Goal: Contribute content

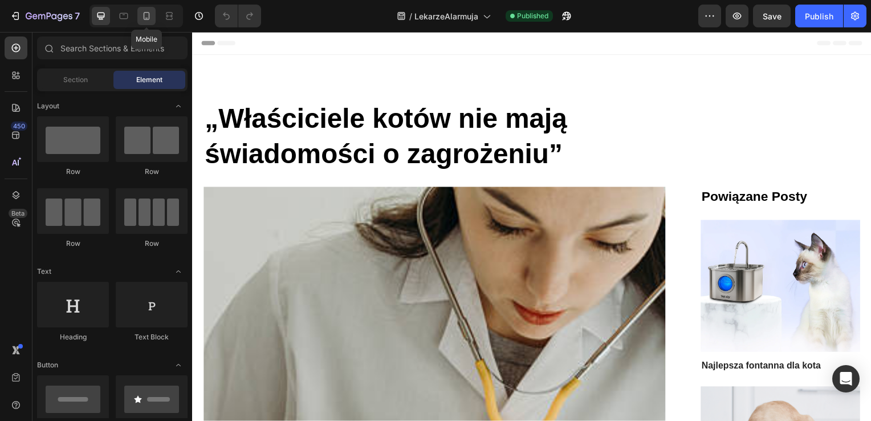
click at [141, 18] on icon at bounding box center [146, 15] width 11 height 11
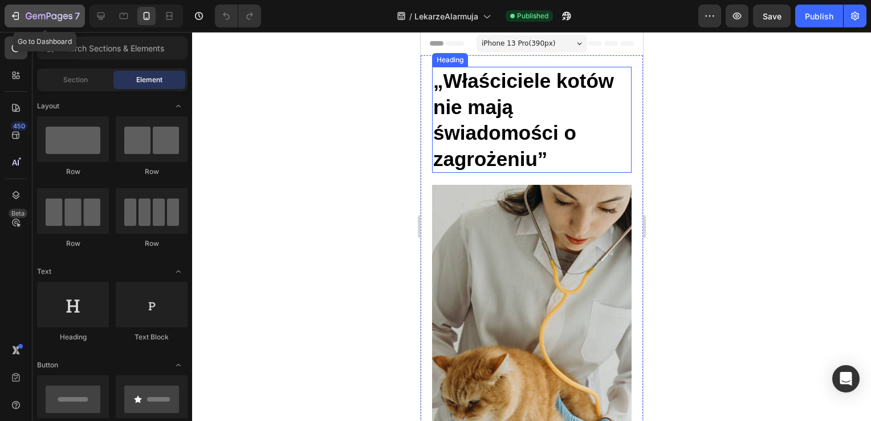
click at [18, 18] on icon "button" at bounding box center [15, 15] width 11 height 11
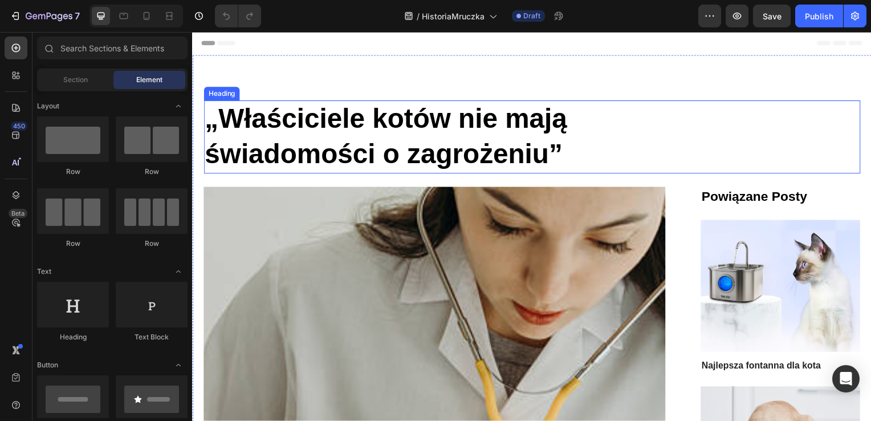
click at [550, 154] on h1 "„Właściciele kotów nie mają świadomości o zagrożeniu”" at bounding box center [434, 138] width 463 height 74
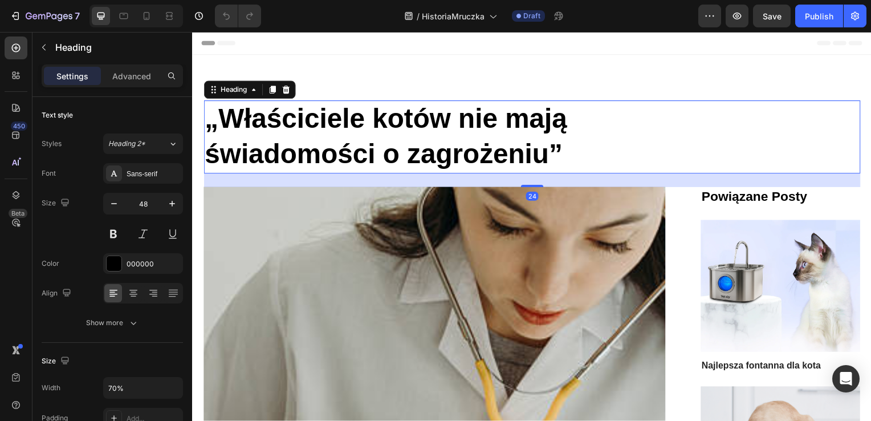
click at [547, 154] on h1 "„Właściciele kotów nie mają świadomości o zagrożeniu”" at bounding box center [434, 138] width 463 height 74
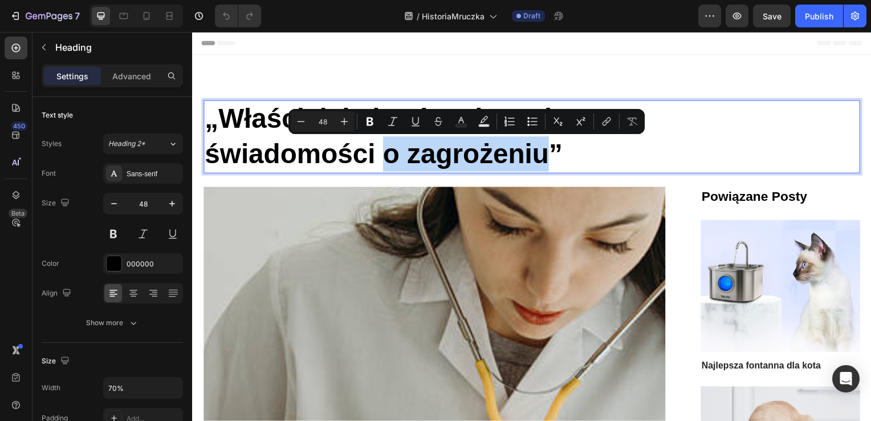
drag, startPoint x: 547, startPoint y: 154, endPoint x: 390, endPoint y: 147, distance: 156.9
click at [390, 147] on p "„Właściciele kotów nie mają świadomości o zagrożeniu”" at bounding box center [435, 137] width 460 height 71
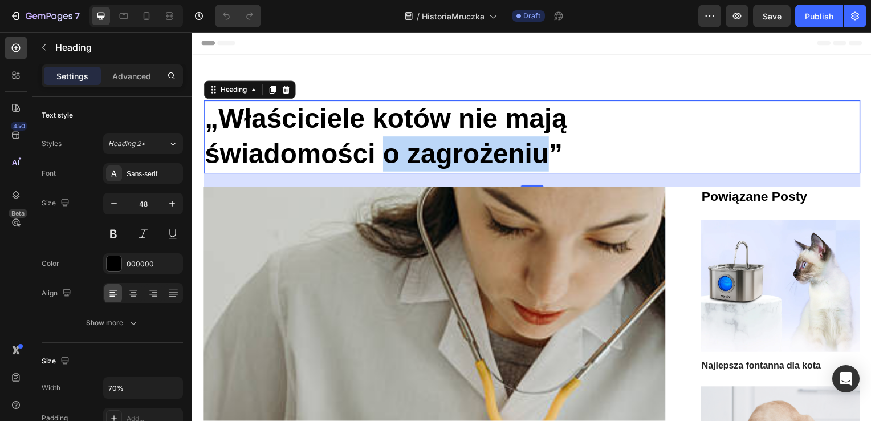
click at [405, 138] on p "„Właściciele kotów nie mają świadomości o zagrożeniu”" at bounding box center [435, 137] width 460 height 71
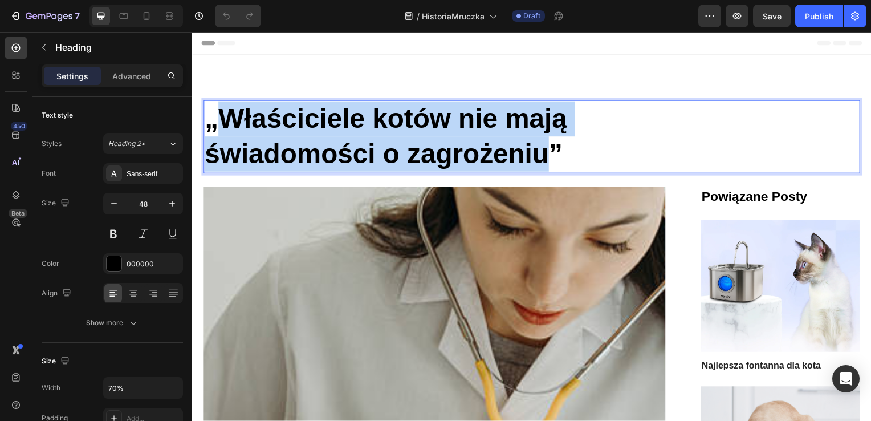
drag, startPoint x: 541, startPoint y: 156, endPoint x: 229, endPoint y: 112, distance: 314.8
click at [229, 112] on p "„Właściciele kotów nie mają świadomości o zagrożeniu”" at bounding box center [435, 137] width 460 height 71
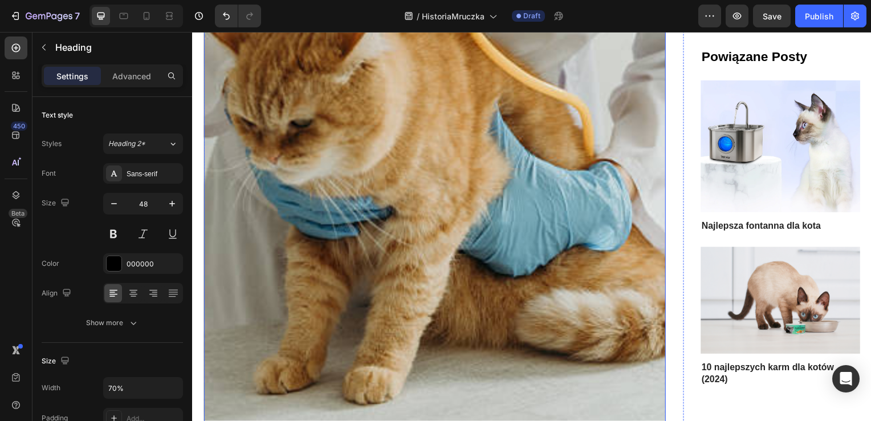
scroll to position [912, 0]
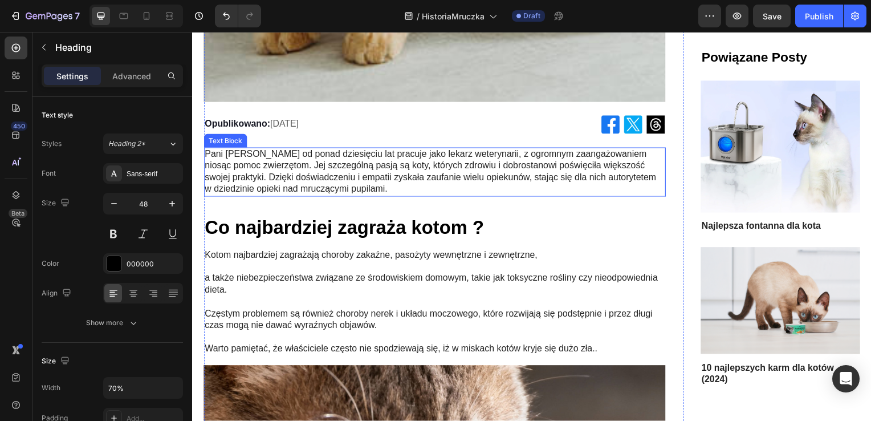
click at [266, 153] on p "Pani [PERSON_NAME] od ponad dziesięciu lat pracuje jako lekarz weterynarii, z o…" at bounding box center [436, 172] width 463 height 47
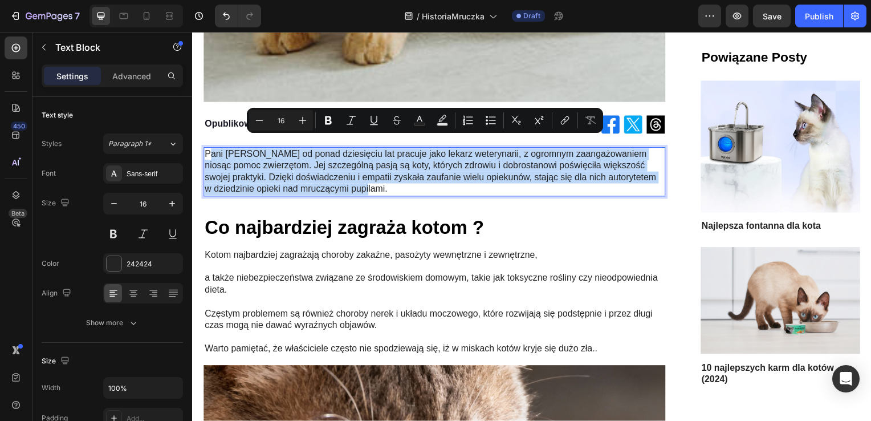
drag, startPoint x: 378, startPoint y: 177, endPoint x: 209, endPoint y: 145, distance: 172.2
click at [209, 149] on p "Pani [PERSON_NAME] od ponad dziesięciu lat pracuje jako lekarz weterynarii, z o…" at bounding box center [436, 172] width 463 height 47
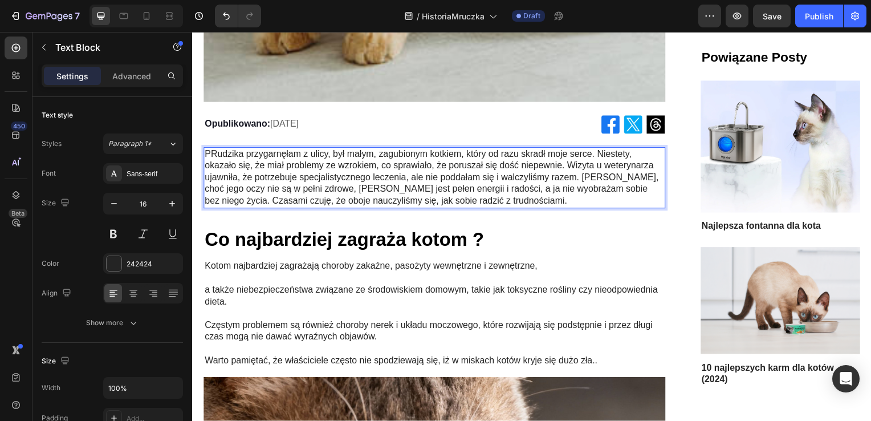
click at [213, 149] on p "PRudzika przygarnęłam z ulicy, był małym, zagubionym kotkiem, który od razu skr…" at bounding box center [436, 178] width 463 height 59
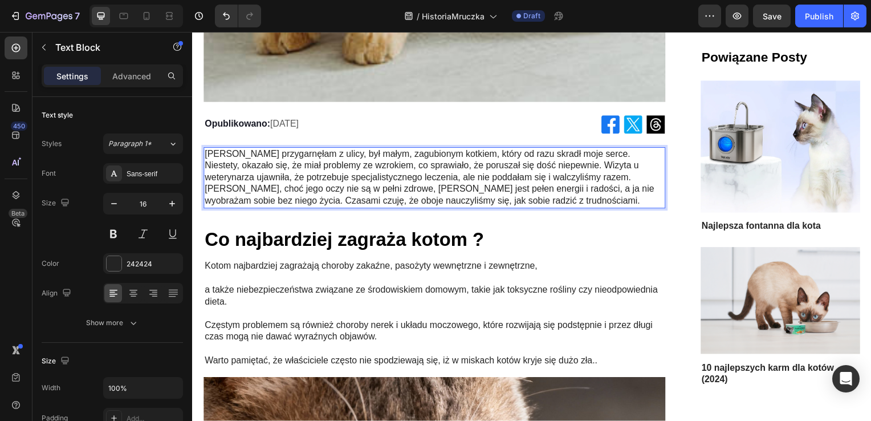
click at [592, 149] on p "[PERSON_NAME] przygarnęłam z ulicy, był małym, zagubionym kotkiem, który od raz…" at bounding box center [436, 178] width 463 height 59
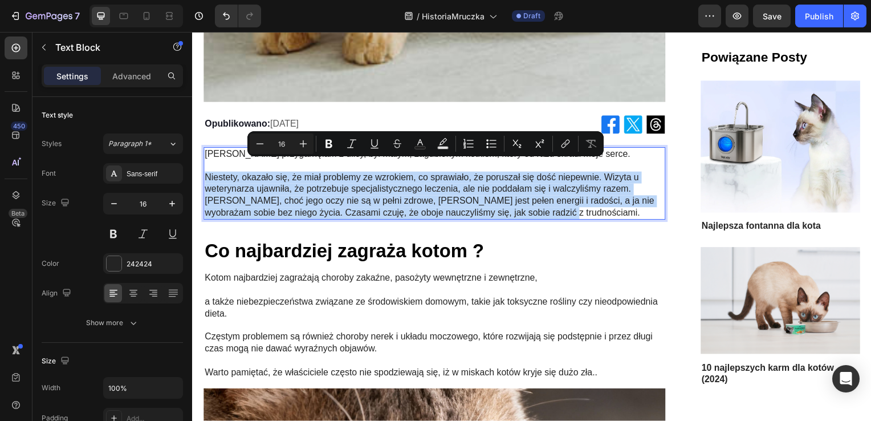
drag, startPoint x: 551, startPoint y: 198, endPoint x: 206, endPoint y: 166, distance: 346.2
click at [206, 173] on p "Niestety, okazało się, że miał problemy ze wzrokiem, co sprawiało, że poruszał …" at bounding box center [436, 196] width 463 height 47
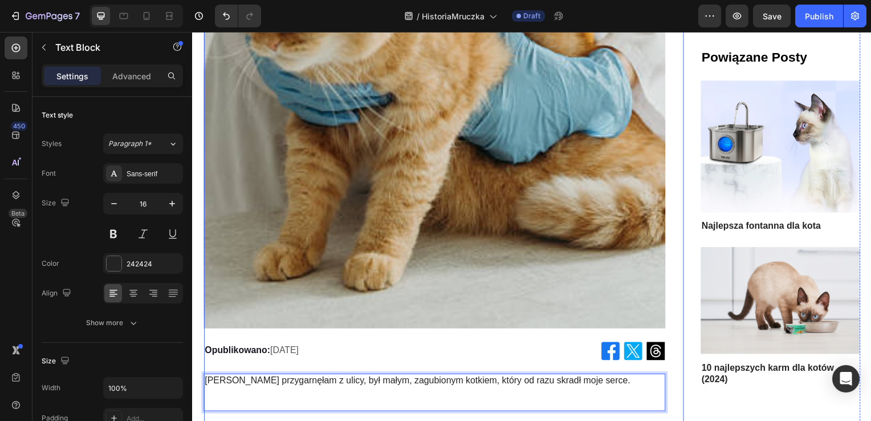
scroll to position [969, 0]
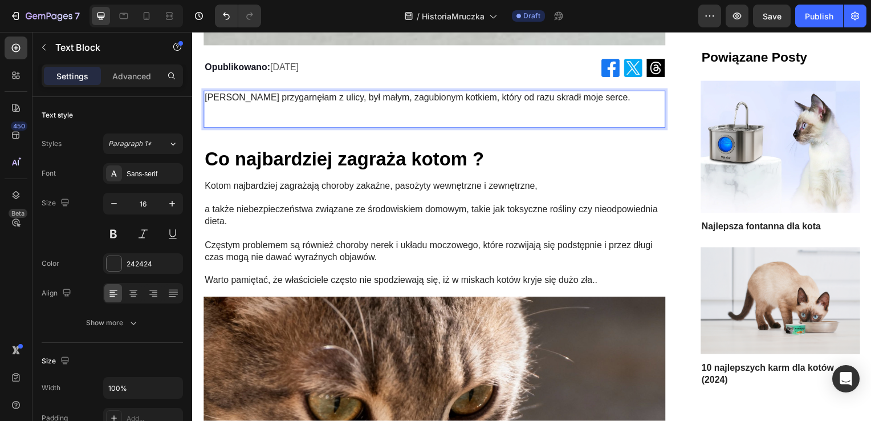
click at [308, 104] on p "Rich Text Editor. Editing area: main" at bounding box center [436, 110] width 463 height 12
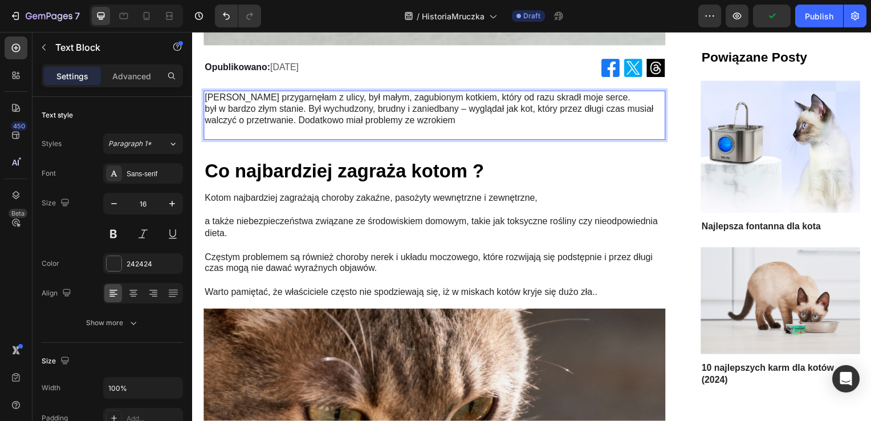
click at [207, 104] on p "był w bardzo złym stanie. Był wychudzony, brudny i zaniedbany – wyglądał jak ko…" at bounding box center [436, 116] width 463 height 24
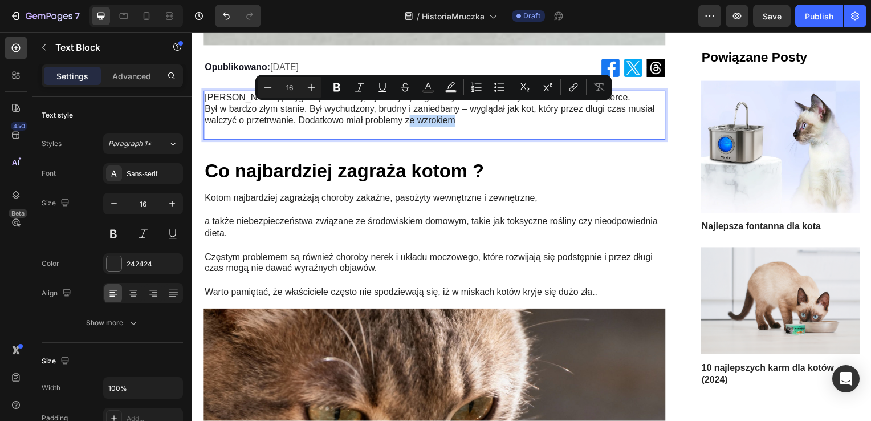
drag, startPoint x: 473, startPoint y: 108, endPoint x: 409, endPoint y: 111, distance: 64.5
click at [409, 111] on p "Był w bardzo złym stanie. Był wychudzony, brudny i zaniedbany – wyglądał jak ko…" at bounding box center [436, 116] width 463 height 24
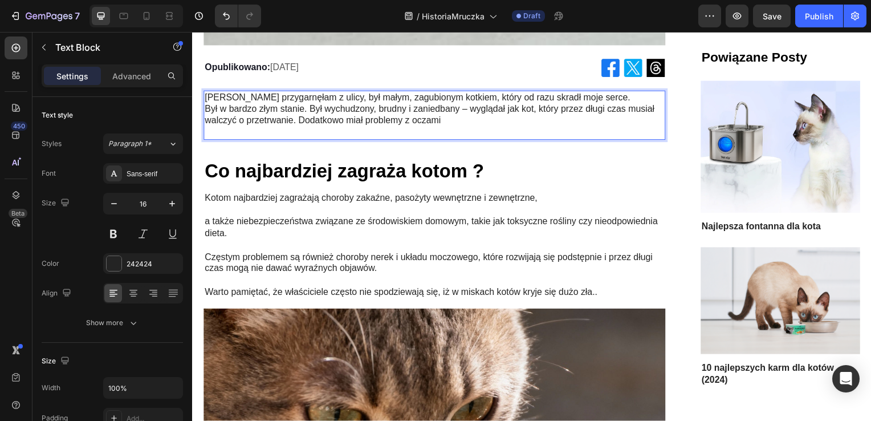
click at [203, 96] on div "[PERSON_NAME] przygarnęłam z ulicy, był małym, zagubionym kotkiem, który od raz…" at bounding box center [435, 116] width 465 height 50
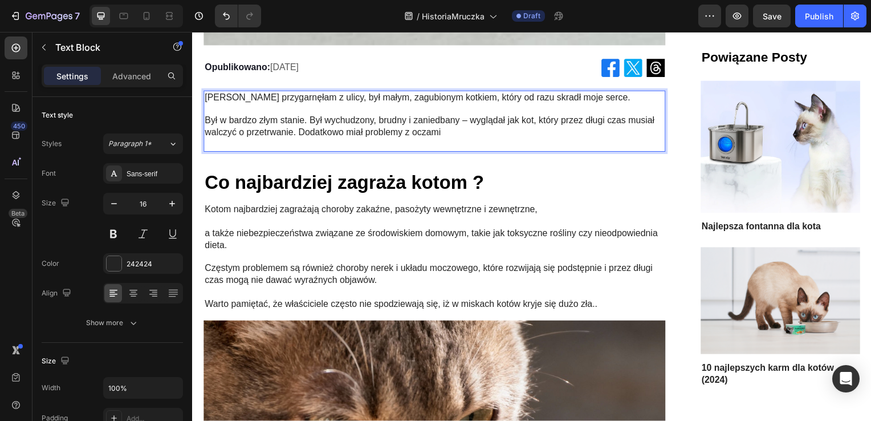
click at [460, 126] on p "Był w bardzo złym stanie. Był wychudzony, brudny i zaniedbany – wyglądał jak ko…" at bounding box center [436, 128] width 463 height 24
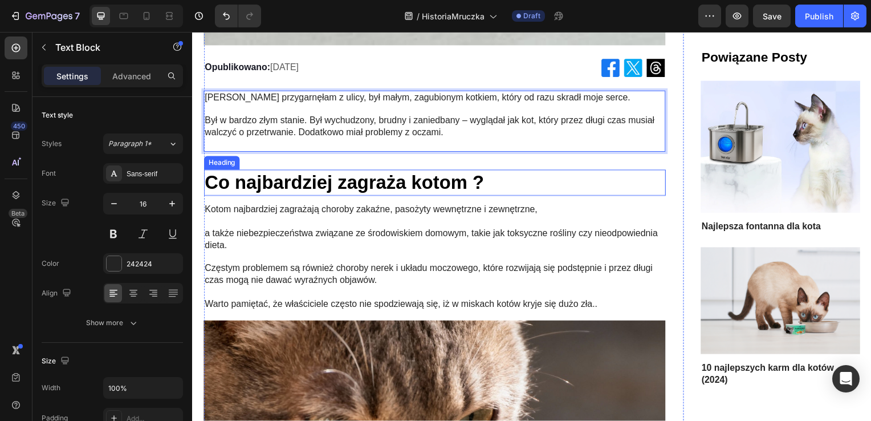
click at [412, 171] on h2 "Co najbardziej zagraża kotom ?" at bounding box center [435, 184] width 465 height 27
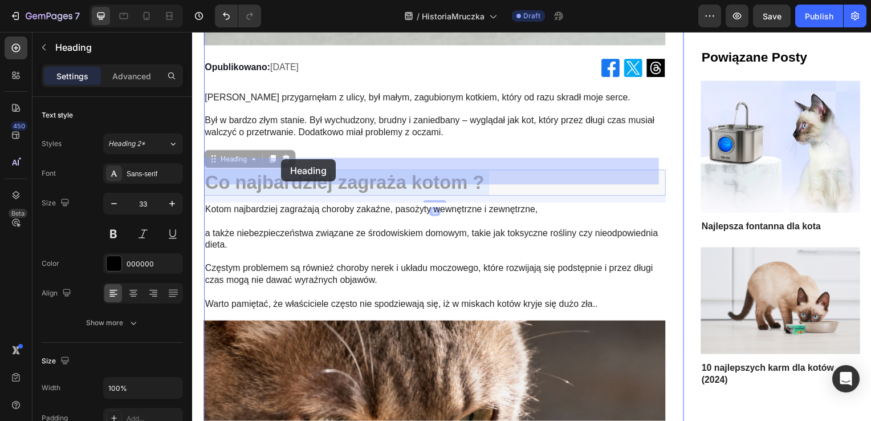
drag, startPoint x: 485, startPoint y: 174, endPoint x: 283, endPoint y: 160, distance: 202.8
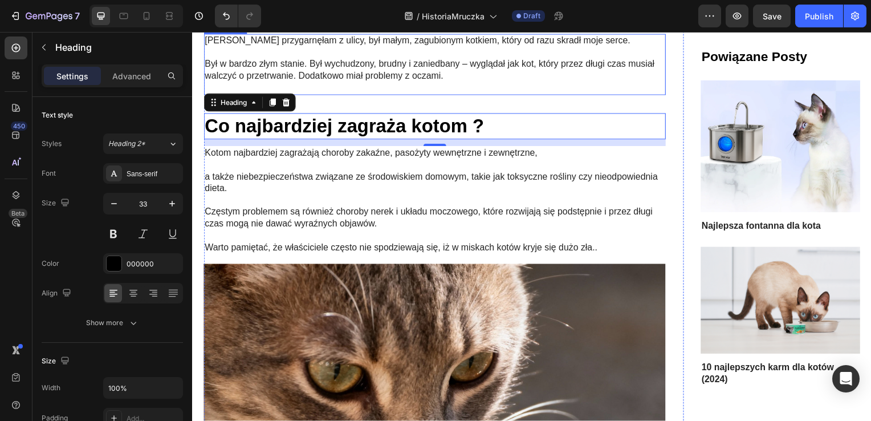
scroll to position [912, 0]
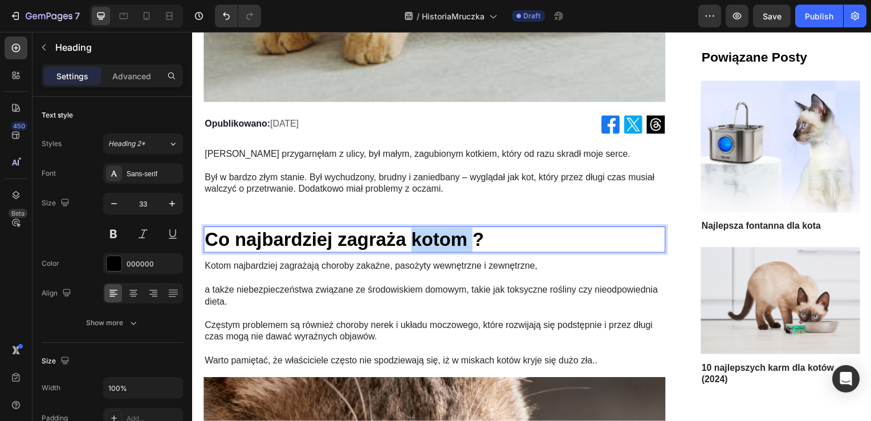
click at [434, 232] on p "Co najbardziej zagraża kotom ?" at bounding box center [436, 241] width 463 height 25
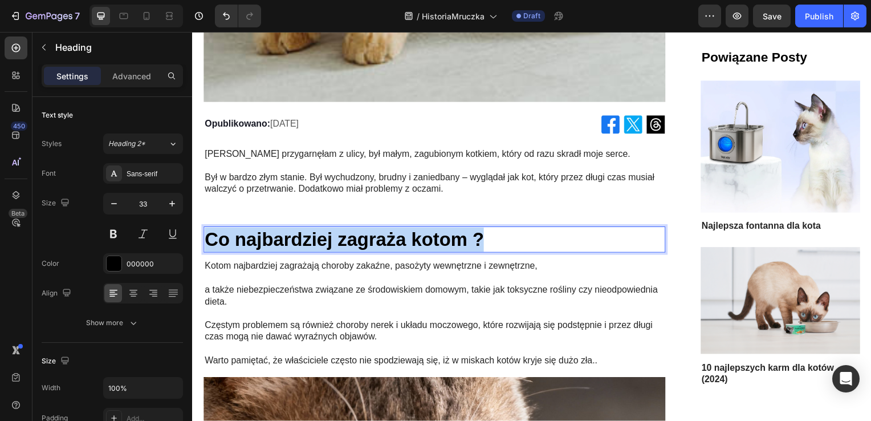
click at [434, 232] on p "Co najbardziej zagraża kotom ?" at bounding box center [436, 241] width 463 height 25
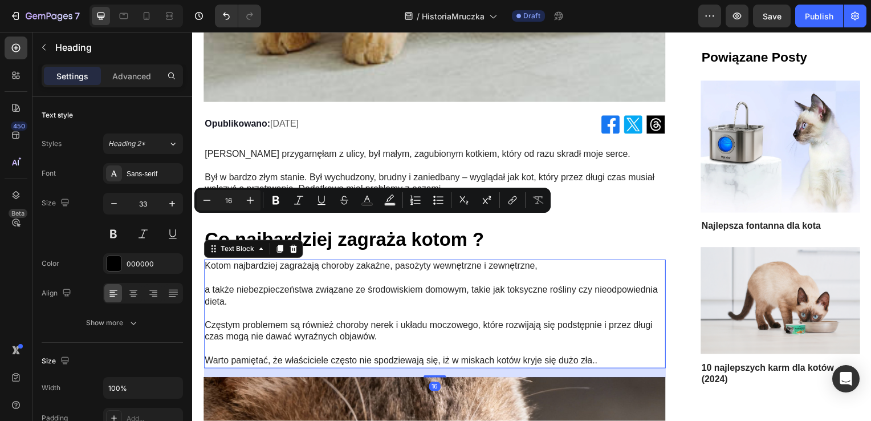
click at [427, 274] on p at bounding box center [436, 280] width 463 height 12
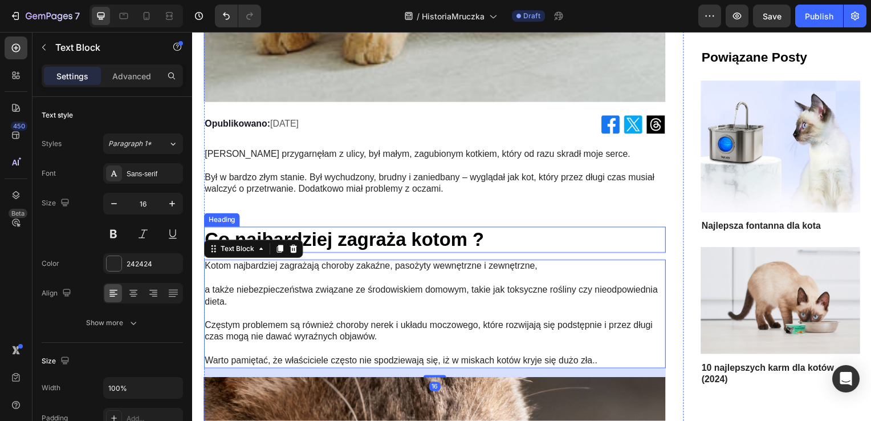
click at [469, 234] on p "Co najbardziej zagraża kotom ?" at bounding box center [436, 241] width 463 height 25
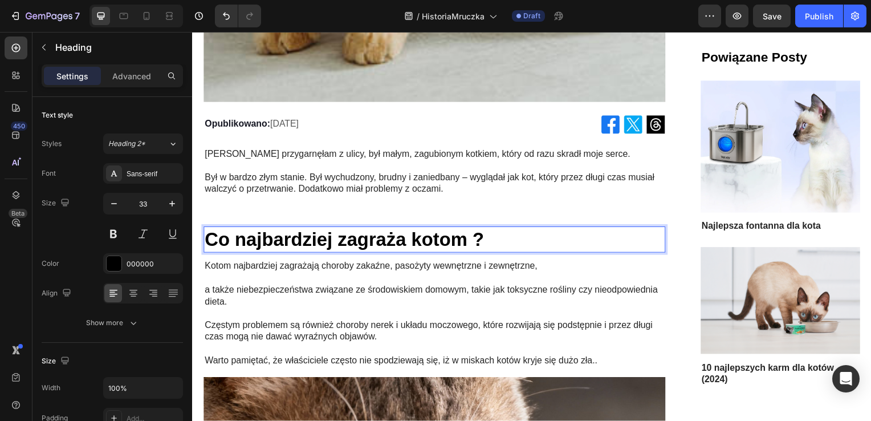
click at [470, 231] on p "Co najbardziej zagraża kotom ?" at bounding box center [436, 241] width 463 height 25
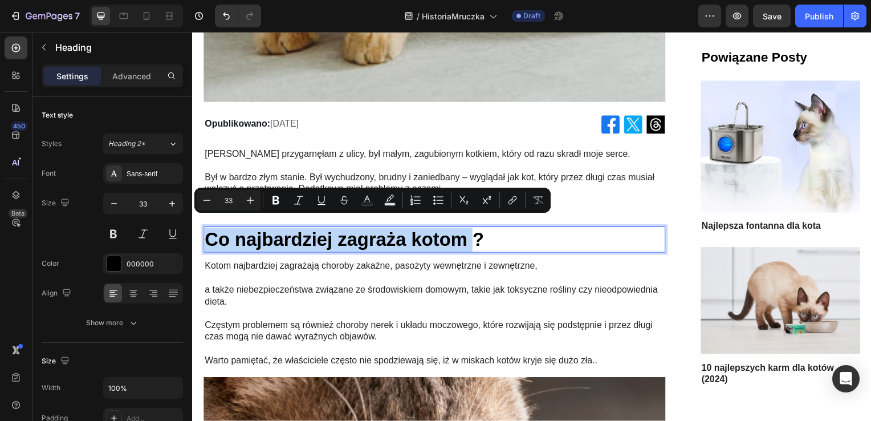
drag, startPoint x: 470, startPoint y: 231, endPoint x: 215, endPoint y: 225, distance: 254.8
click at [215, 229] on p "Co najbardziej zagraża kotom ?" at bounding box center [436, 241] width 463 height 25
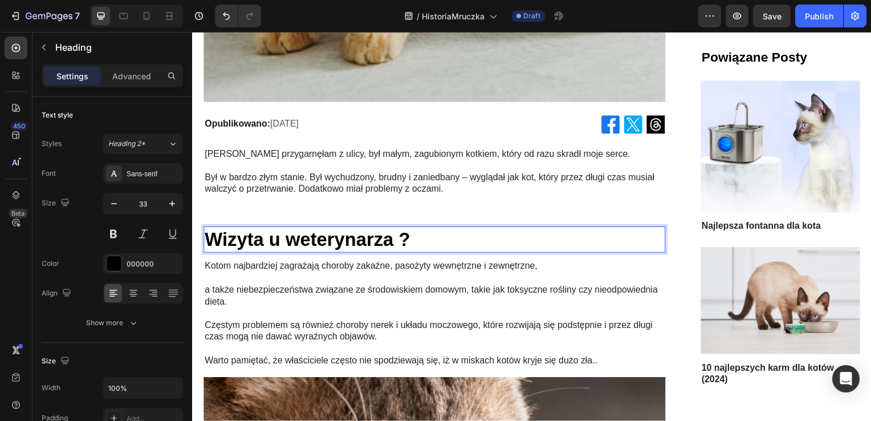
scroll to position [1026, 0]
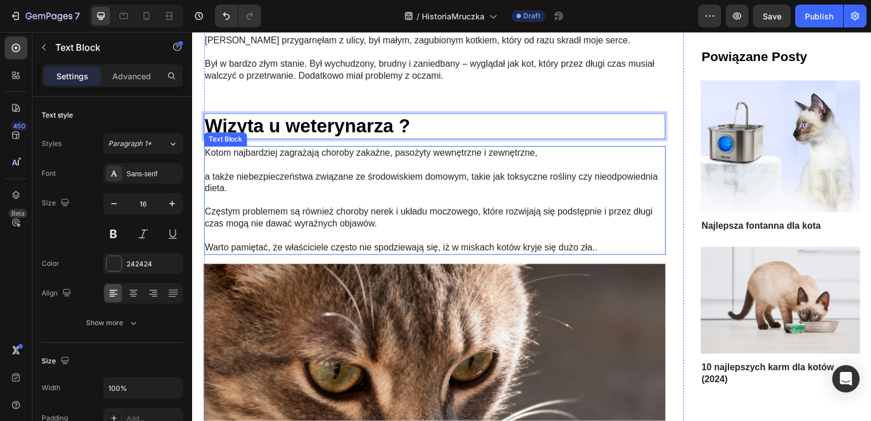
click at [606, 243] on p "Warto pamiętać, że właściciele często nie spodziewają się, iż w miskach kotów k…" at bounding box center [436, 249] width 463 height 12
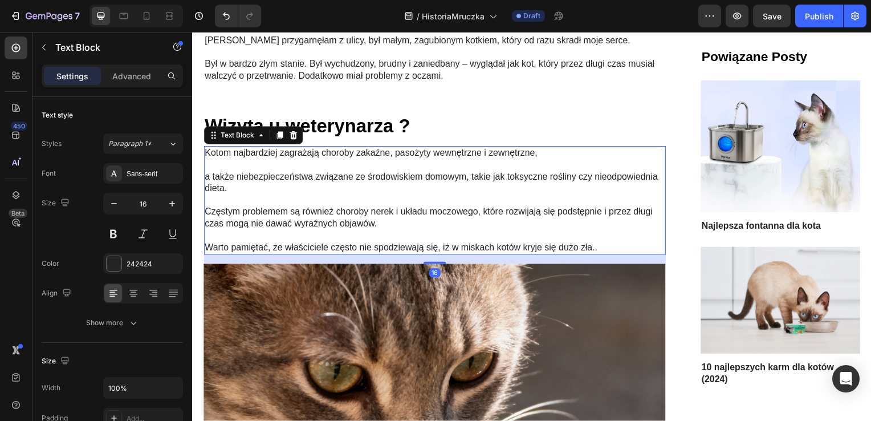
click at [605, 243] on p "Warto pamiętać, że właściciele często nie spodziewają się, iż w miskach kotów k…" at bounding box center [436, 249] width 463 height 12
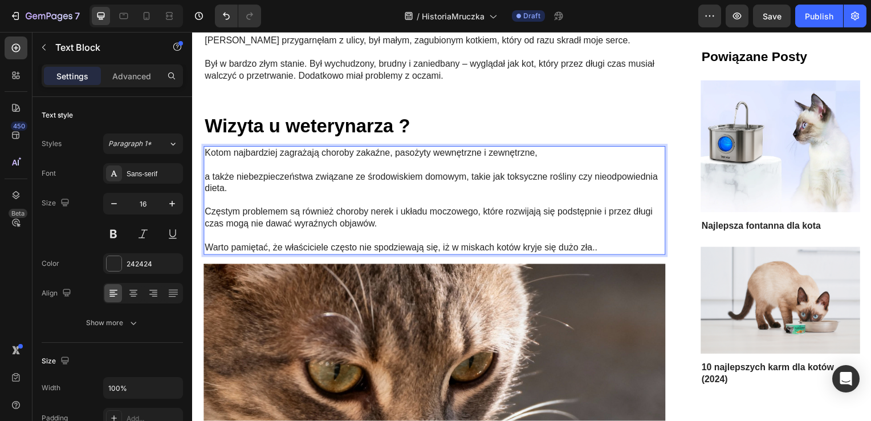
click at [605, 243] on p "Warto pamiętać, że właściciele często nie spodziewają się, iż w miskach kotów k…" at bounding box center [436, 249] width 463 height 12
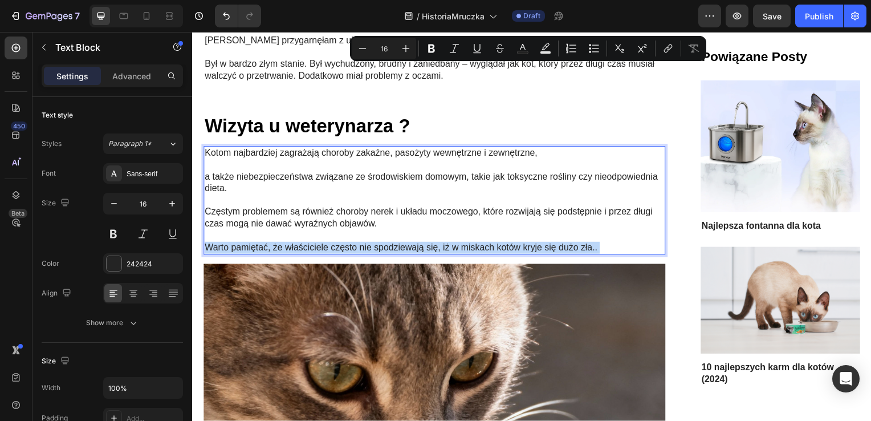
drag, startPoint x: 604, startPoint y: 236, endPoint x: 219, endPoint y: 148, distance: 395.3
click at [219, 148] on div "Kotom najbardziej zagrażają choroby zakaźne, pasożyty wewnętrzne i zewnętrzne, …" at bounding box center [435, 201] width 465 height 109
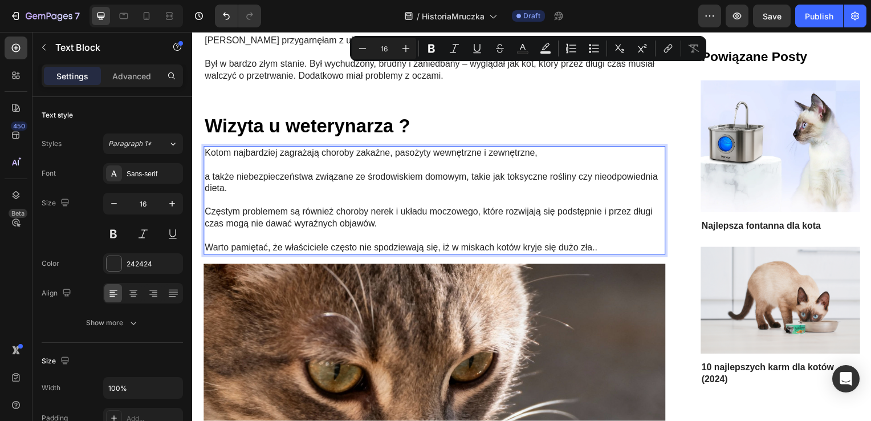
click at [215, 148] on p "Kotom najbardziej zagrażają choroby zakaźne, pasożyty wewnętrzne i zewnętrzne," at bounding box center [436, 154] width 463 height 12
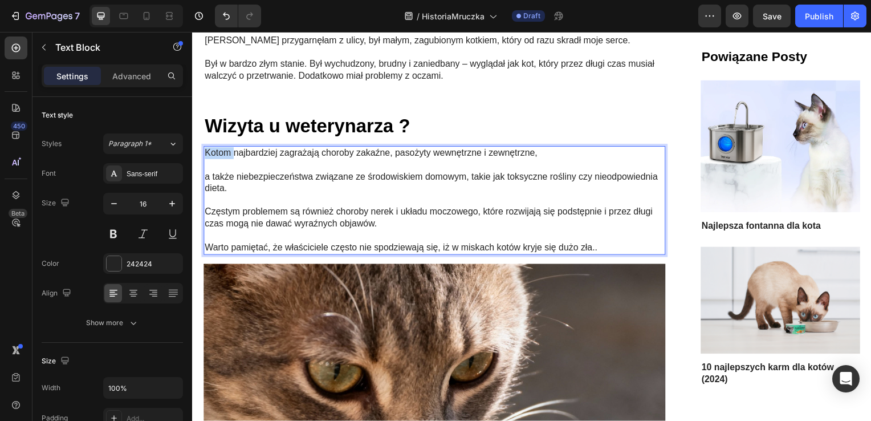
click at [215, 148] on p "Kotom najbardziej zagrażają choroby zakaźne, pasożyty wewnętrzne i zewnętrzne," at bounding box center [436, 154] width 463 height 12
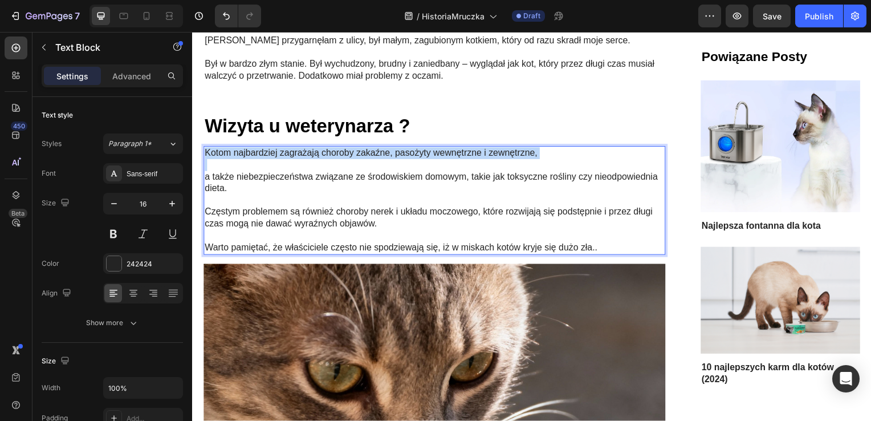
click at [215, 148] on p "Kotom najbardziej zagrażają choroby zakaźne, pasożyty wewnętrzne i zewnętrzne," at bounding box center [436, 154] width 463 height 12
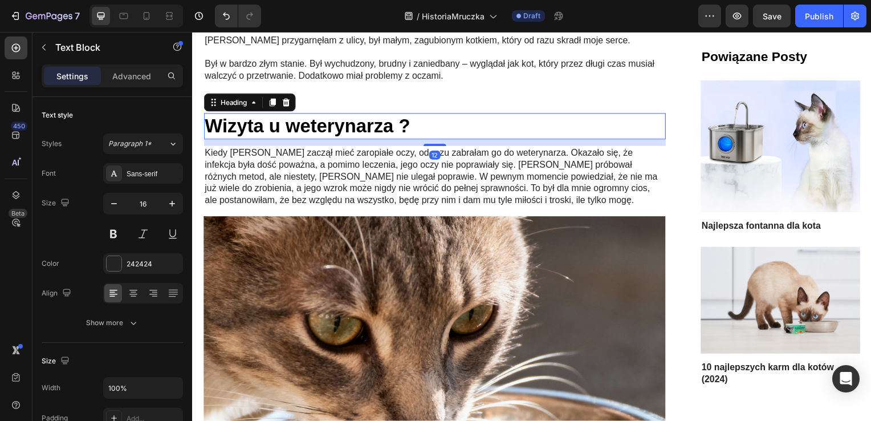
click at [409, 115] on p "Wizyta u weterynarza ?" at bounding box center [436, 127] width 463 height 25
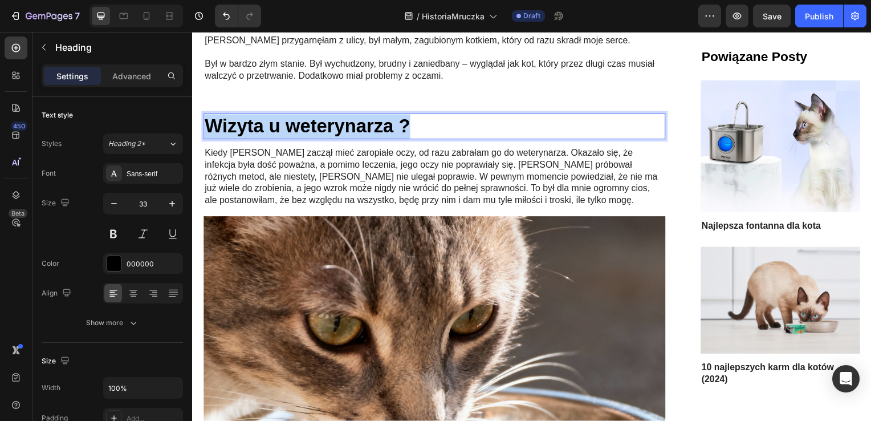
click at [409, 115] on p "Wizyta u weterynarza ?" at bounding box center [436, 127] width 463 height 25
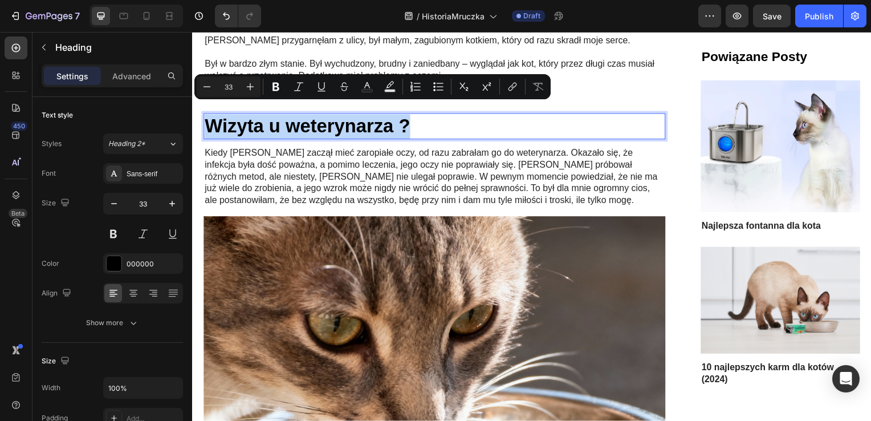
click at [413, 115] on p "Wizyta u weterynarza ?" at bounding box center [436, 127] width 463 height 25
click at [416, 116] on p "Wizyta u weterynarza ?" at bounding box center [436, 127] width 463 height 25
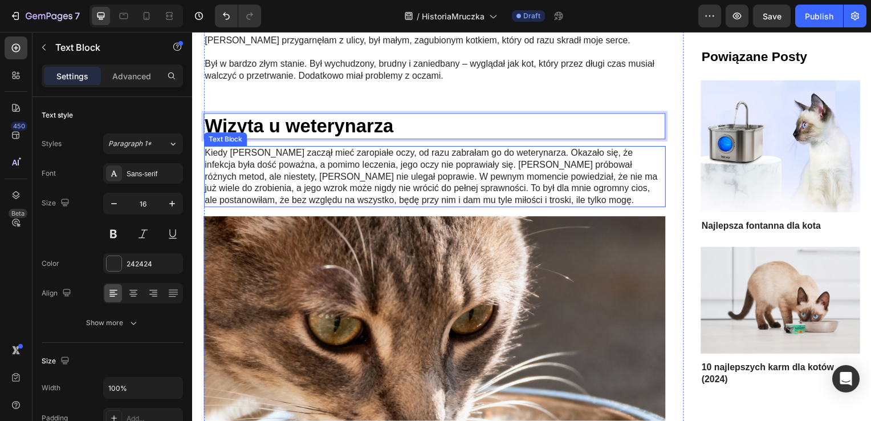
click at [527, 148] on p "Kiedy [PERSON_NAME] zaczął mieć zaropiałe oczy, od razu zabrałam go do weteryna…" at bounding box center [436, 177] width 463 height 59
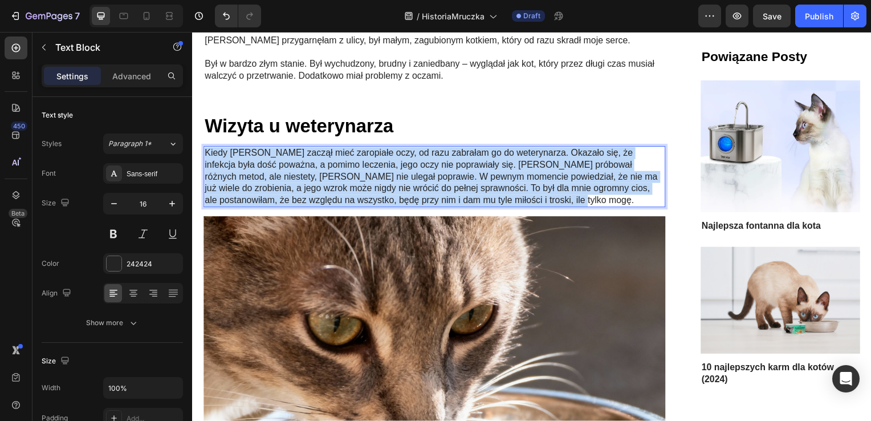
click at [526, 148] on p "Kiedy [PERSON_NAME] zaczął mieć zaropiałe oczy, od razu zabrałam go do weteryna…" at bounding box center [436, 177] width 463 height 59
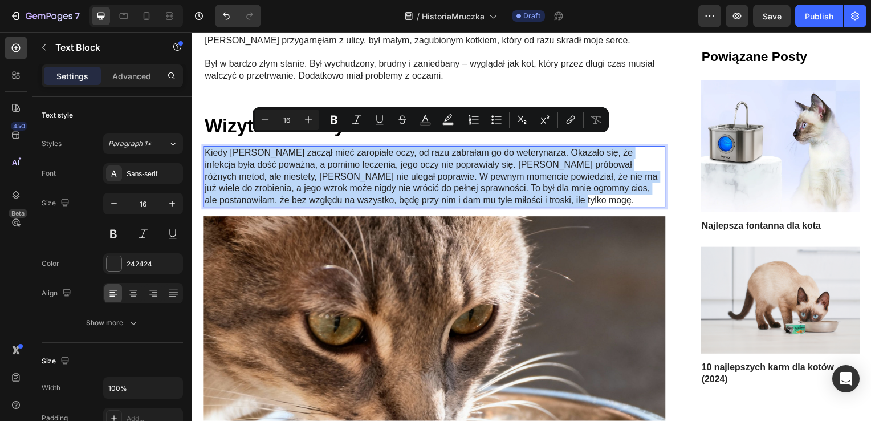
click at [525, 148] on p "Kiedy [PERSON_NAME] zaczął mieć zaropiałe oczy, od razu zabrałam go do weteryna…" at bounding box center [436, 177] width 463 height 59
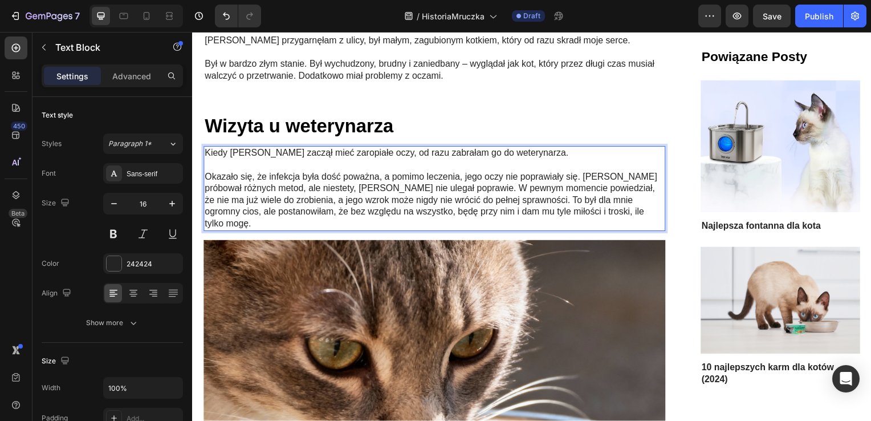
click at [504, 177] on p "Okazało się, że infekcja była dość poważna, a pomimo leczenia, jego oczy nie po…" at bounding box center [436, 201] width 463 height 59
click at [500, 177] on p "Okazało się, że infekcja była dość poważna, a pomimo leczenia, jego oczy nie po…" at bounding box center [436, 201] width 463 height 59
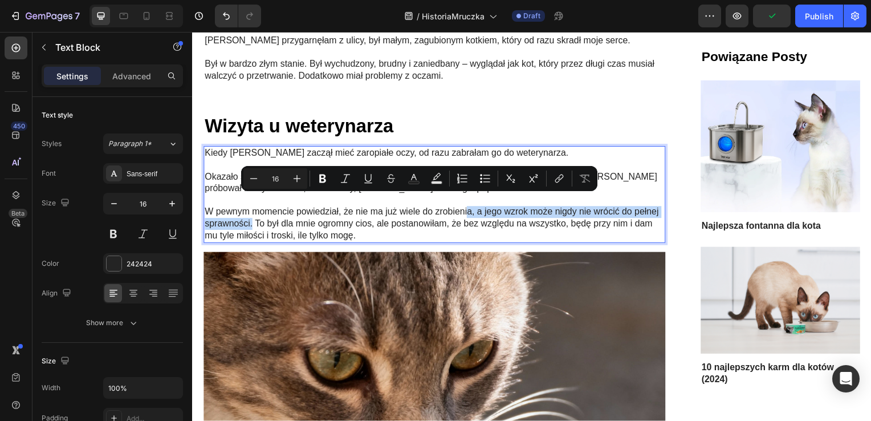
drag, startPoint x: 280, startPoint y: 211, endPoint x: 468, endPoint y: 206, distance: 188.1
click at [468, 207] on p "W pewnym momencie powiedział, że nie ma już wiele do zrobienia, a jego wzrok mo…" at bounding box center [436, 224] width 463 height 35
click at [411, 223] on p "W pewnym momencie powiedział, że nie ma już wiele do zrobienia, a jego wzrok mo…" at bounding box center [436, 224] width 463 height 35
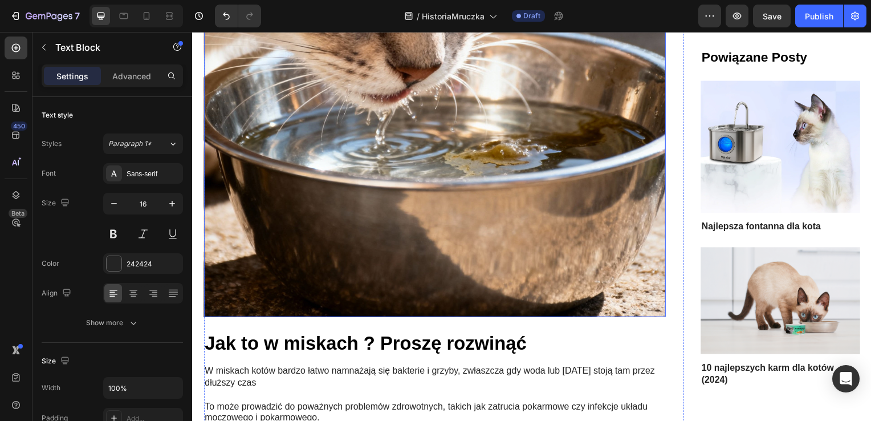
scroll to position [1538, 0]
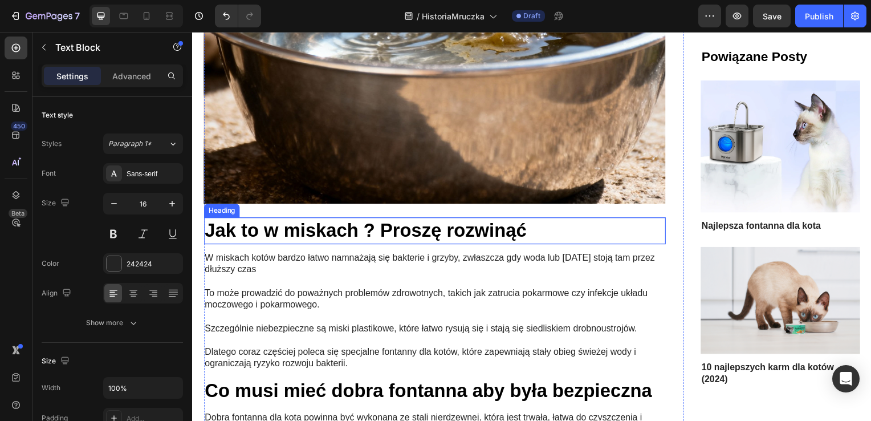
click at [383, 219] on h2 "Jak to w miskach ? Proszę rozwinąć" at bounding box center [435, 232] width 465 height 27
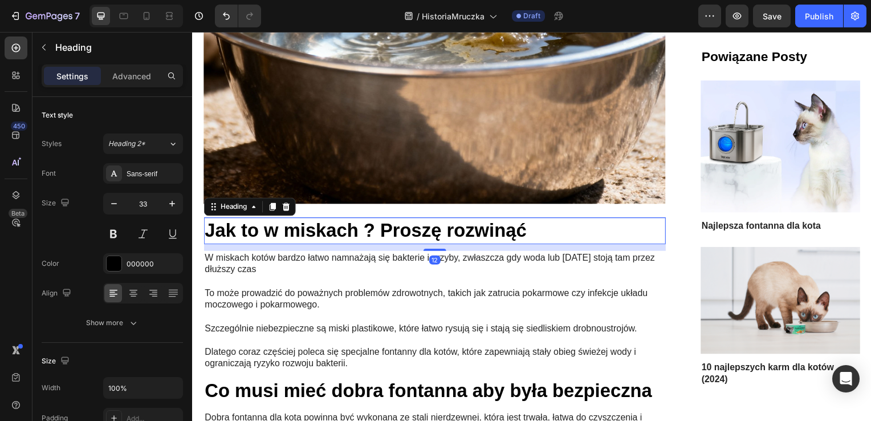
click at [383, 219] on h2 "Jak to w miskach ? Proszę rozwinąć" at bounding box center [435, 232] width 465 height 27
click at [383, 220] on p "Jak to w miskach ? Proszę rozwinąć" at bounding box center [436, 232] width 463 height 25
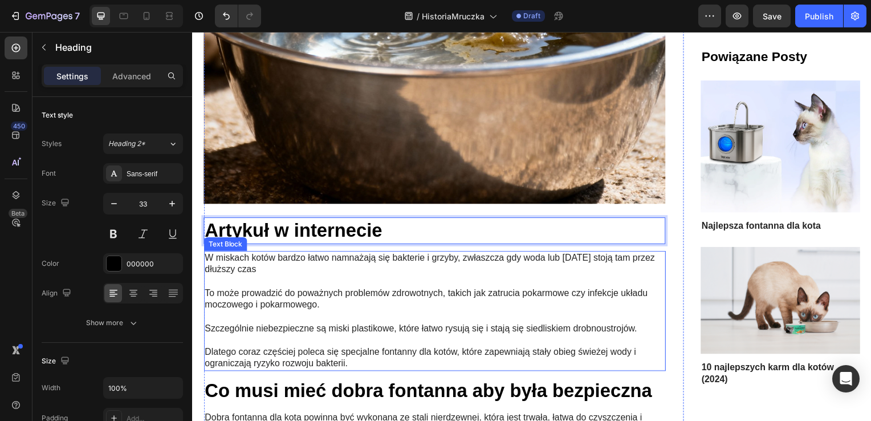
click at [362, 277] on p at bounding box center [436, 283] width 463 height 12
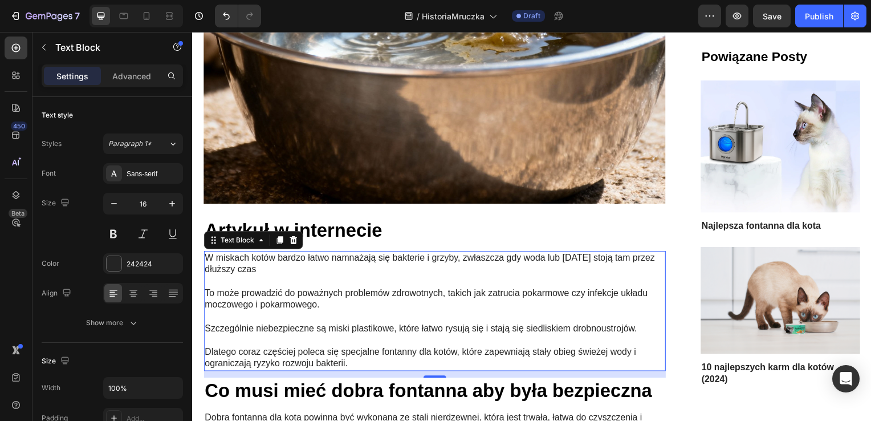
click at [430, 313] on p at bounding box center [436, 319] width 463 height 12
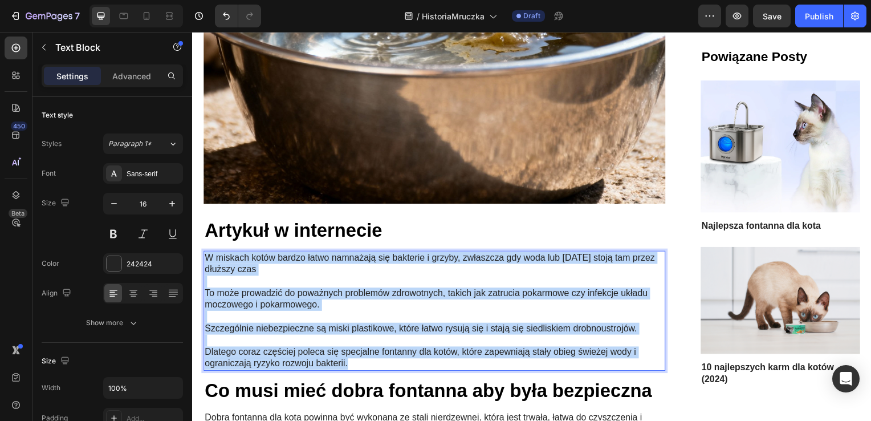
drag, startPoint x: 374, startPoint y: 344, endPoint x: 206, endPoint y: 247, distance: 194.0
click at [206, 252] on div "W miskach kotów bardzo łatwo namnażają się bakterie i grzyby, zwłaszcza gdy wod…" at bounding box center [435, 312] width 465 height 121
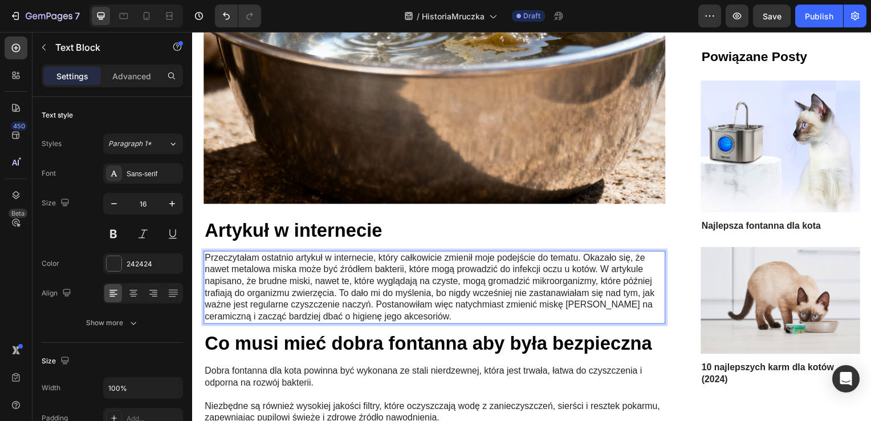
click at [279, 254] on p "Przeczytałam ostatnio artykuł w internecie, który całkowicie zmienił moje podej…" at bounding box center [436, 289] width 463 height 71
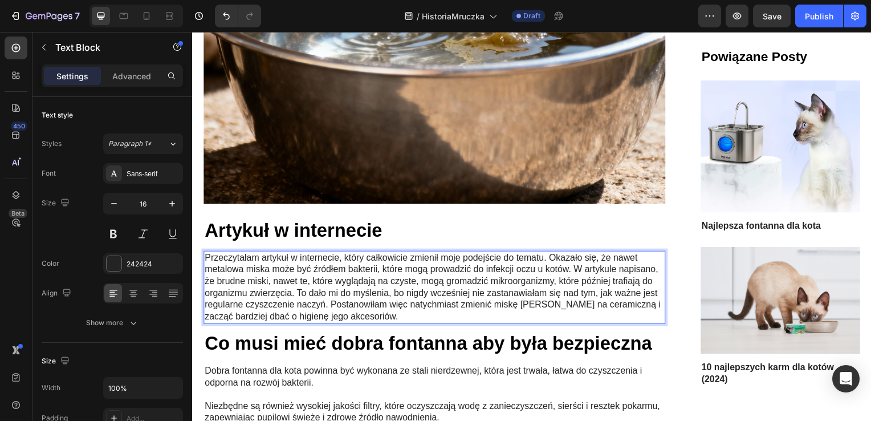
click at [549, 254] on p "Przeczytałam artykuł w internecie, który całkowicie zmienił moje podejście do t…" at bounding box center [436, 289] width 463 height 71
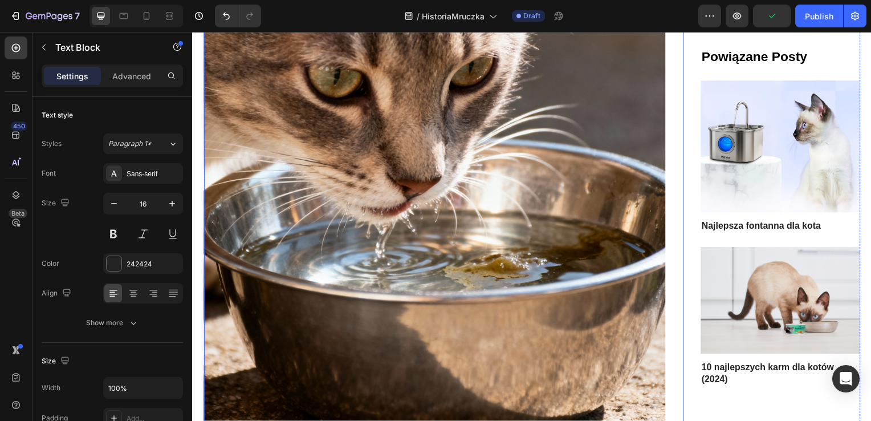
scroll to position [1652, 0]
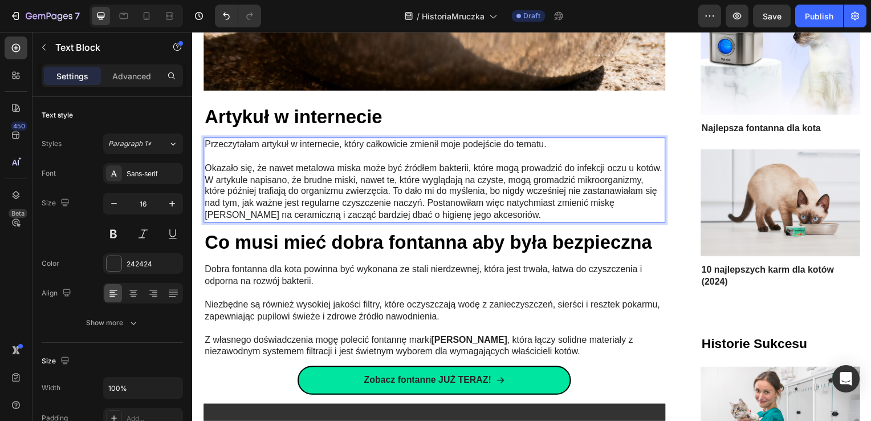
click at [208, 140] on p "Przeczytałam artykuł w internecie, który całkowicie zmienił moje podejście do t…" at bounding box center [436, 146] width 463 height 12
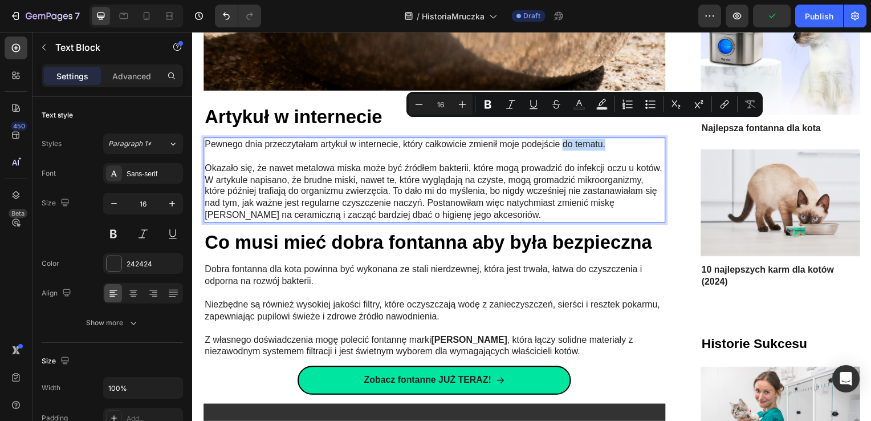
drag, startPoint x: 614, startPoint y: 128, endPoint x: 566, endPoint y: 126, distance: 47.9
click at [566, 140] on p "Pewnego dnia przeczytałam artykuł w internecie, który całkowicie zmienił moje p…" at bounding box center [436, 146] width 463 height 12
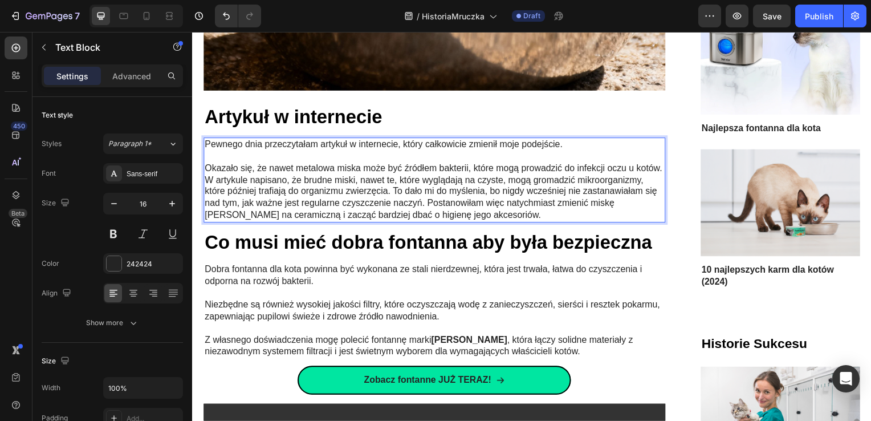
click at [232, 164] on p "Okazało się, że nawet metalowa miska może być źródłem bakterii, które mogą prow…" at bounding box center [436, 193] width 463 height 59
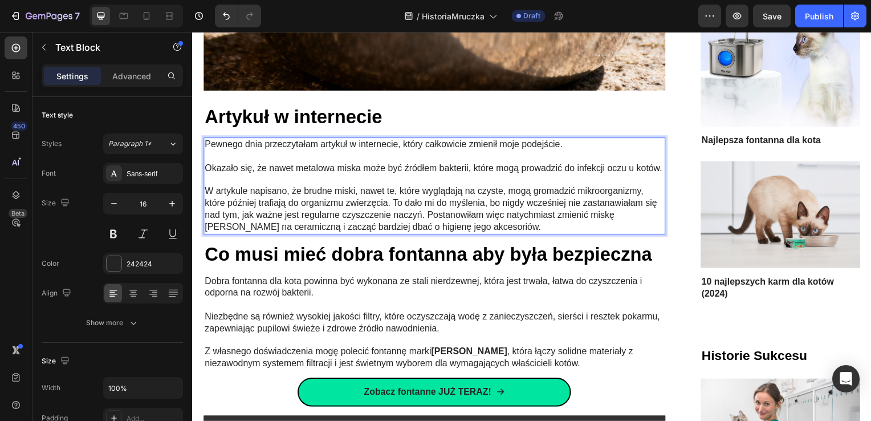
click at [391, 200] on p "W artykule napisano, że brudne miski, nawet te, które wyglądają na czyste, mogą…" at bounding box center [436, 210] width 463 height 47
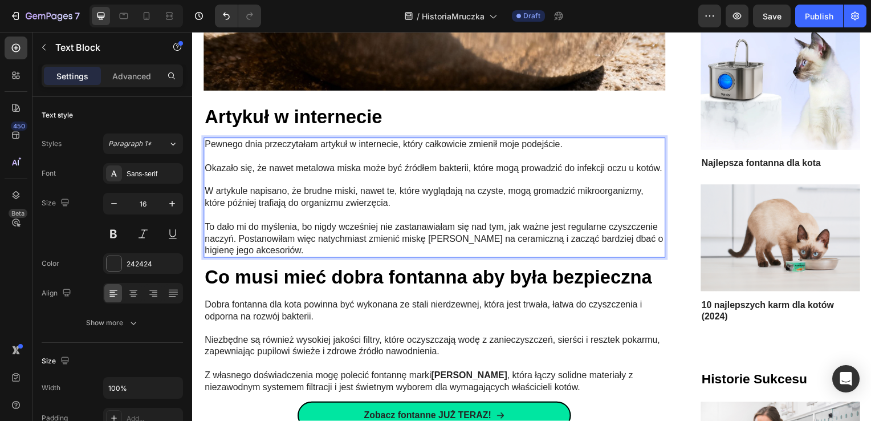
click at [291, 234] on p "To dało mi do myślenia, bo nigdy wcześniej nie zastanawiałam się nad tym, jak w…" at bounding box center [436, 240] width 463 height 35
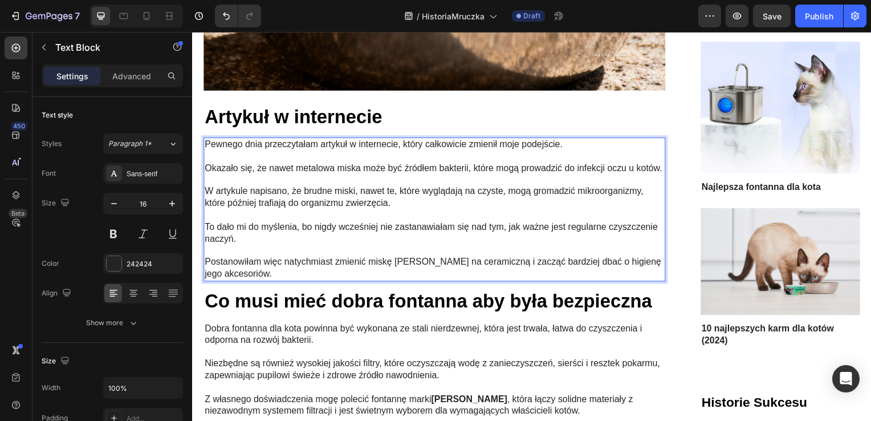
click at [271, 267] on p "Postanowiłam więc natychmiast zmienić miskę [PERSON_NAME] na ceramiczną i zaczą…" at bounding box center [436, 270] width 463 height 24
click at [297, 235] on p "To dało mi do myślenia, bo nigdy wcześniej nie zastanawiałam się nad tym, jak w…" at bounding box center [436, 235] width 463 height 24
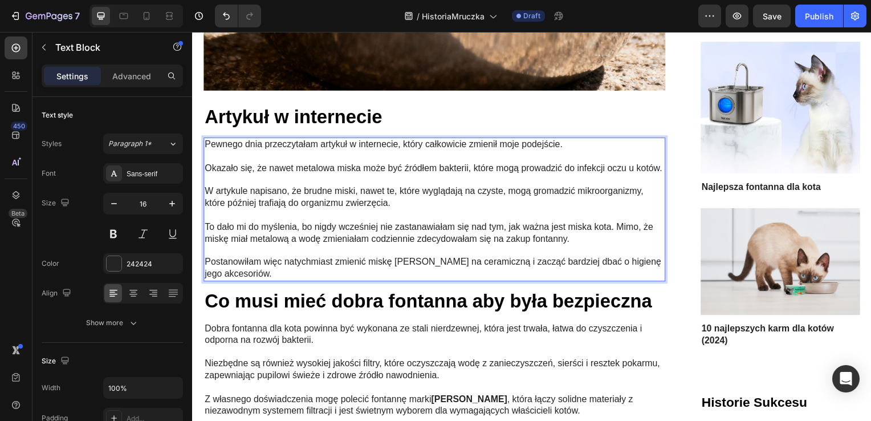
click at [267, 264] on p "Postanowiłam więc natychmiast zmienić miskę [PERSON_NAME] na ceramiczną i zaczą…" at bounding box center [436, 270] width 463 height 24
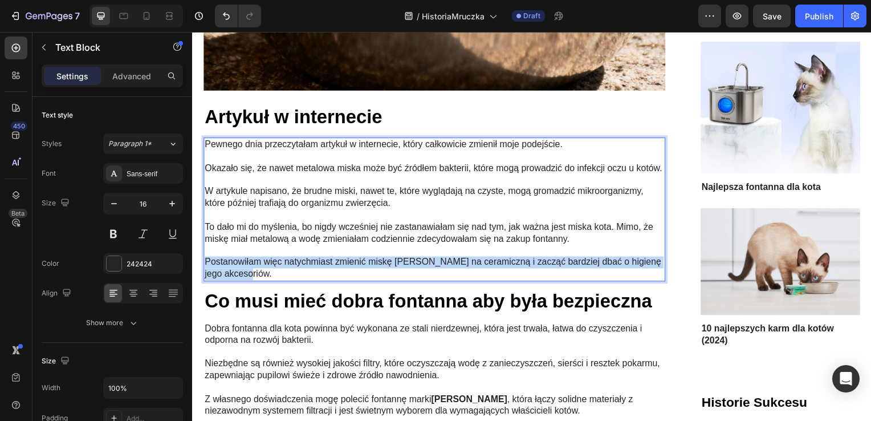
drag, startPoint x: 239, startPoint y: 259, endPoint x: 206, endPoint y: 254, distance: 33.0
click at [206, 258] on p "Postanowiłam więc natychmiast zmienić miskę [PERSON_NAME] na ceramiczną i zaczą…" at bounding box center [436, 270] width 463 height 24
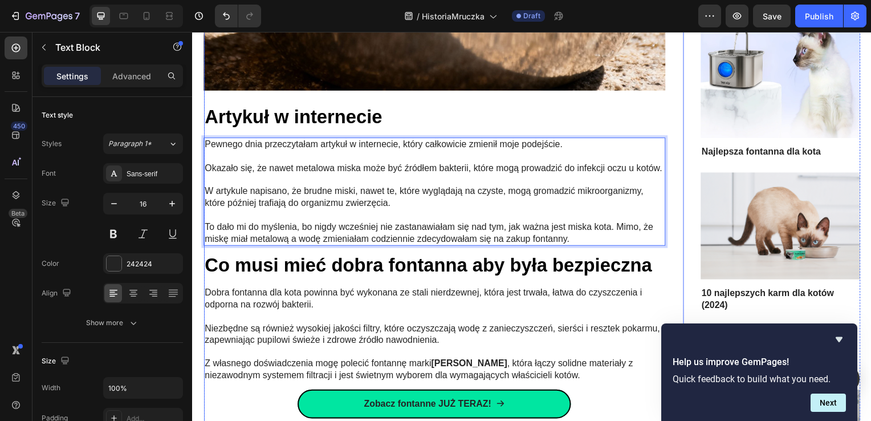
click at [466, 270] on h2 "Co musi mieć dobra fontanna aby była bezpieczna" at bounding box center [435, 267] width 465 height 27
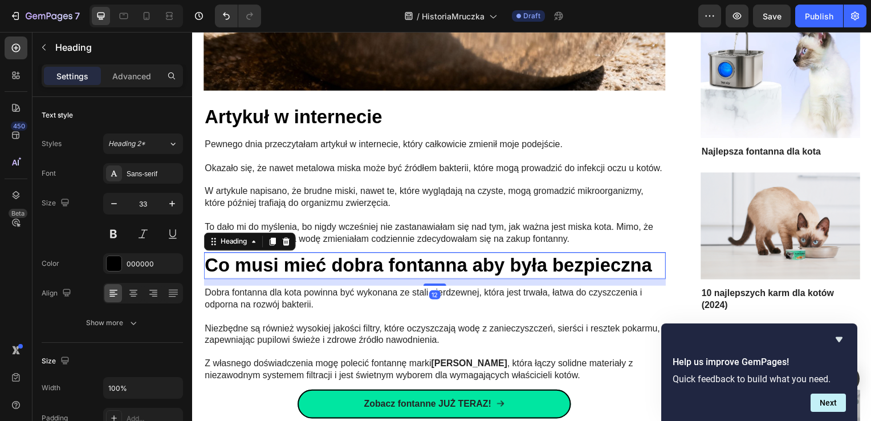
click at [466, 267] on h2 "Co musi mieć dobra fontanna aby była bezpieczna" at bounding box center [435, 267] width 465 height 27
click at [466, 267] on p "Co musi mieć dobra fontanna aby była bezpieczna" at bounding box center [436, 267] width 463 height 25
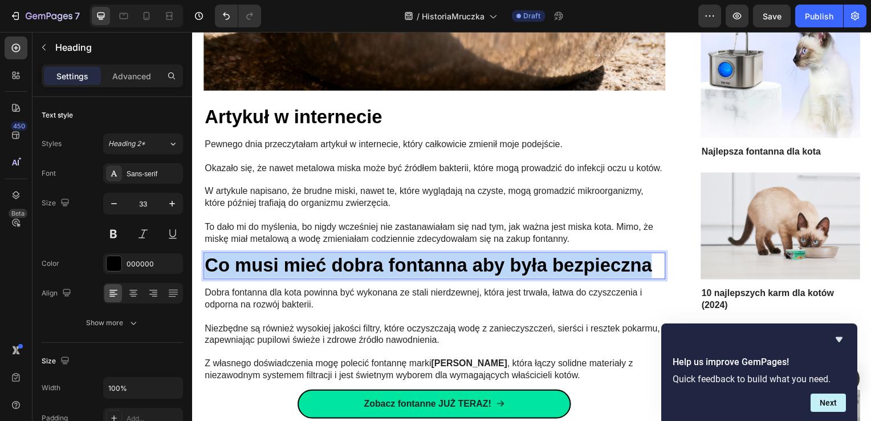
click at [466, 267] on p "Co musi mieć dobra fontanna aby była bezpieczna" at bounding box center [436, 267] width 463 height 25
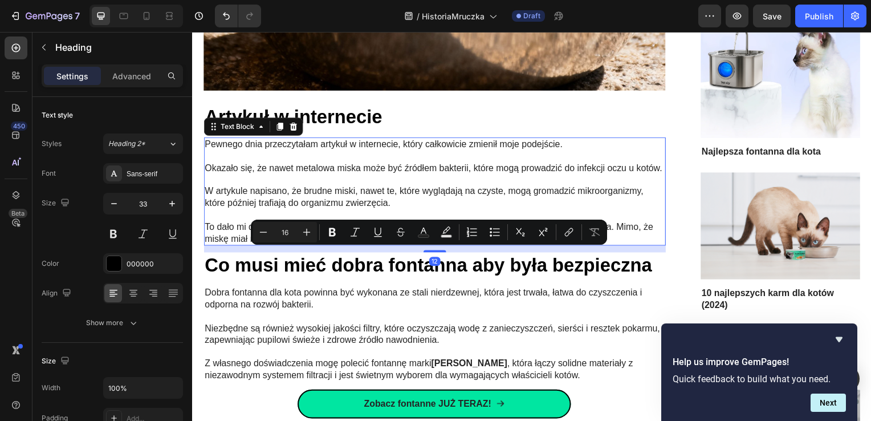
click at [333, 187] on p "W artykule napisano, że brudne miski, nawet te, które wyglądają na czyste, mogą…" at bounding box center [436, 199] width 463 height 24
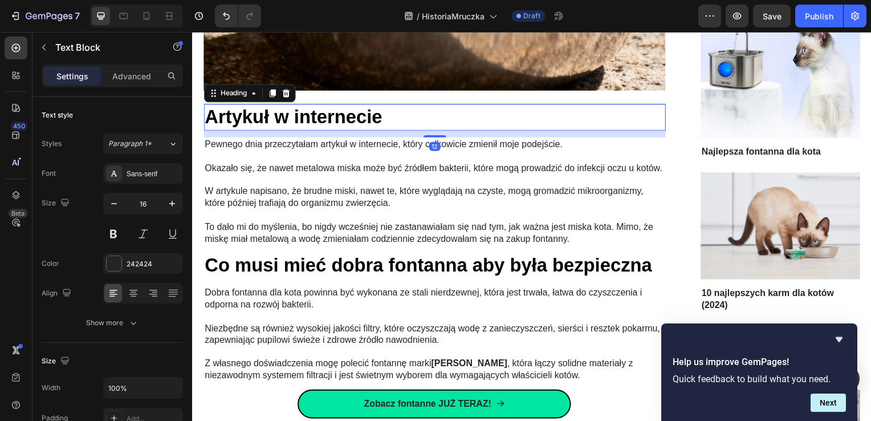
click at [370, 106] on p "Artykuł w internecie" at bounding box center [436, 118] width 463 height 25
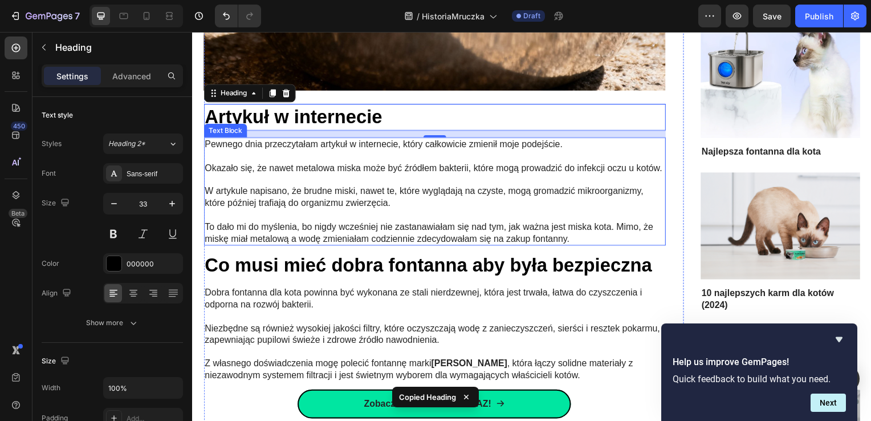
click at [356, 241] on div "Pewnego dnia przeczytałam artykuł w internecie, który całkowicie zmienił moje p…" at bounding box center [435, 192] width 465 height 109
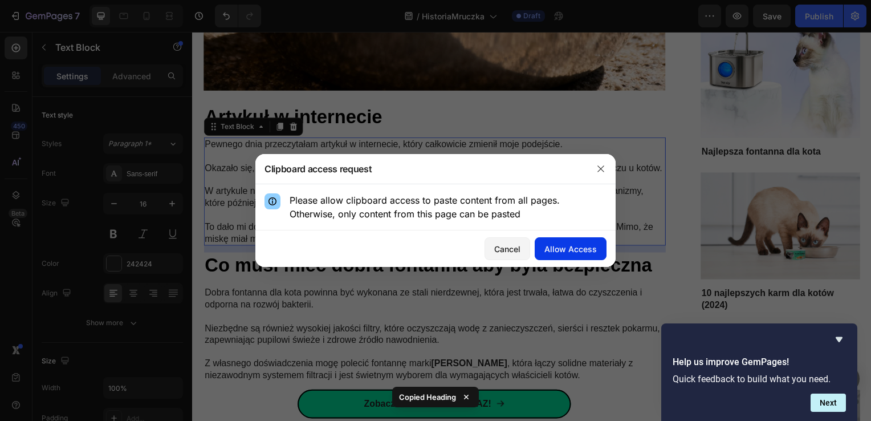
click at [545, 243] on button "Allow Access" at bounding box center [570, 248] width 72 height 23
click at [570, 250] on div "Allow Access" at bounding box center [570, 249] width 52 height 12
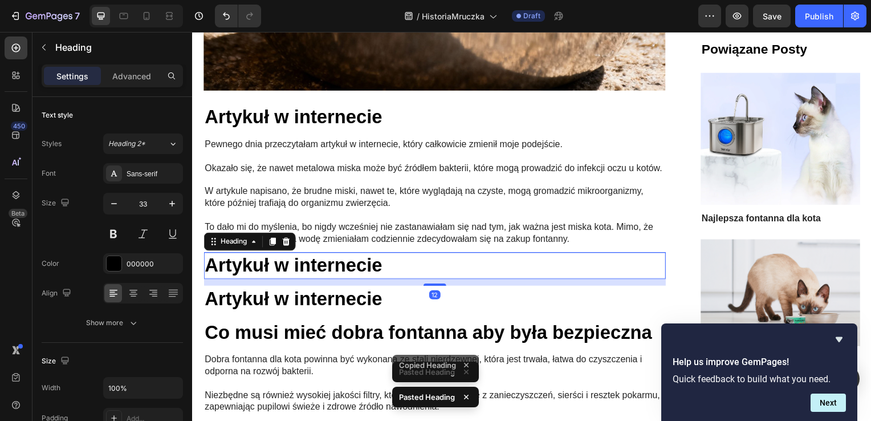
click at [308, 258] on h2 "Artykuł w internecie" at bounding box center [435, 267] width 465 height 27
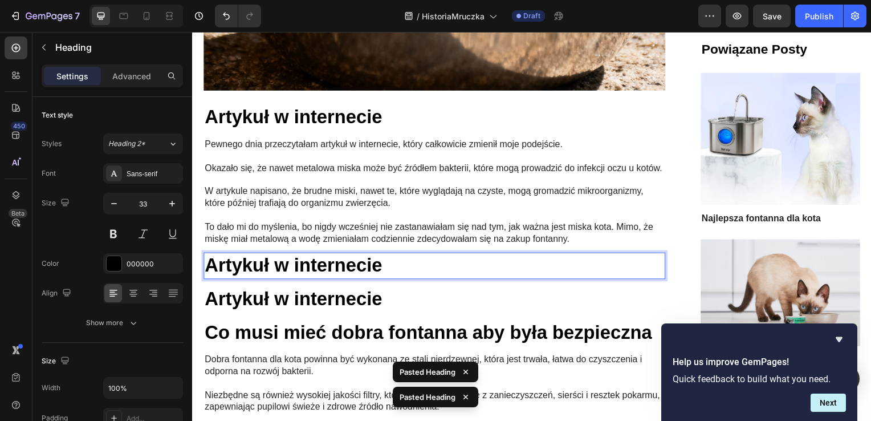
click at [308, 258] on p "Artykuł w internecie" at bounding box center [436, 267] width 463 height 25
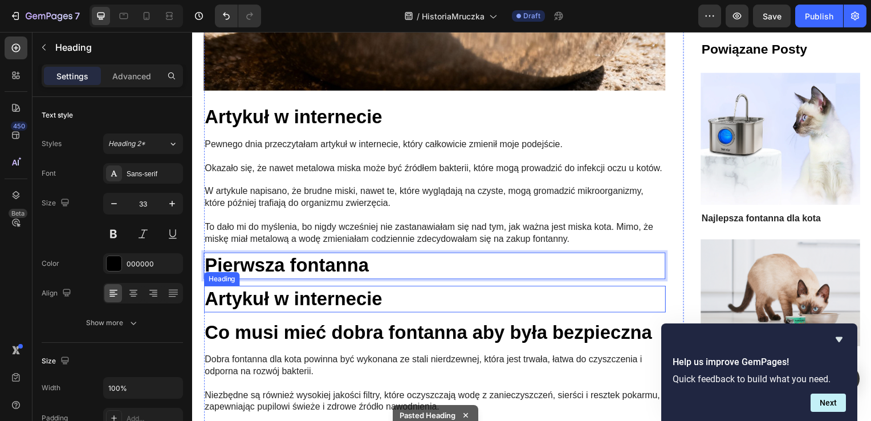
click at [328, 295] on h2 "Artykuł w internecie" at bounding box center [435, 301] width 465 height 27
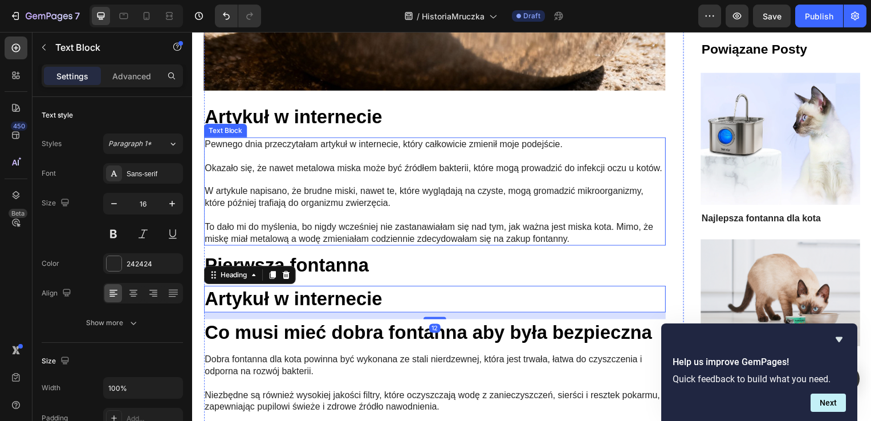
click at [381, 201] on p "W artykule napisano, że brudne miski, nawet te, które wyglądają na czyste, mogą…" at bounding box center [436, 199] width 463 height 24
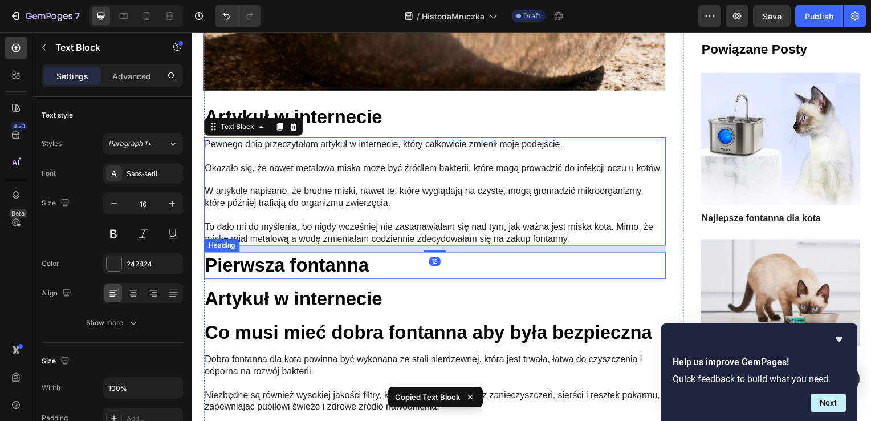
click at [362, 274] on div "Pierwsza fontanna Heading" at bounding box center [435, 267] width 465 height 27
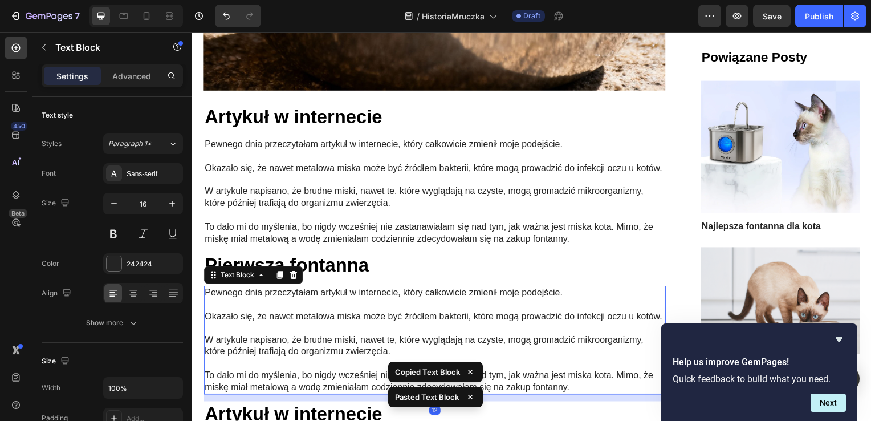
scroll to position [1880, 0]
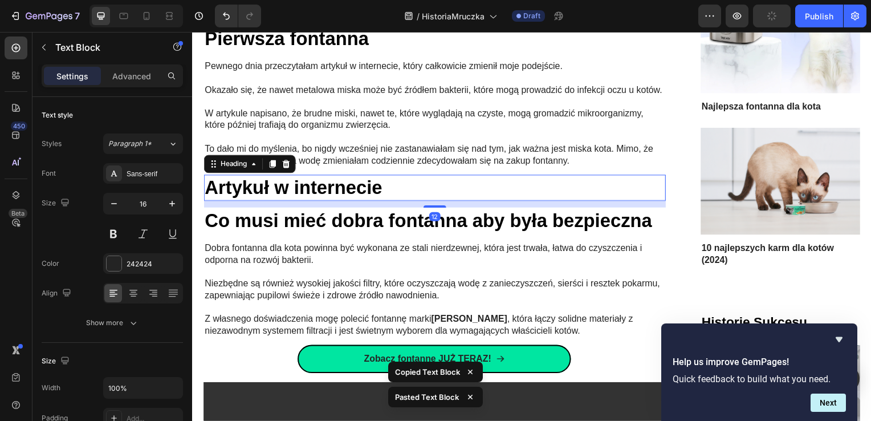
click at [330, 203] on h2 "Artykuł w internecie" at bounding box center [435, 189] width 465 height 27
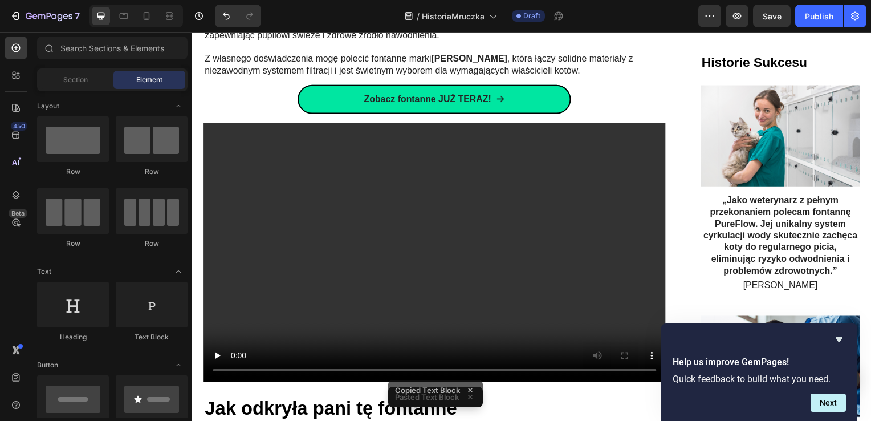
scroll to position [2336, 0]
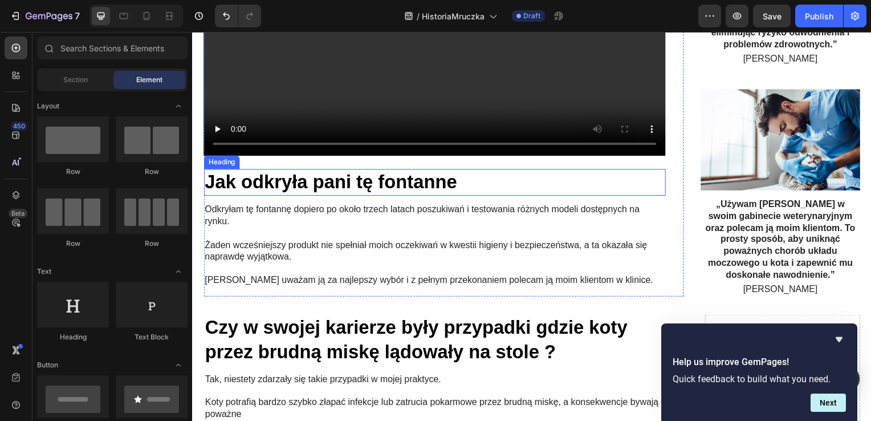
click at [294, 195] on h2 "Jak odkryła pani tę fontanne" at bounding box center [435, 183] width 465 height 27
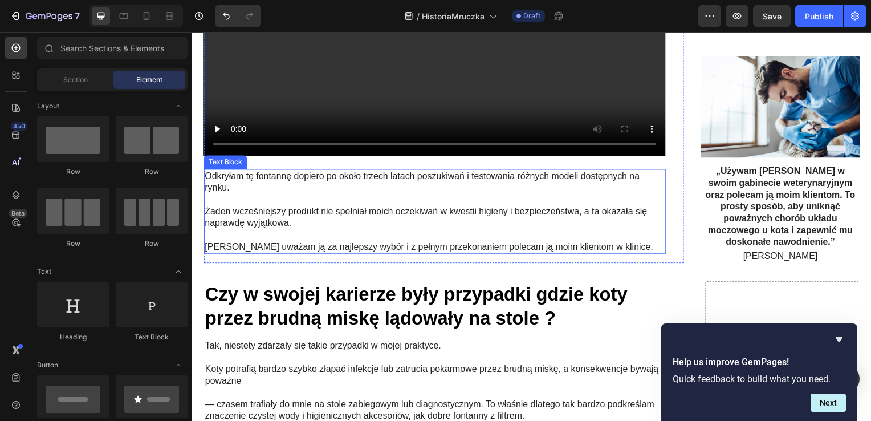
click at [309, 201] on p at bounding box center [436, 201] width 463 height 12
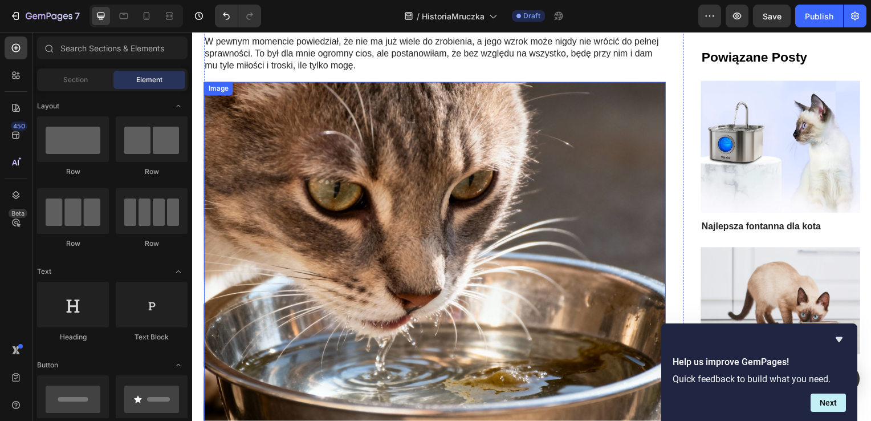
scroll to position [969, 0]
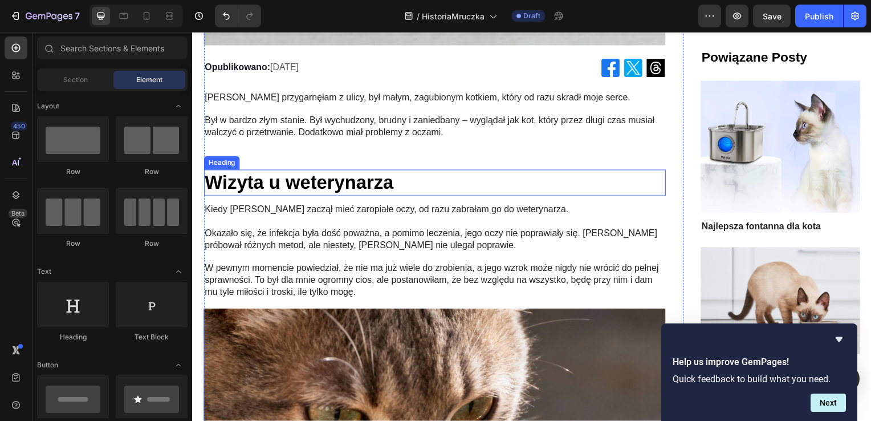
click at [288, 175] on h2 "Wizyta u weterynarza" at bounding box center [435, 184] width 465 height 27
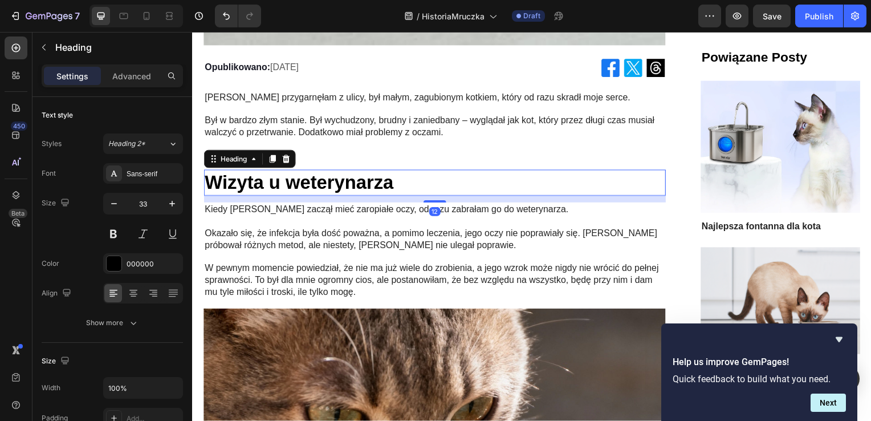
click at [288, 175] on h2 "Wizyta u weterynarza" at bounding box center [435, 184] width 465 height 27
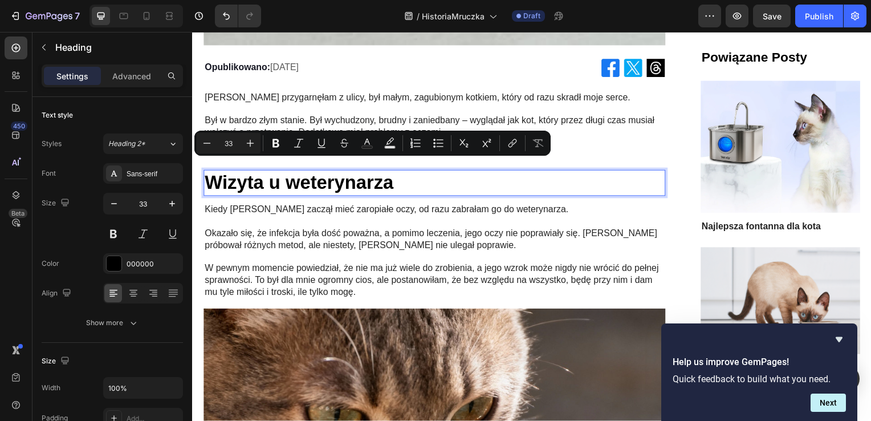
click at [213, 172] on p "Wizyta u weterynarza" at bounding box center [436, 184] width 463 height 25
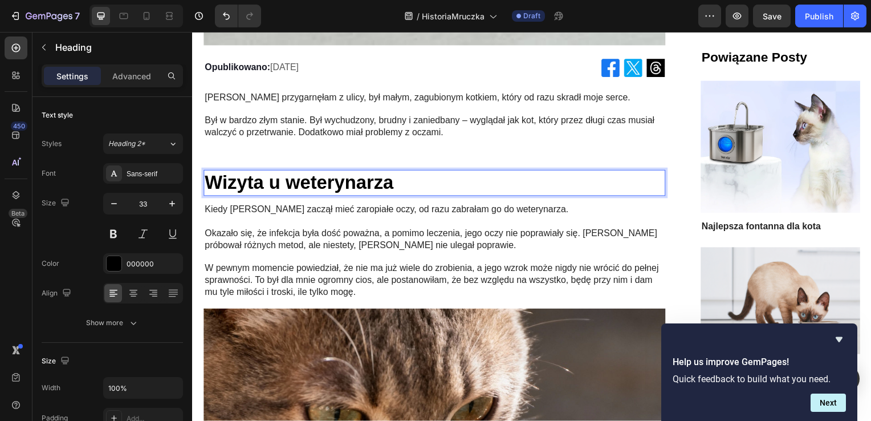
click at [209, 172] on p "Wizyta u weterynarza" at bounding box center [436, 184] width 463 height 25
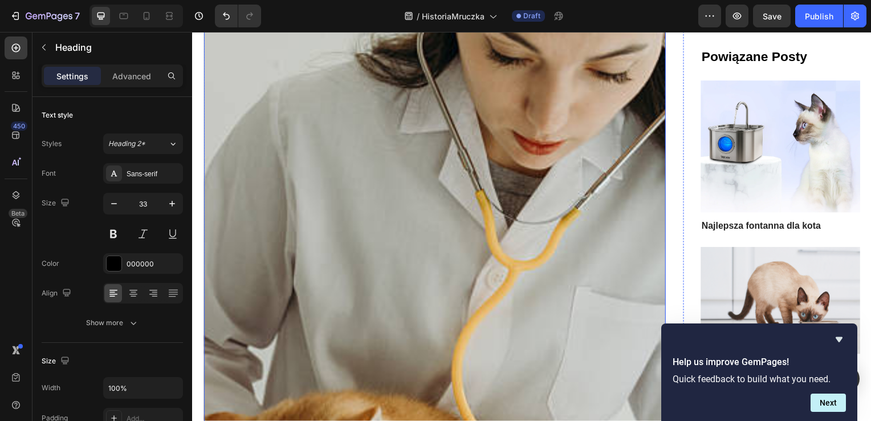
scroll to position [0, 0]
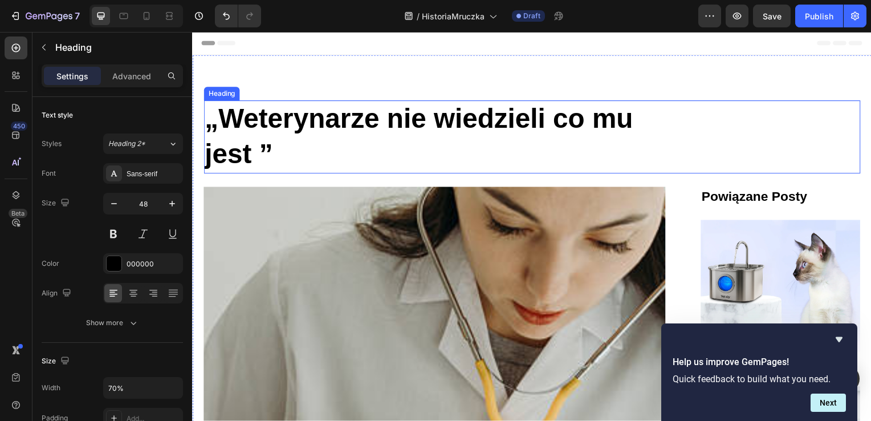
click at [378, 127] on h1 "„Weterynarze nie wiedzieli co mu jest ”" at bounding box center [434, 138] width 463 height 74
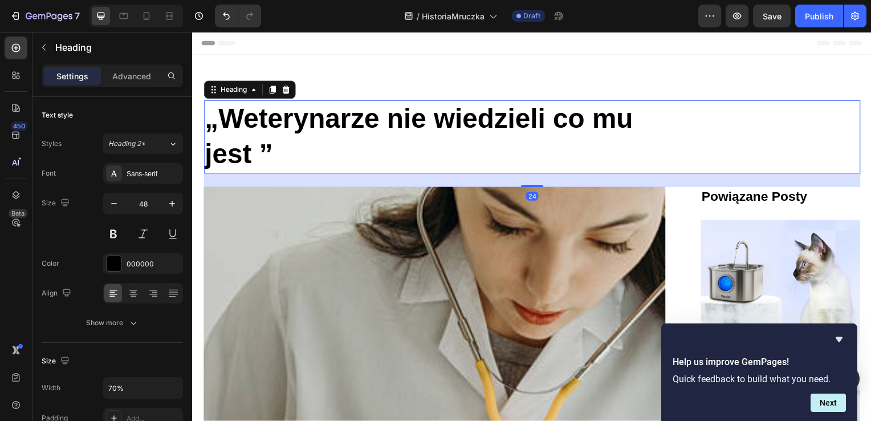
click at [379, 124] on h1 "„Weterynarze nie wiedzieli co mu jest ”" at bounding box center [434, 138] width 463 height 74
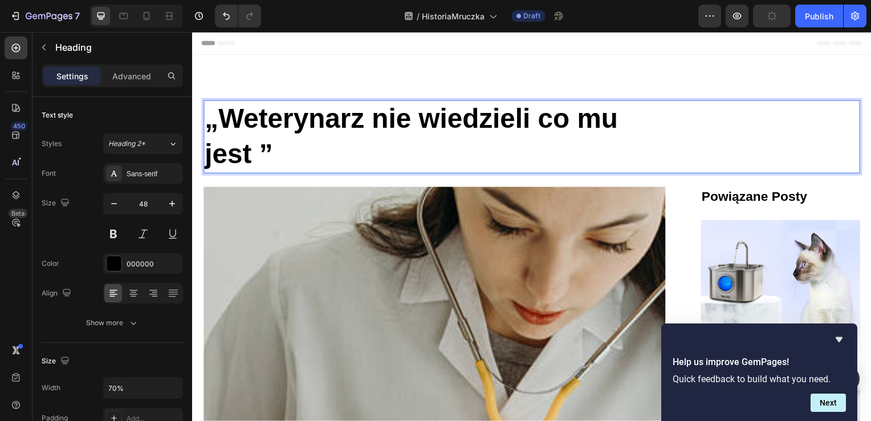
click at [534, 116] on p "„Weterynarz nie wiedzieli co mu jest ”" at bounding box center [435, 137] width 460 height 71
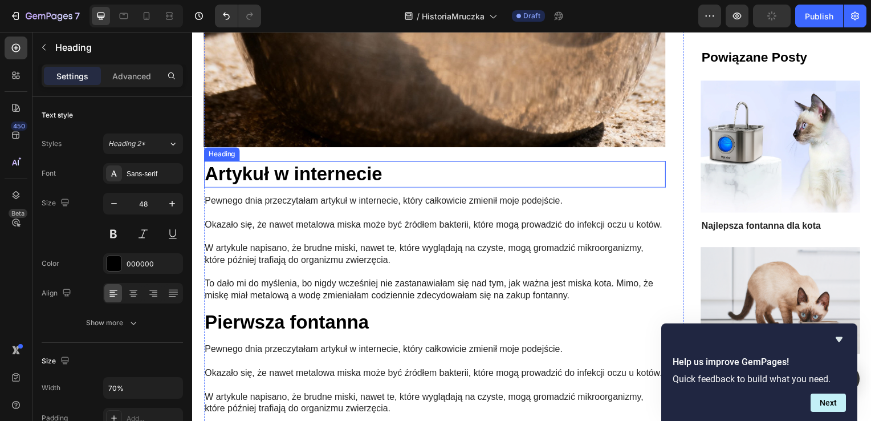
scroll to position [1652, 0]
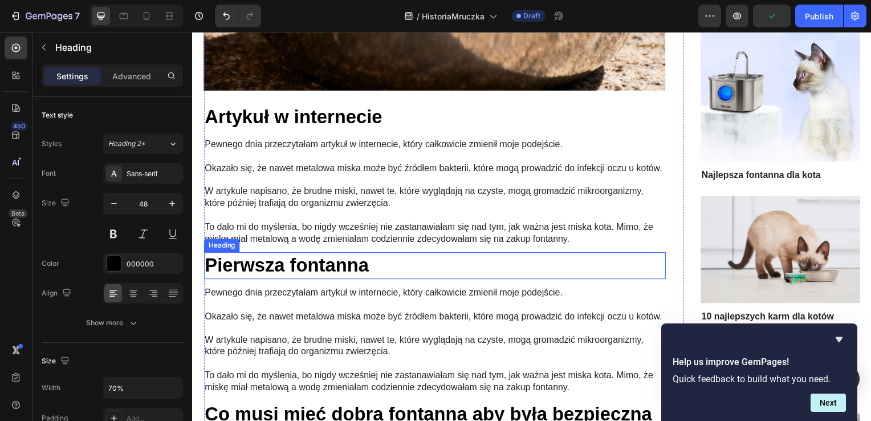
click at [321, 260] on h2 "Pierwsza fontanna" at bounding box center [435, 267] width 465 height 27
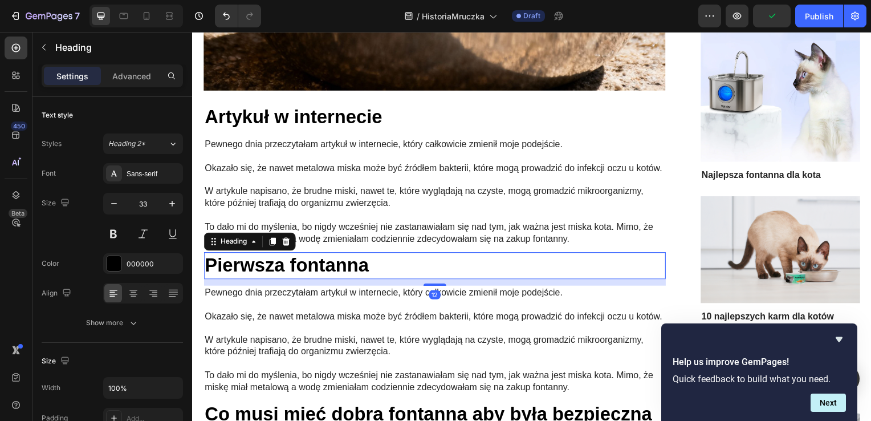
click at [400, 258] on h2 "Pierwsza fontanna" at bounding box center [435, 267] width 465 height 27
click at [400, 258] on p "Pierwsza fontanna" at bounding box center [436, 267] width 463 height 25
click at [208, 263] on p "Pierwsza fontanna" at bounding box center [436, 267] width 463 height 25
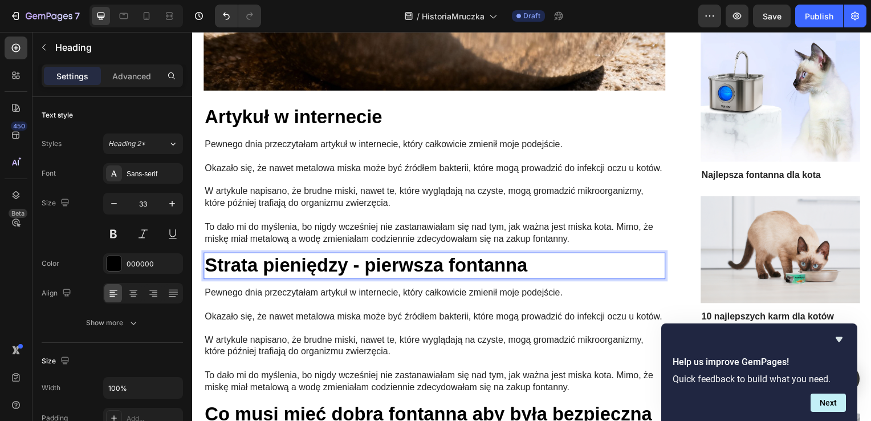
click at [391, 264] on p "Strata pieniędzy - pierwsza fontanna" at bounding box center [436, 267] width 463 height 25
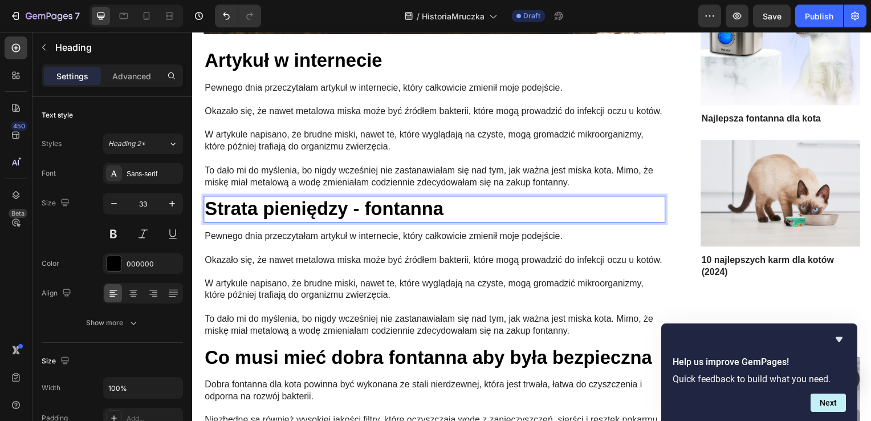
click at [410, 202] on p "Strata pieniędzy - fontanna" at bounding box center [436, 210] width 463 height 25
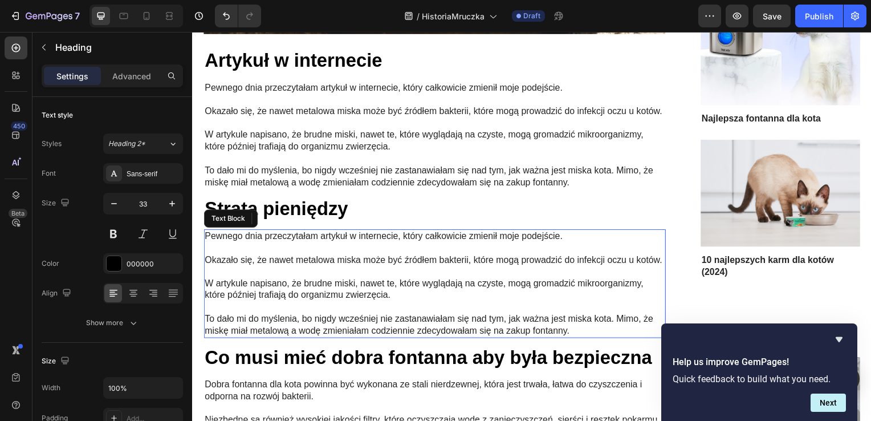
click at [346, 267] on p "Okazało się, że nawet metalowa miska może być źródłem bakterii, które mogą prow…" at bounding box center [436, 262] width 463 height 12
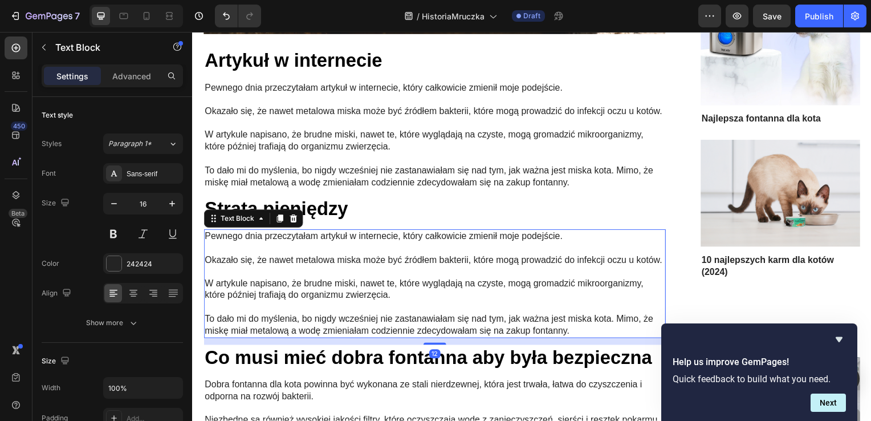
click at [346, 267] on p "Okazało się, że nawet metalowa miska może być źródłem bakterii, które mogą prow…" at bounding box center [436, 262] width 463 height 12
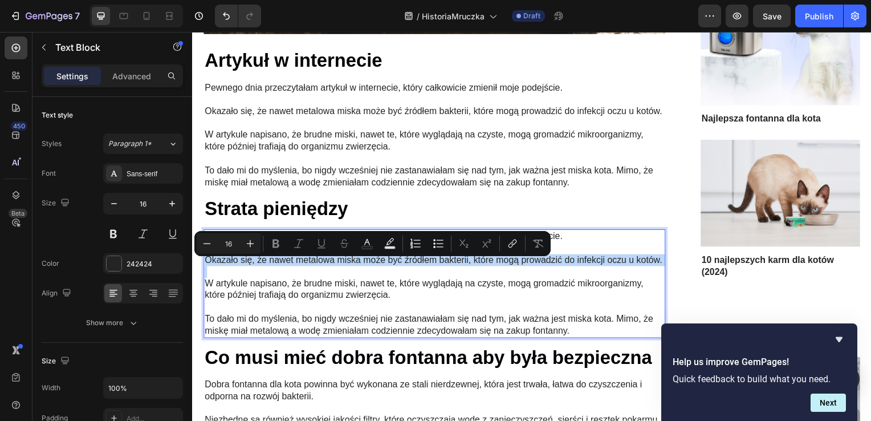
click at [346, 267] on p "Okazało się, że nawet metalowa miska może być źródłem bakterii, które mogą prow…" at bounding box center [436, 262] width 463 height 12
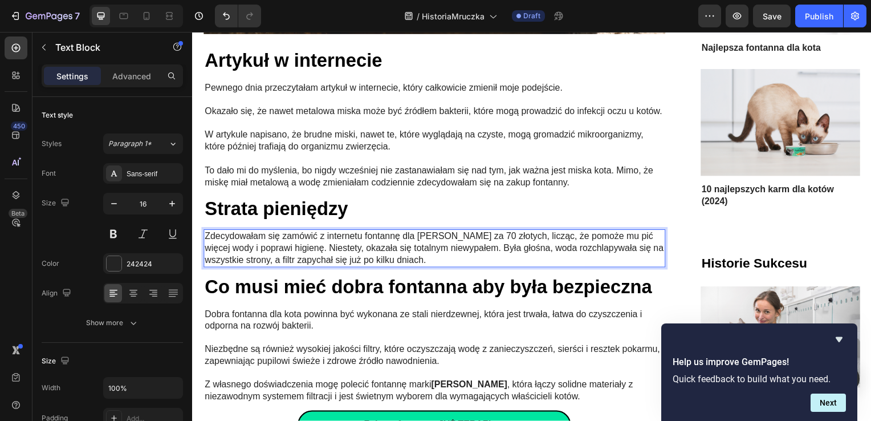
click at [509, 232] on p "Zdecydowałam się zamówić z internetu fontannę dla [PERSON_NAME] za 70 złotych, …" at bounding box center [436, 249] width 463 height 35
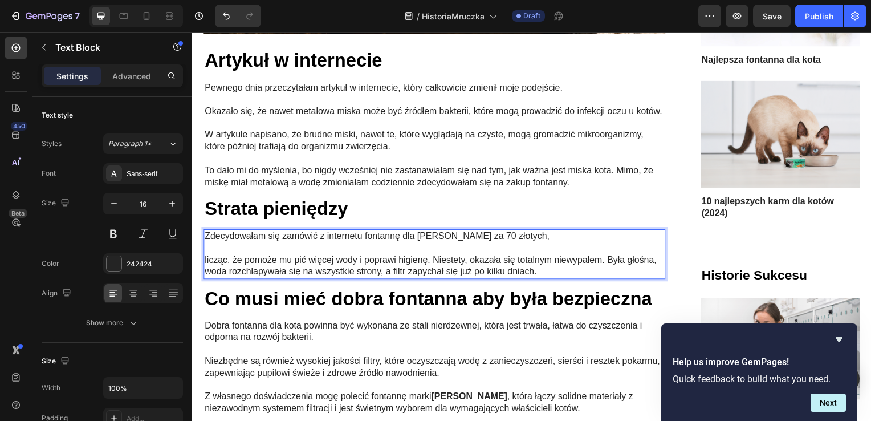
click at [434, 256] on p "licząc, że pomoże mu pić więcej wody i poprawi higienę. Niestety, okazała się t…" at bounding box center [436, 268] width 463 height 24
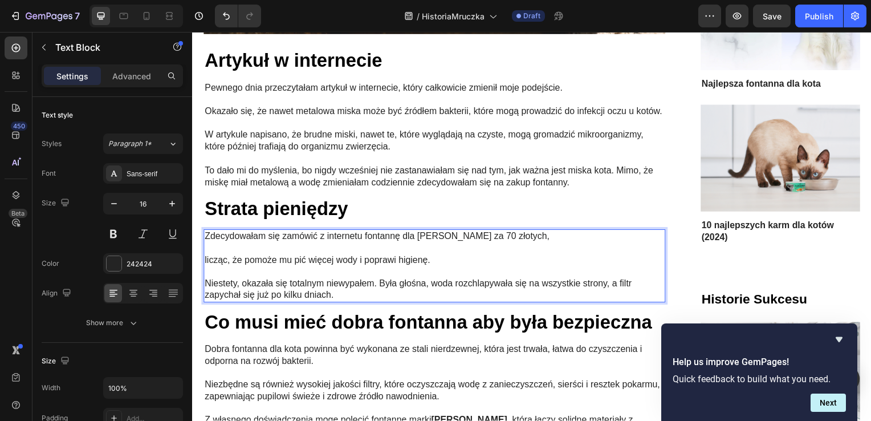
click at [356, 291] on p "Niestety, okazała się totalnym niewypałem. Była głośna, woda rozchlapywała się …" at bounding box center [436, 292] width 463 height 24
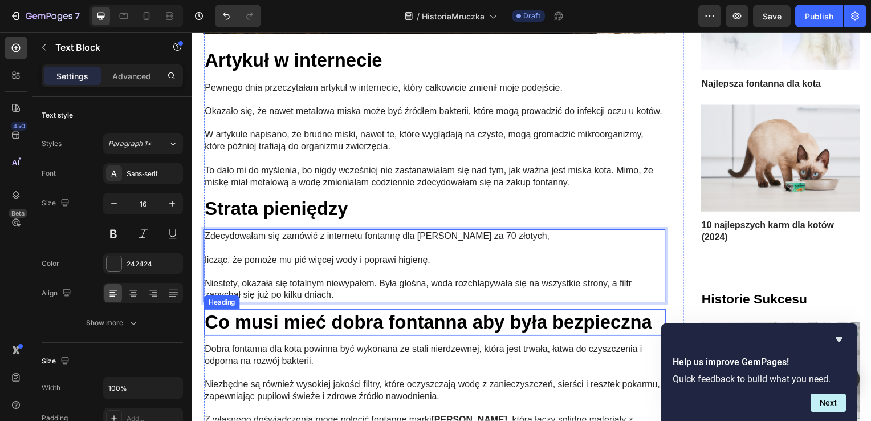
click at [345, 316] on h2 "Co musi mieć dobra fontanna aby była bezpieczna" at bounding box center [435, 324] width 465 height 27
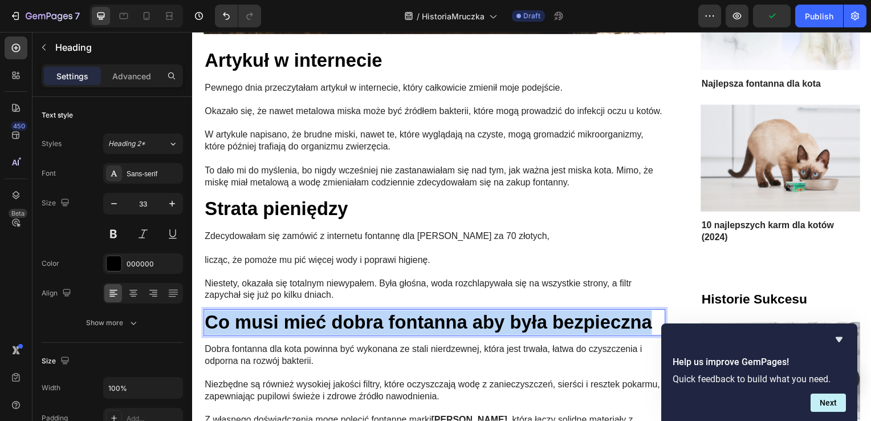
click at [345, 316] on p "Co musi mieć dobra fontanna aby była bezpieczna" at bounding box center [436, 324] width 463 height 25
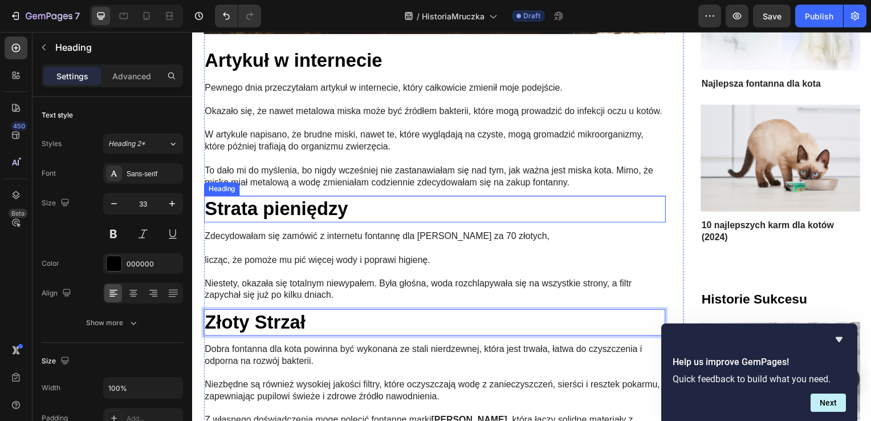
click at [282, 198] on p "Strata pieniędzy" at bounding box center [436, 210] width 463 height 25
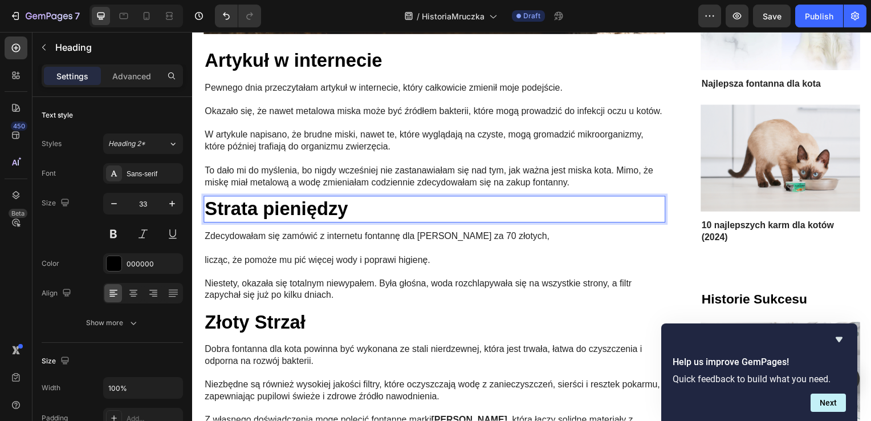
click at [272, 201] on p "Strata pieniędzy" at bounding box center [436, 210] width 463 height 25
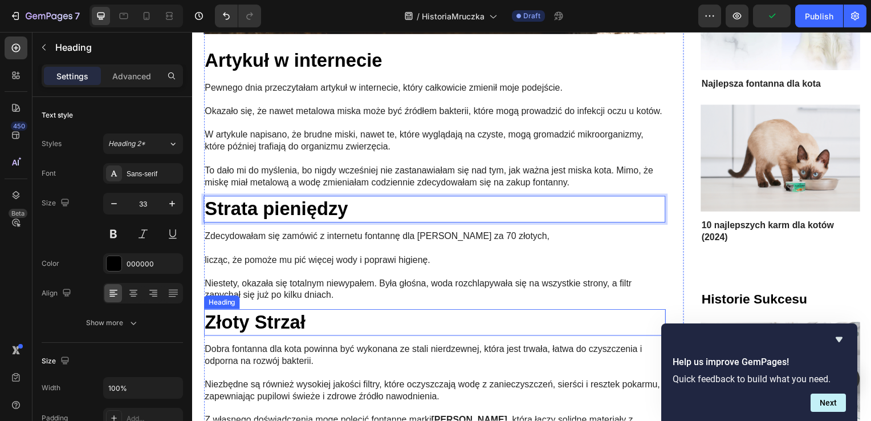
click at [268, 320] on p "Złoty Strzał" at bounding box center [436, 324] width 463 height 25
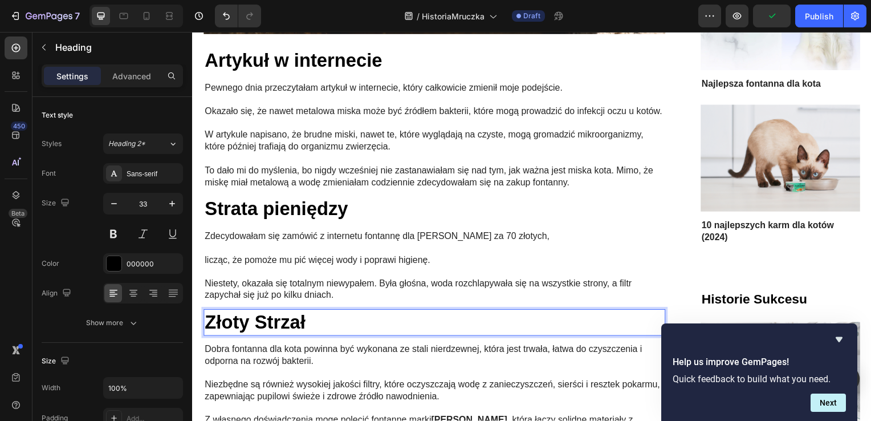
click at [267, 319] on p "Złoty Strzał" at bounding box center [436, 324] width 463 height 25
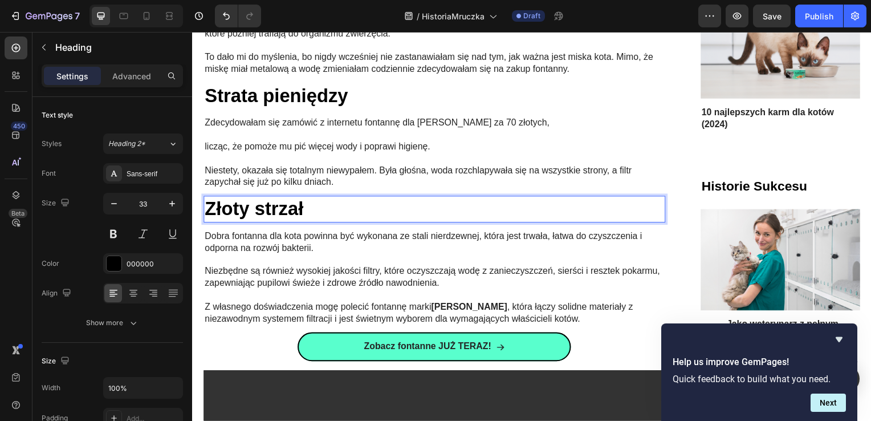
scroll to position [1880, 0]
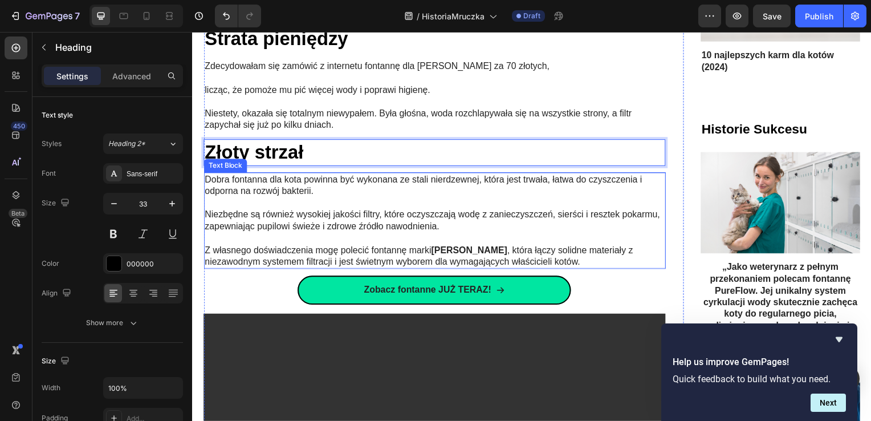
click at [333, 202] on p at bounding box center [436, 205] width 463 height 12
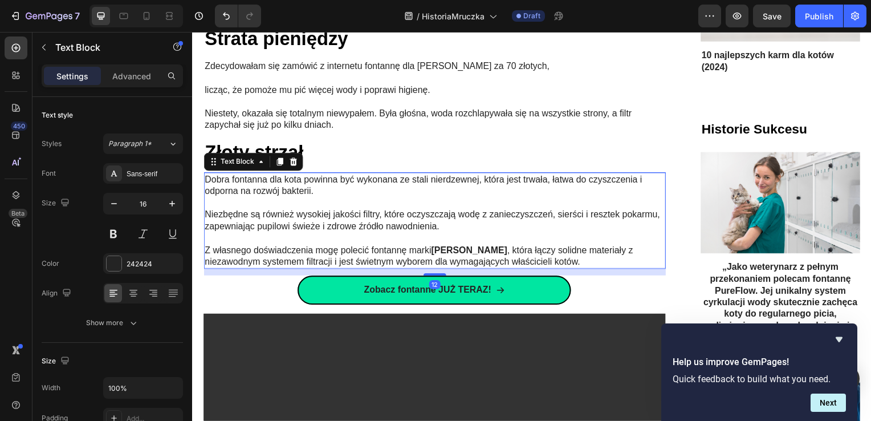
click at [333, 202] on p at bounding box center [436, 205] width 463 height 12
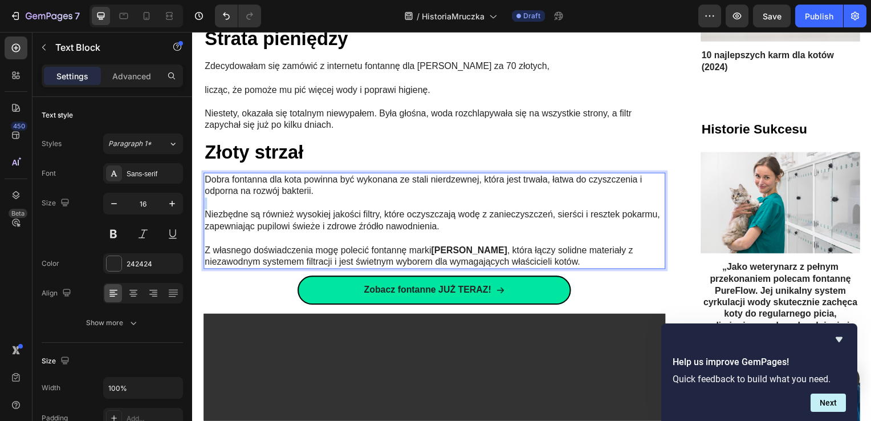
click at [333, 202] on p "Rich Text Editor. Editing area: main" at bounding box center [436, 205] width 463 height 12
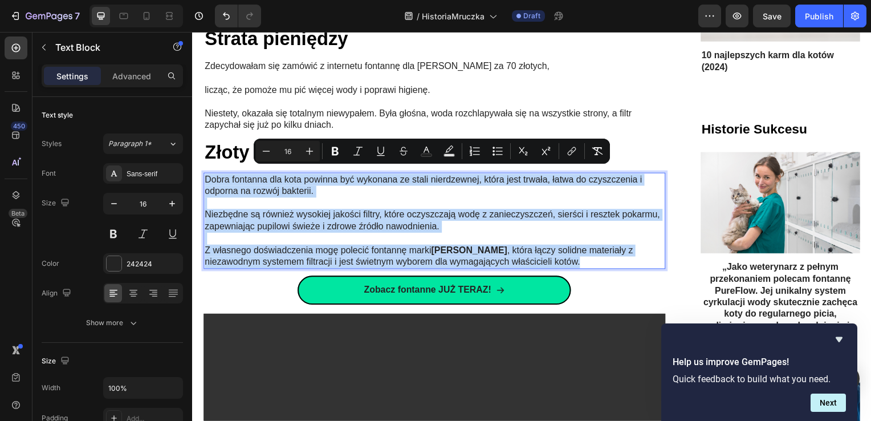
drag, startPoint x: 533, startPoint y: 258, endPoint x: 369, endPoint y: 200, distance: 173.4
click at [192, 169] on html "Header „Weterynarz nie wiedział co mu jest ” Heading Image Opublikowano: [DATE]…" at bounding box center [534, 310] width 684 height 4316
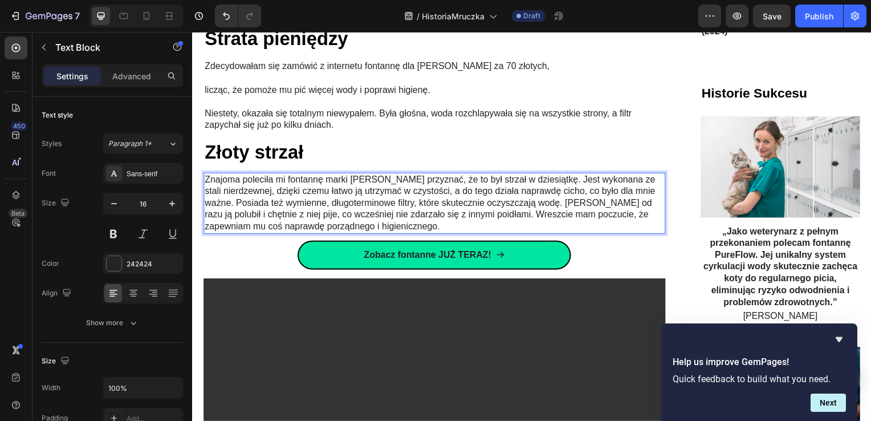
click at [565, 175] on p "Znajoma poleciła mi fontannę marki [PERSON_NAME] przyznać, że to był strzał w d…" at bounding box center [436, 204] width 463 height 59
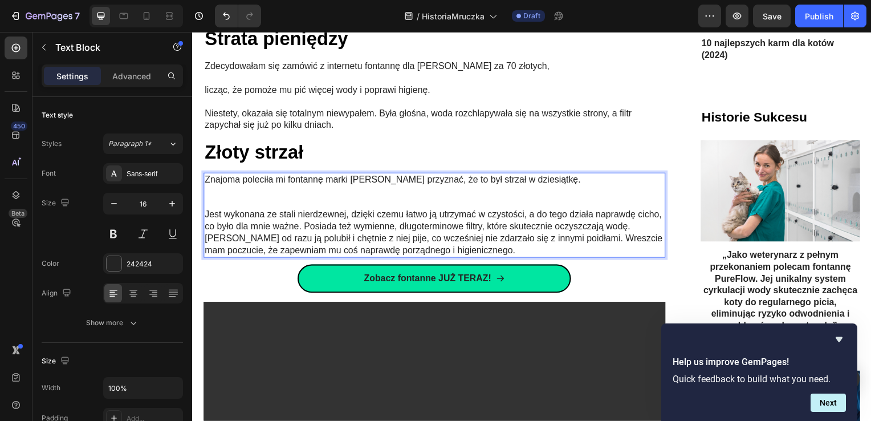
click at [570, 177] on p "Znajoma poleciła mi fontannę marki [PERSON_NAME] przyznać, że to był strzał w d…" at bounding box center [436, 181] width 463 height 12
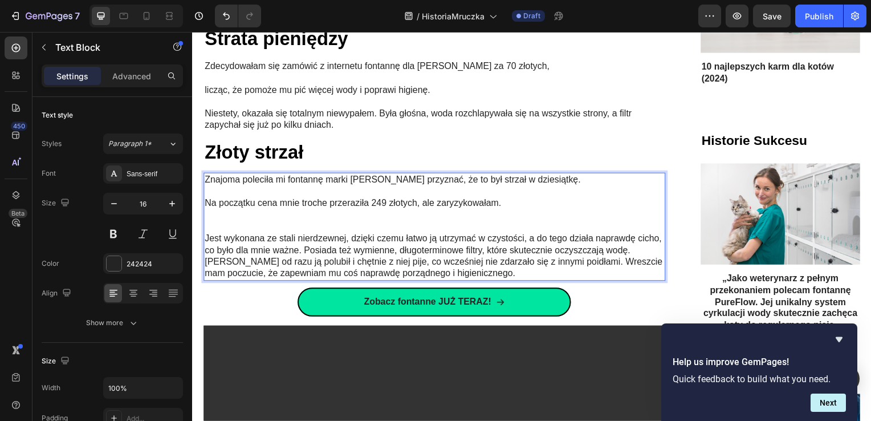
click at [208, 235] on p "Jest wykonana ze stali nierdzewnej, dzięki czemu łatwo ją utrzymać w czystości,…" at bounding box center [436, 257] width 463 height 47
click at [534, 201] on p "Na początku cena mnie troche przeraziła 249 złotych, ale zaryzykowałam." at bounding box center [436, 205] width 463 height 12
click at [212, 234] on p "Jest wykonana ze stali nierdzewnej, dzięki czemu łatwo ją utrzymać w czystości,…" at bounding box center [436, 257] width 463 height 47
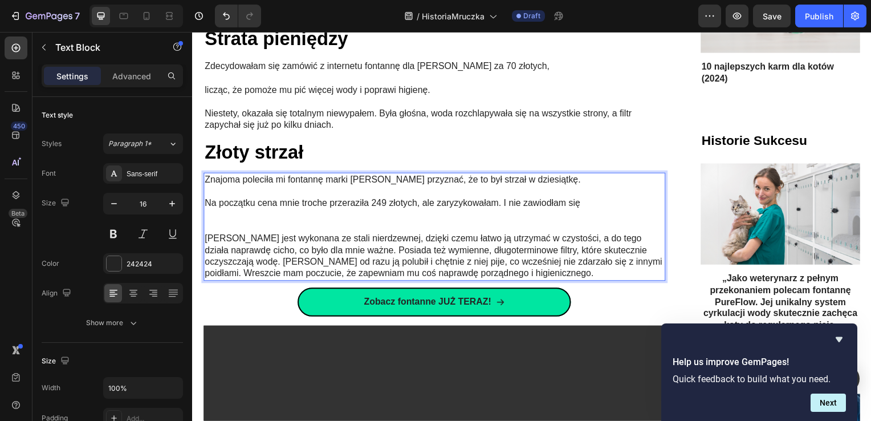
click at [214, 224] on p "Rich Text Editor. Editing area: main" at bounding box center [436, 228] width 463 height 12
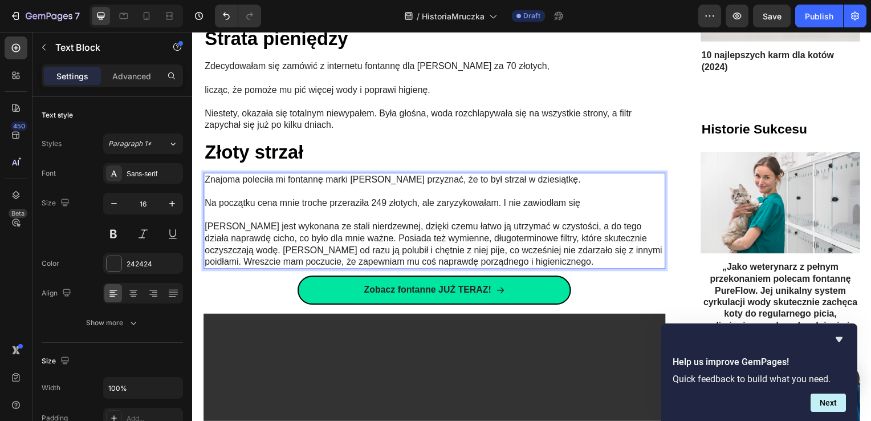
click at [373, 236] on p "[PERSON_NAME] jest wykonana ze stali nierdzewnej, dzięki czemu łatwo ją utrzyma…" at bounding box center [436, 245] width 463 height 47
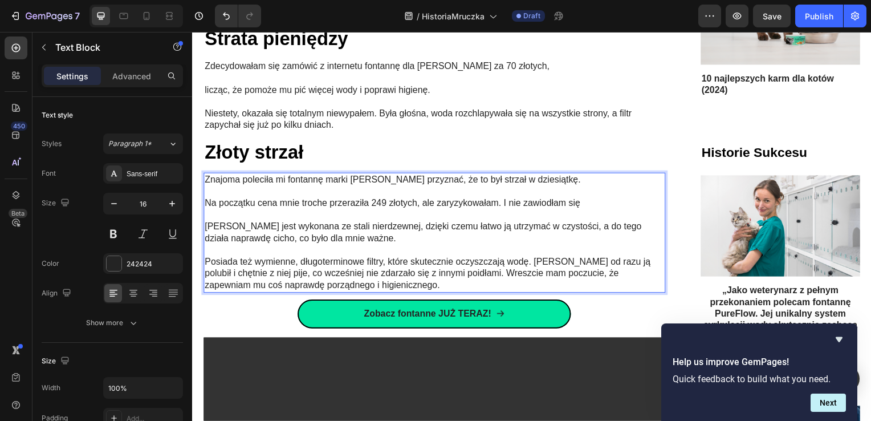
click at [472, 268] on p "Posiada też wymienne, długoterminowe filtry, które skutecznie oczyszczają wodę.…" at bounding box center [436, 275] width 463 height 35
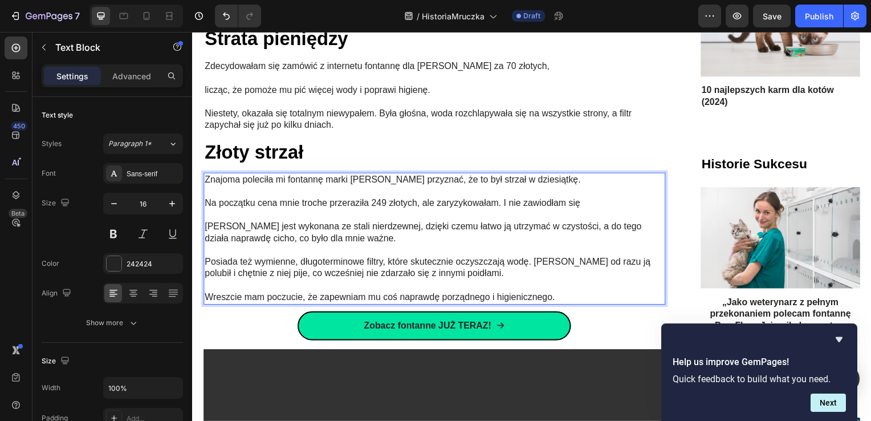
click at [557, 285] on p "Rich Text Editor. Editing area: main" at bounding box center [436, 287] width 463 height 12
click at [562, 293] on p "Wreszcie mam poczucie, że zapewniam mu coś naprawdę porządnego i higienicznego." at bounding box center [436, 299] width 463 height 12
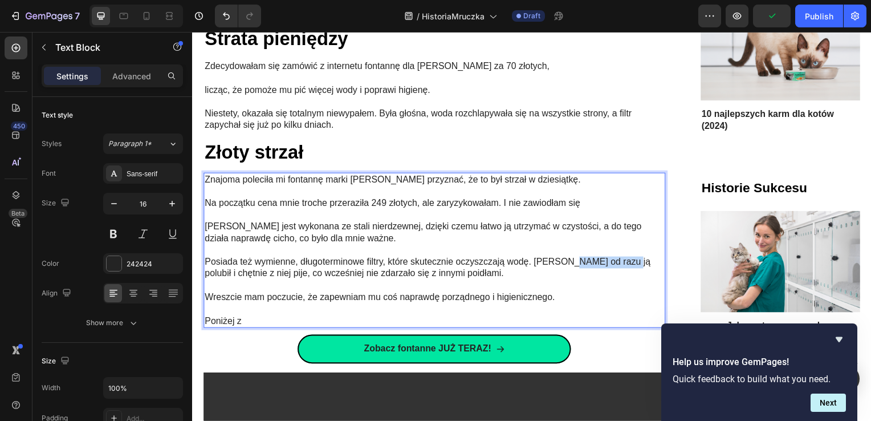
drag, startPoint x: 569, startPoint y: 257, endPoint x: 627, endPoint y: 258, distance: 57.6
click at [627, 258] on p "Posiada też wymienne, długoterminowe filtry, które skutecznie oczyszczają wodę.…" at bounding box center [436, 270] width 463 height 24
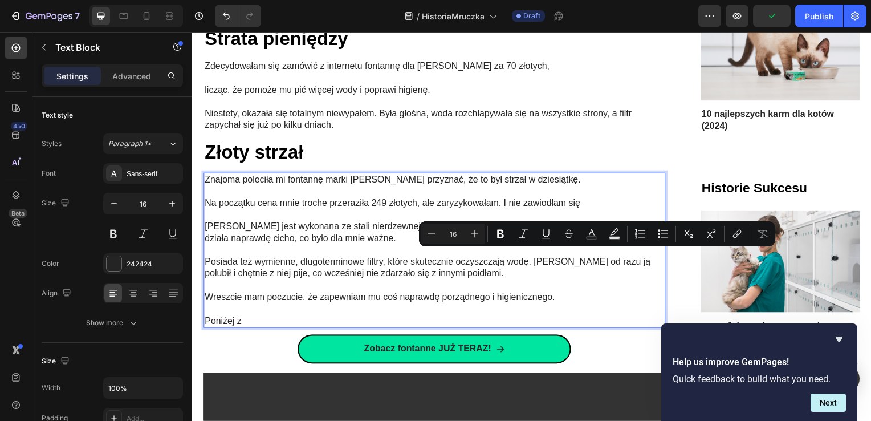
click at [638, 258] on p "Posiada też wymienne, długoterminowe filtry, które skutecznie oczyszczają wodę.…" at bounding box center [436, 270] width 463 height 24
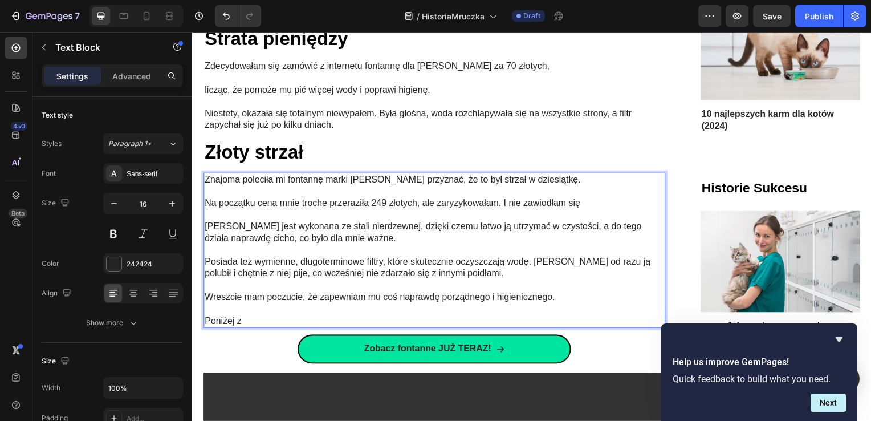
click at [565, 258] on p "Posiada też wymienne, długoterminowe filtry, które skutecznie oczyszczają wodę.…" at bounding box center [436, 270] width 463 height 24
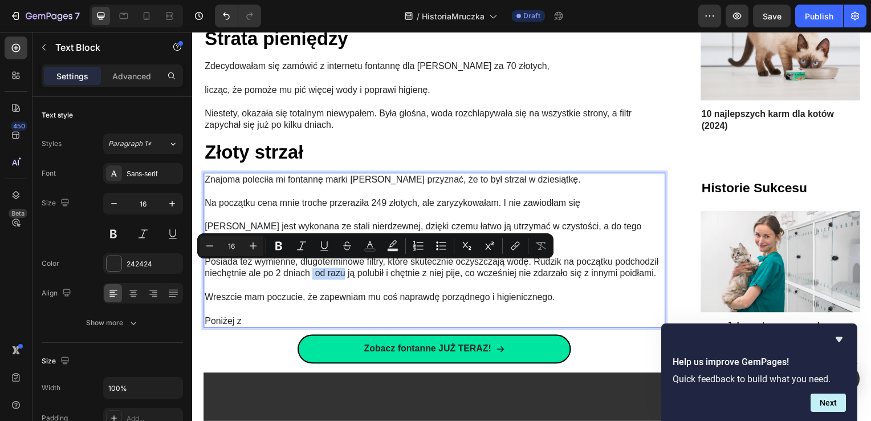
drag, startPoint x: 360, startPoint y: 268, endPoint x: 391, endPoint y: 267, distance: 31.4
click at [391, 267] on p "Posiada też wymienne, długoterminowe filtry, które skutecznie oczyszczają wodę.…" at bounding box center [436, 270] width 463 height 24
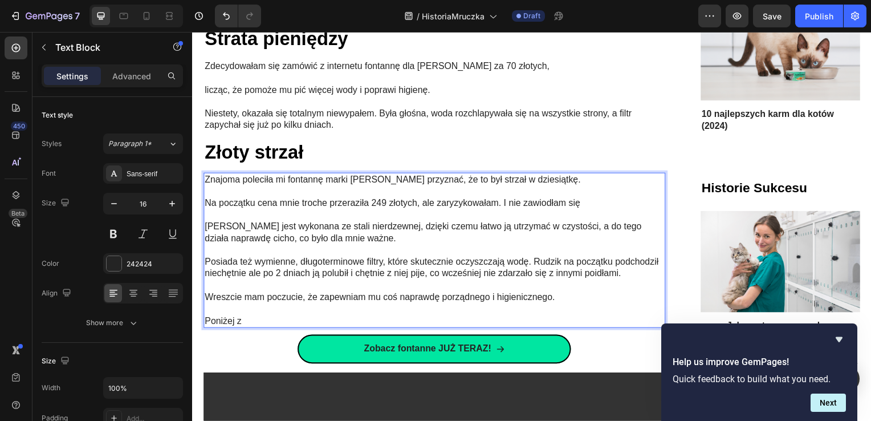
click at [406, 287] on p "Rich Text Editor. Editing area: main" at bounding box center [436, 287] width 463 height 12
click at [397, 281] on p "Posiada też wymienne, długoterminowe filtry, które skutecznie oczyszczają wodę.…" at bounding box center [436, 270] width 463 height 24
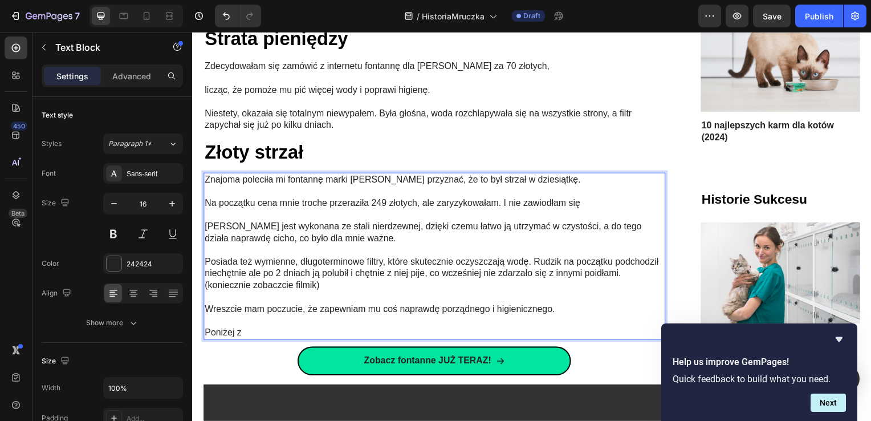
click at [309, 329] on p "Poniżej z" at bounding box center [436, 335] width 463 height 12
drag, startPoint x: 297, startPoint y: 326, endPoint x: 197, endPoint y: 324, distance: 100.3
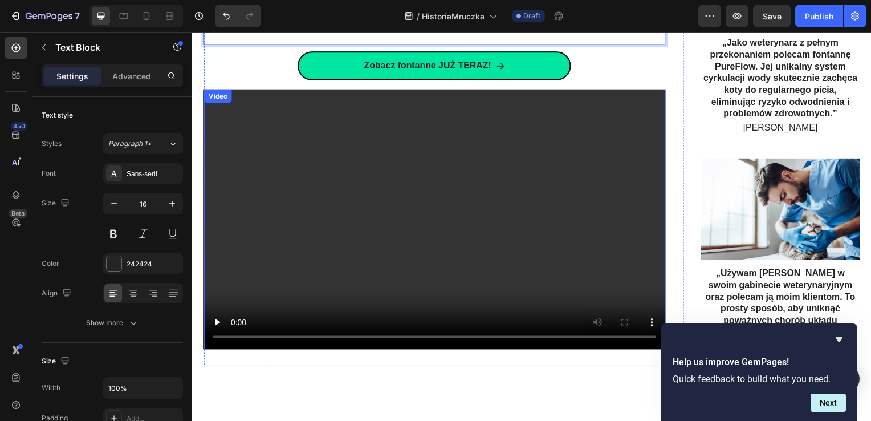
scroll to position [1994, 0]
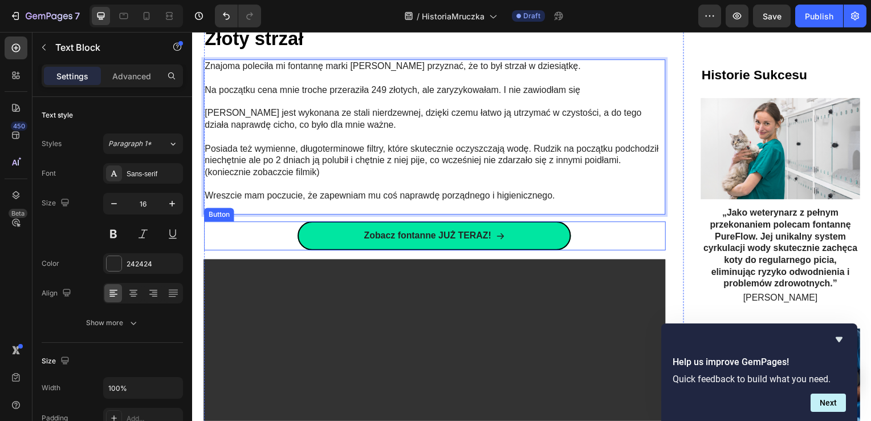
click at [283, 230] on div "Zobacz fontanne JUŻ TERAZ! Button" at bounding box center [435, 237] width 465 height 29
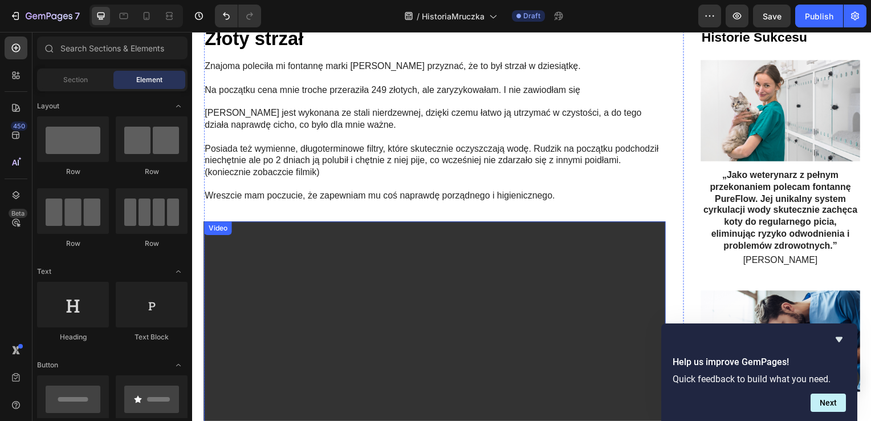
click at [289, 253] on video at bounding box center [435, 354] width 465 height 262
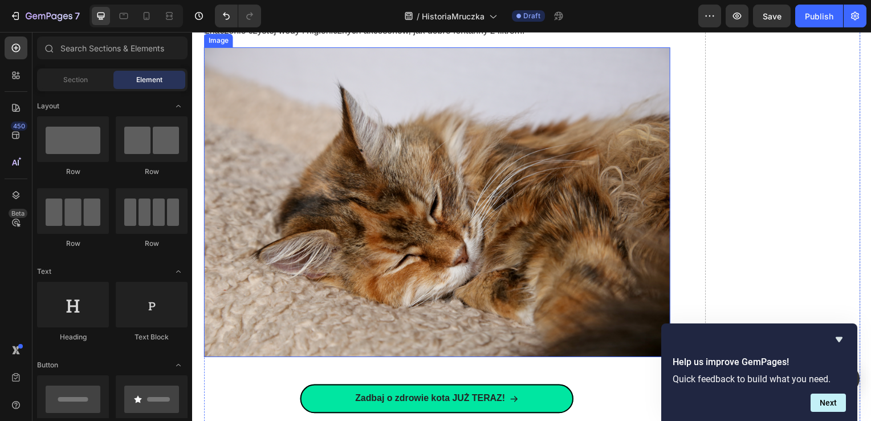
scroll to position [2108, 0]
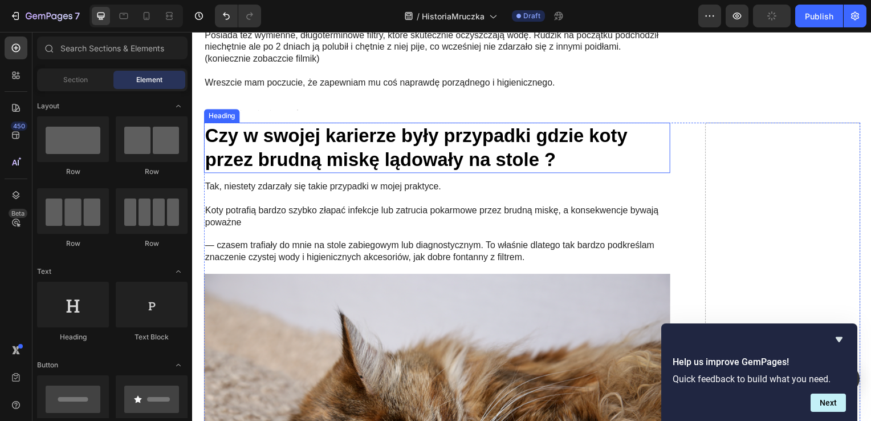
click at [339, 166] on h2 "Czy w swojej karierze były przypadki gdzie koty przez brudną miskę lądowały na …" at bounding box center [438, 149] width 470 height 51
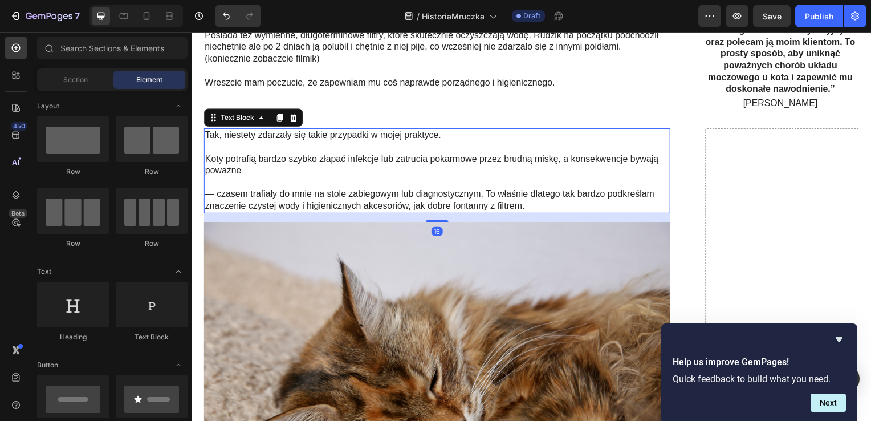
click at [340, 147] on p at bounding box center [438, 148] width 467 height 12
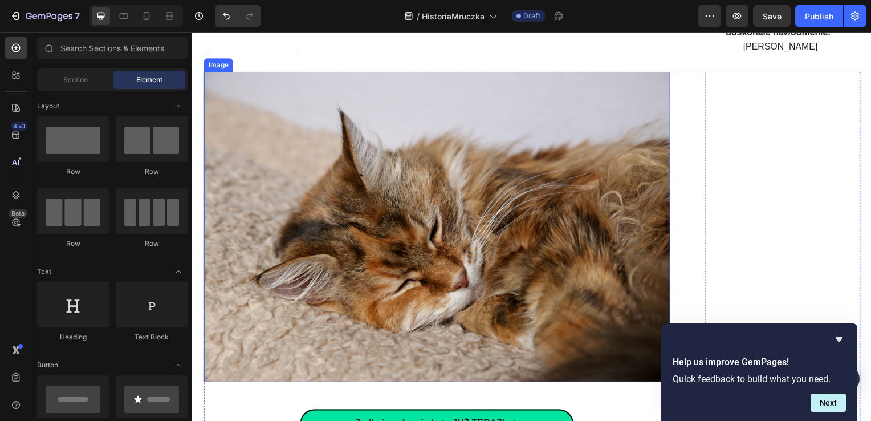
click at [329, 210] on img at bounding box center [438, 228] width 470 height 312
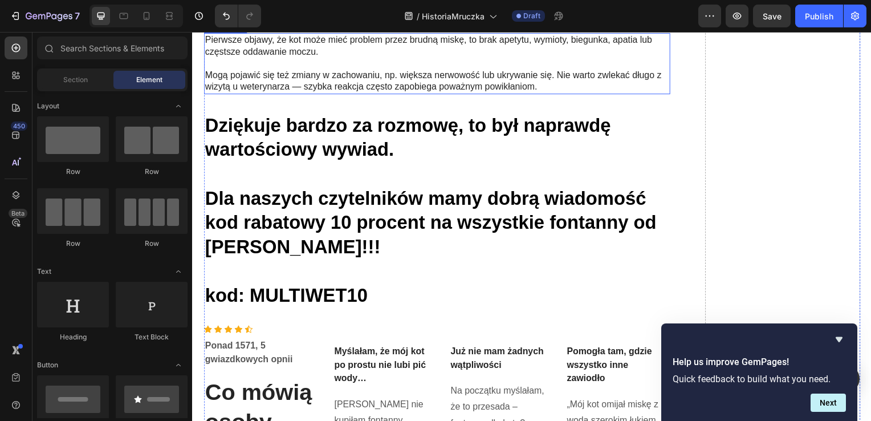
scroll to position [2051, 0]
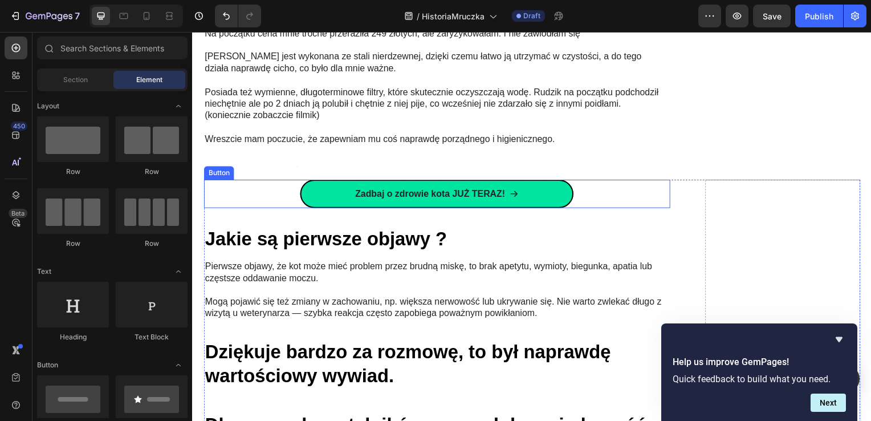
click at [274, 188] on div "Zadbaj o zdrowie kota JUŻ TERAZ! Button" at bounding box center [438, 195] width 470 height 29
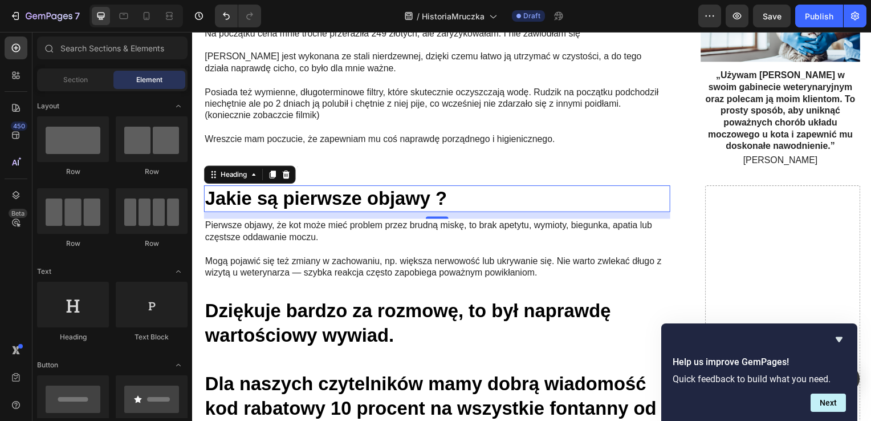
click at [290, 186] on h2 "Jakie są pierwsze objawy ?" at bounding box center [438, 199] width 470 height 27
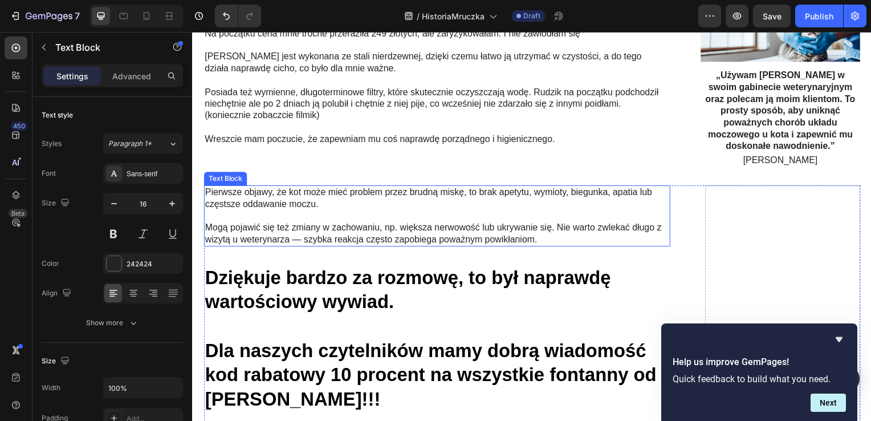
click at [296, 211] on p at bounding box center [438, 217] width 467 height 12
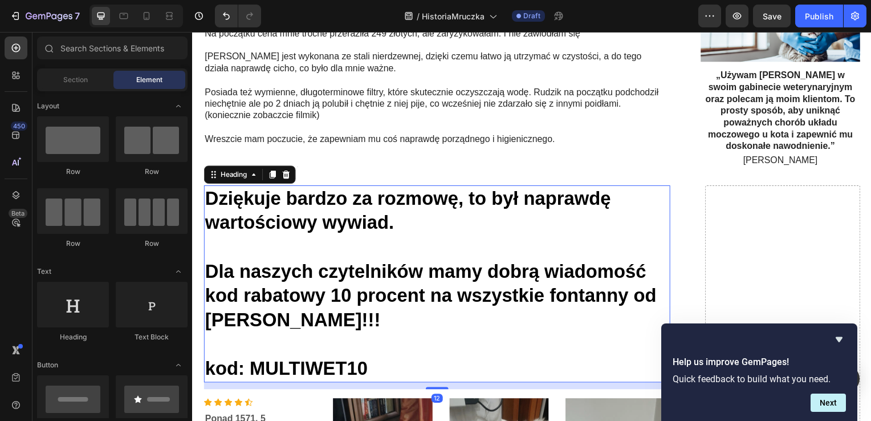
click at [295, 209] on h2 "Dziękuje bardzo za rozmowę, to był naprawdę wartościowy wywiad. Dla naszych czy…" at bounding box center [438, 285] width 470 height 198
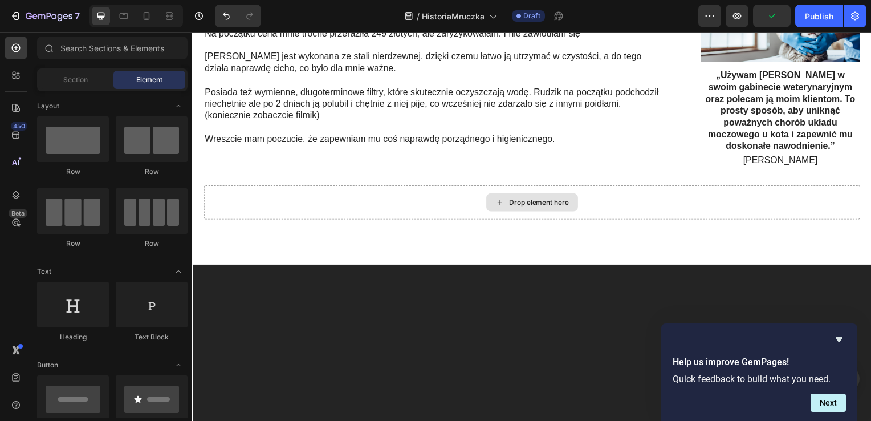
click at [317, 187] on div "Drop element here" at bounding box center [533, 203] width 661 height 34
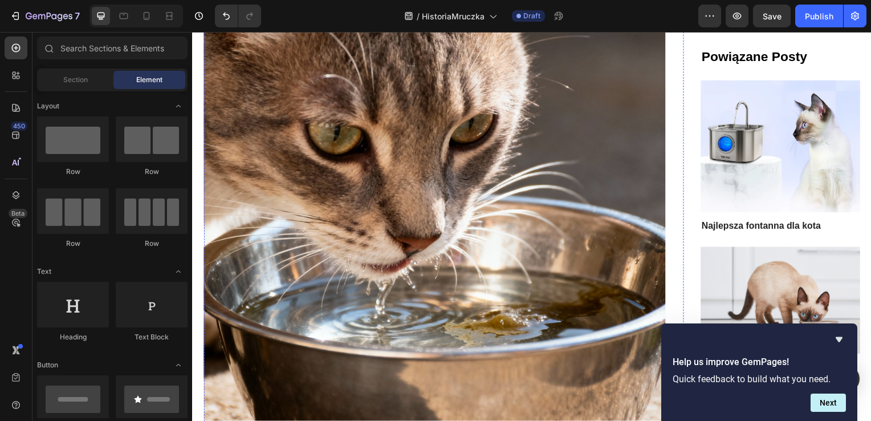
scroll to position [1197, 0]
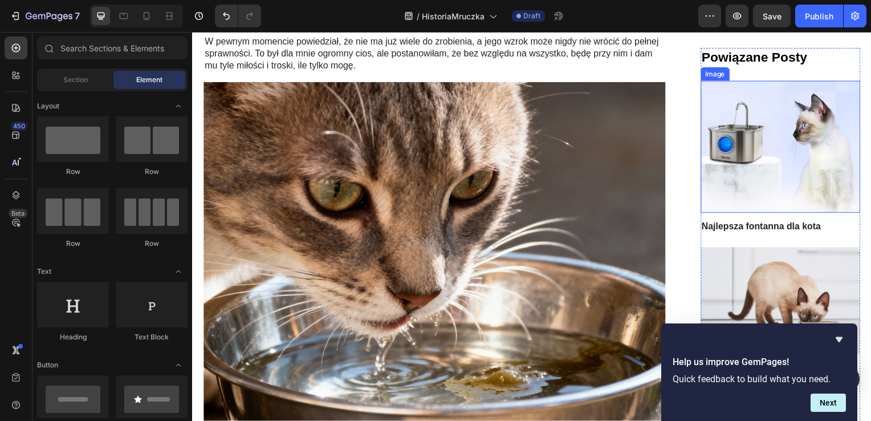
click at [828, 172] on img at bounding box center [784, 147] width 161 height 133
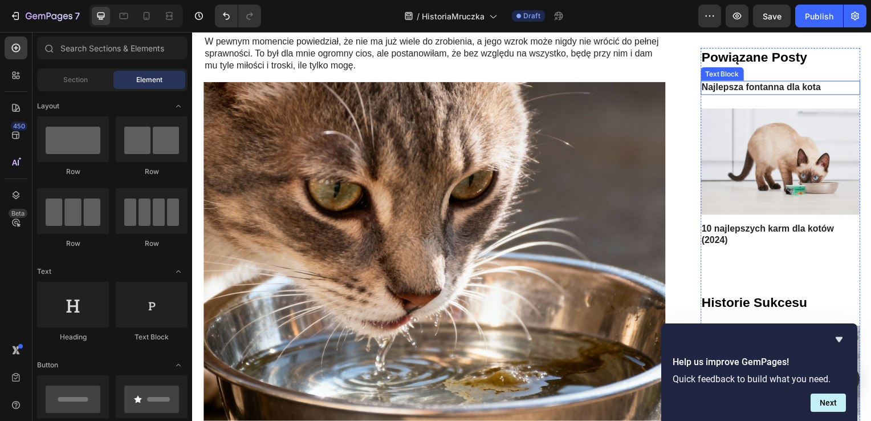
click at [755, 88] on p "Najlepsza fontanna dla kota" at bounding box center [784, 88] width 159 height 12
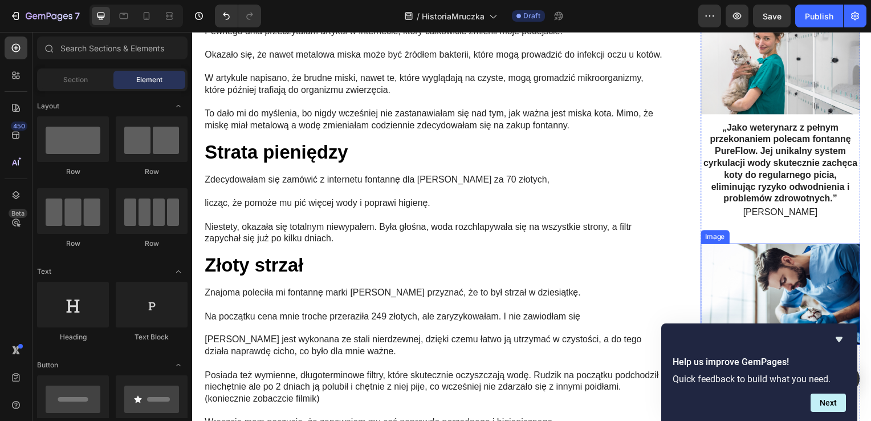
scroll to position [1937, 0]
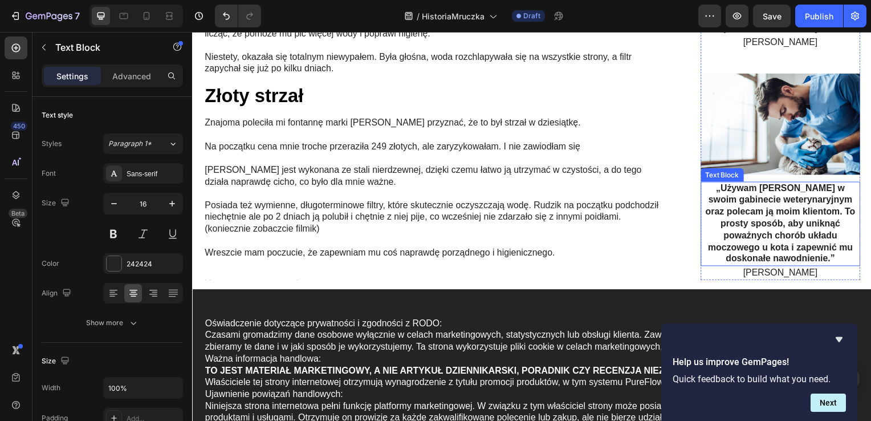
click at [793, 186] on strong "„Używam [PERSON_NAME] w swoim gabinecie weterynaryjnym oraz polecam ją moim kli…" at bounding box center [783, 225] width 151 height 81
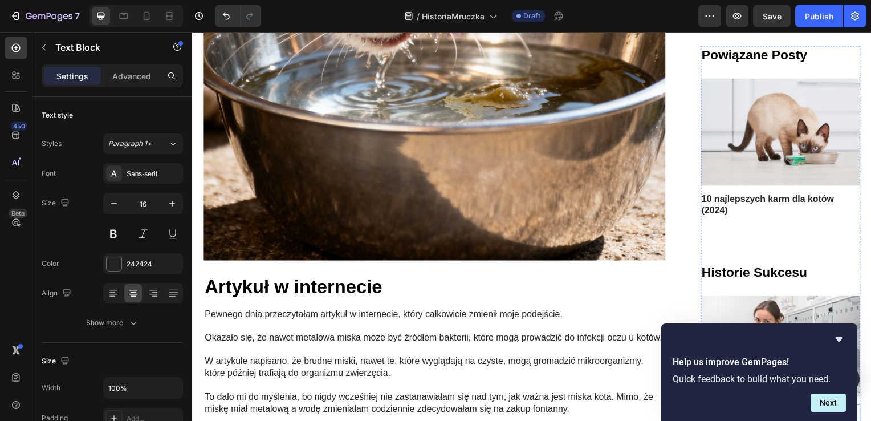
scroll to position [1595, 0]
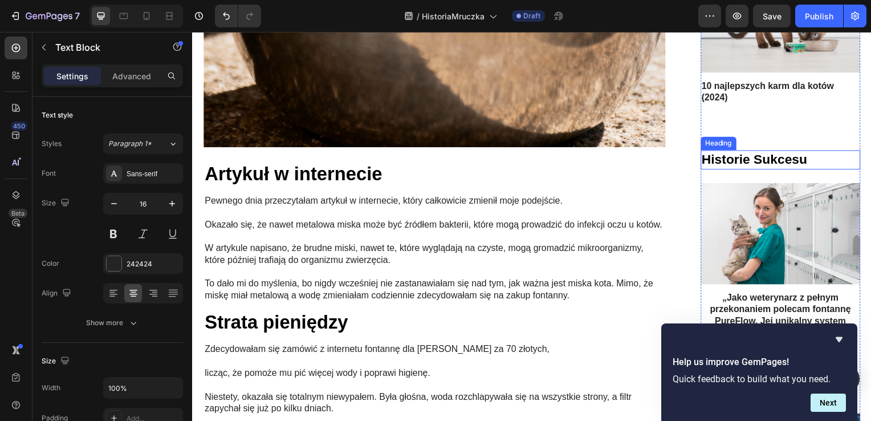
click at [750, 154] on h3 "Historie Sukcesu" at bounding box center [784, 161] width 161 height 19
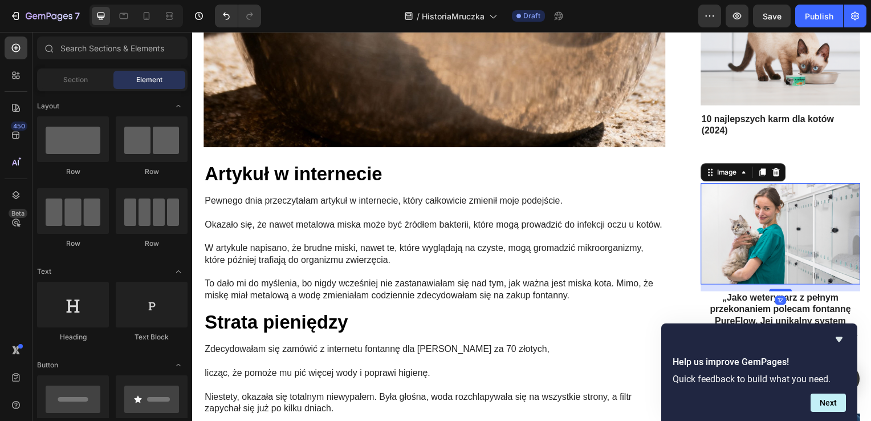
click at [757, 189] on img at bounding box center [784, 235] width 161 height 102
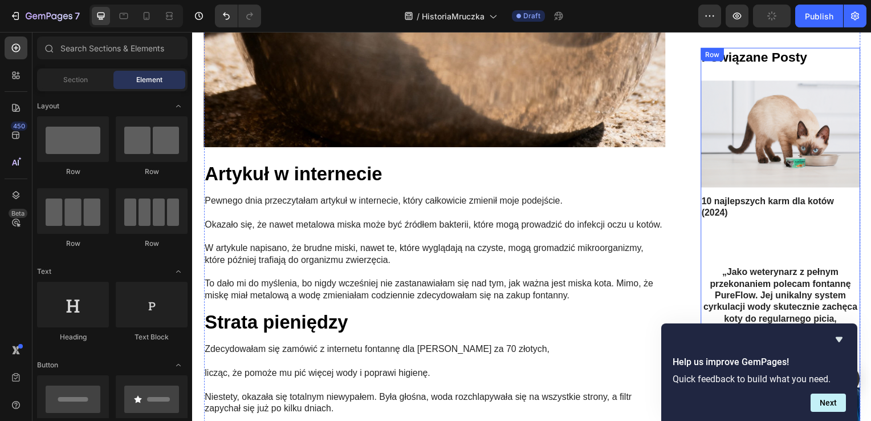
scroll to position [1709, 0]
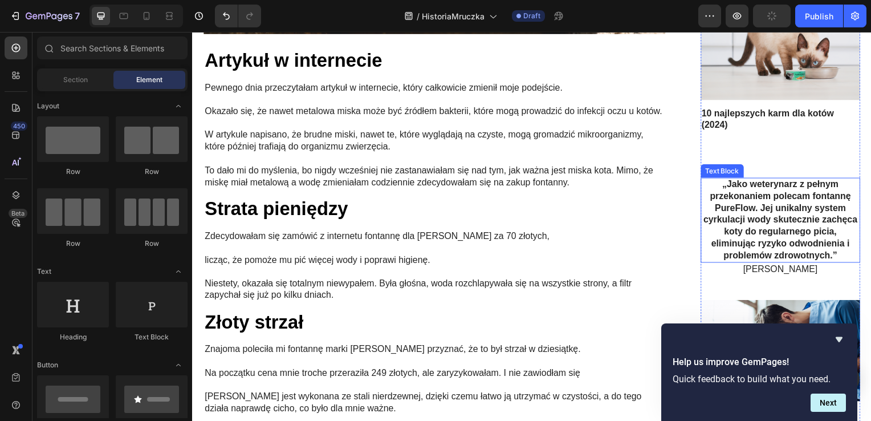
click at [760, 191] on p "„Jako weterynarz z pełnym przekonaniem polecam fontannę PureFlow. Jej unikalny …" at bounding box center [784, 221] width 159 height 83
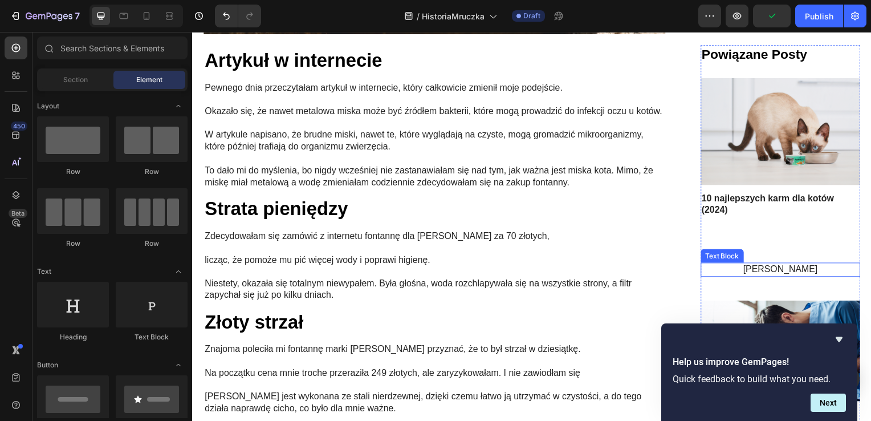
click at [752, 268] on p "[PERSON_NAME]" at bounding box center [784, 272] width 159 height 12
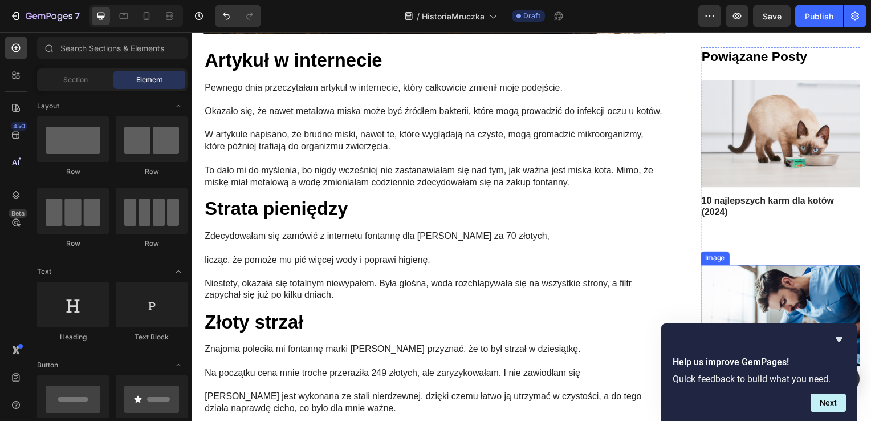
click at [758, 280] on img at bounding box center [784, 318] width 161 height 102
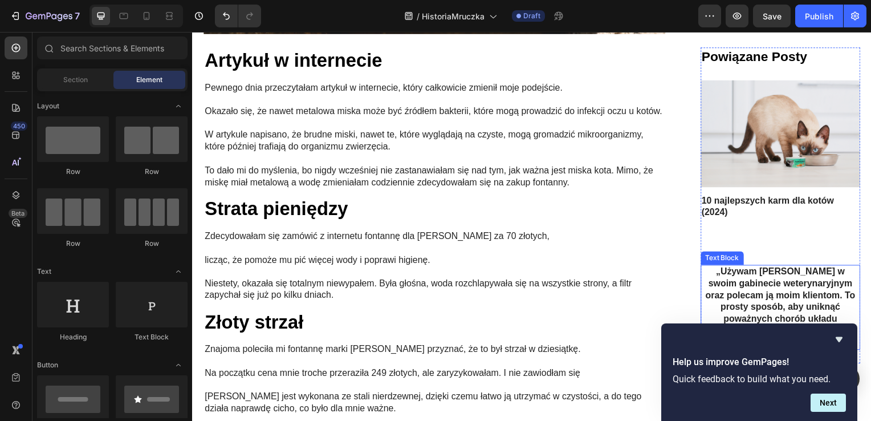
scroll to position [1880, 0]
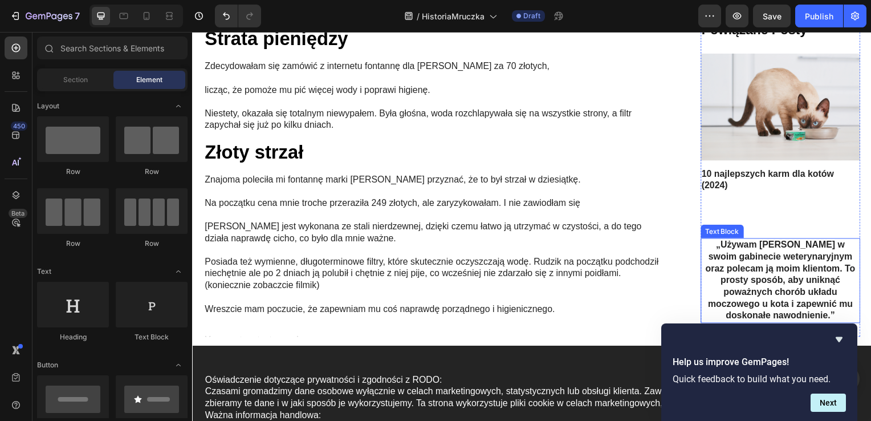
click at [762, 251] on strong "„Używam [PERSON_NAME] w swoim gabinecie weterynaryjnym oraz polecam ją moim kli…" at bounding box center [783, 282] width 151 height 81
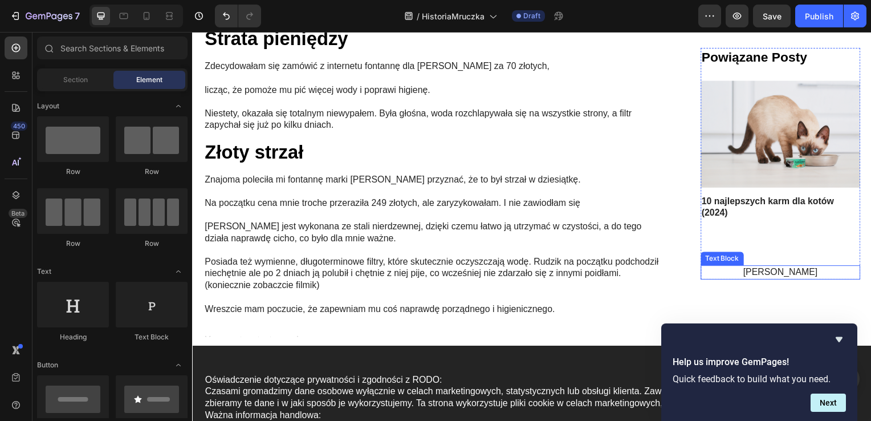
click at [758, 273] on p "[PERSON_NAME]" at bounding box center [784, 274] width 159 height 12
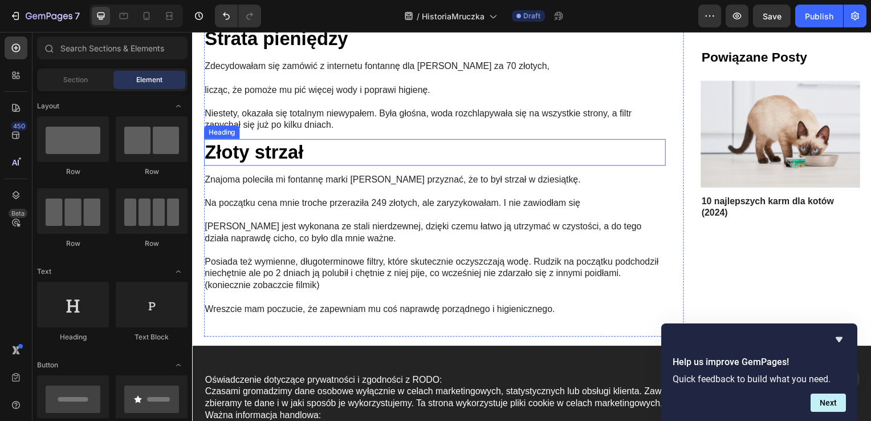
click at [272, 140] on h2 "Złoty strzał" at bounding box center [435, 153] width 465 height 27
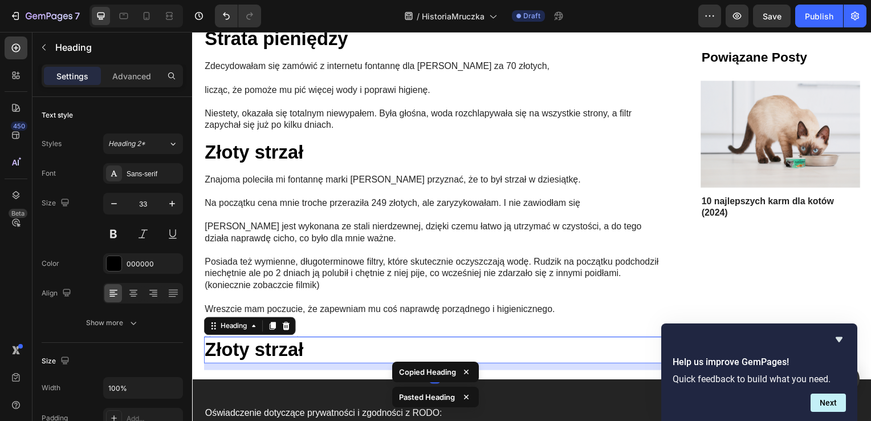
click at [285, 341] on h2 "Złoty strzał" at bounding box center [435, 352] width 465 height 27
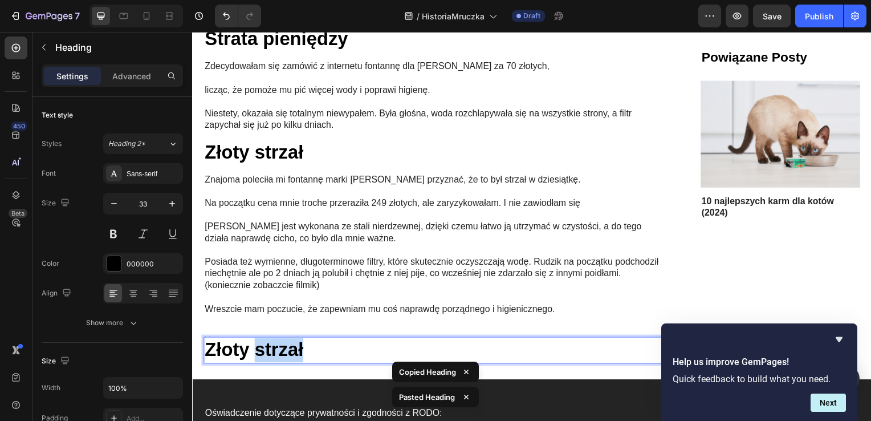
click at [285, 341] on p "Złoty strzał" at bounding box center [436, 352] width 463 height 25
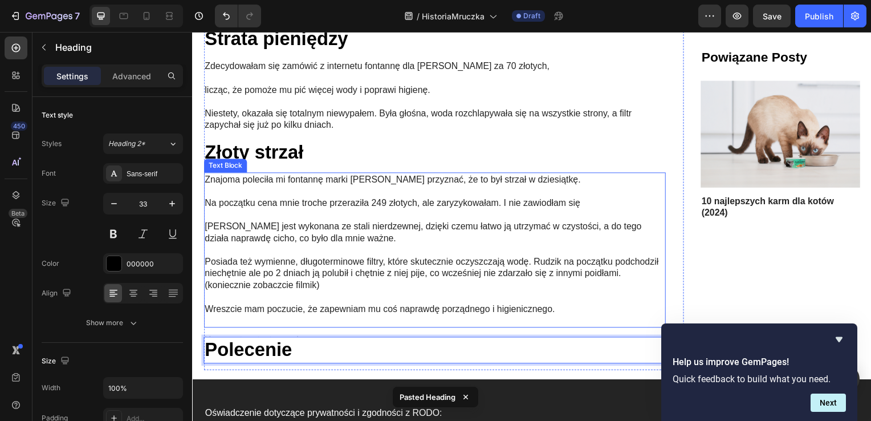
click at [305, 267] on p "Posiada też wymienne, długoterminowe filtry, które skutecznie oczyszczają wodę.…" at bounding box center [436, 275] width 463 height 35
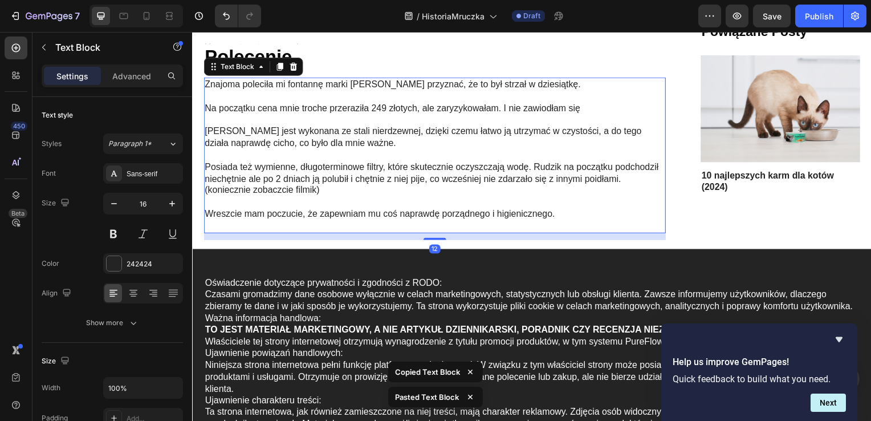
scroll to position [2061, 0]
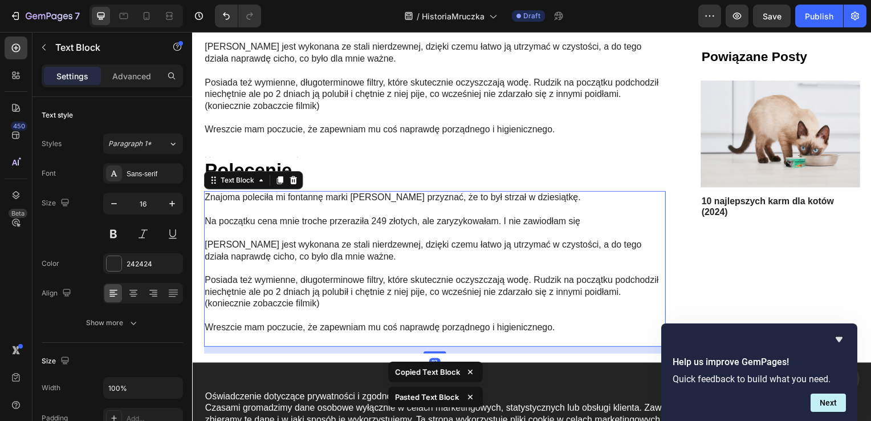
click at [317, 276] on p "Posiada też wymienne, długoterminowe filtry, które skutecznie oczyszczają wodę.…" at bounding box center [436, 293] width 463 height 35
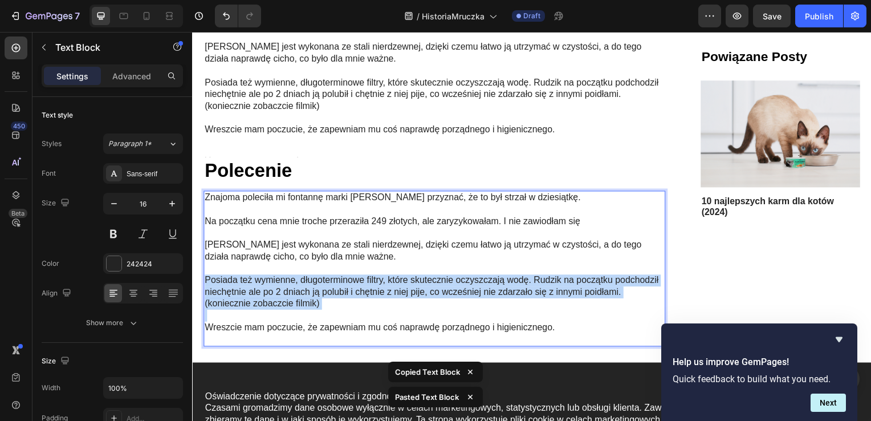
click at [317, 276] on p "Posiada też wymienne, długoterminowe filtry, które skutecznie oczyszczają wodę.…" at bounding box center [436, 293] width 463 height 35
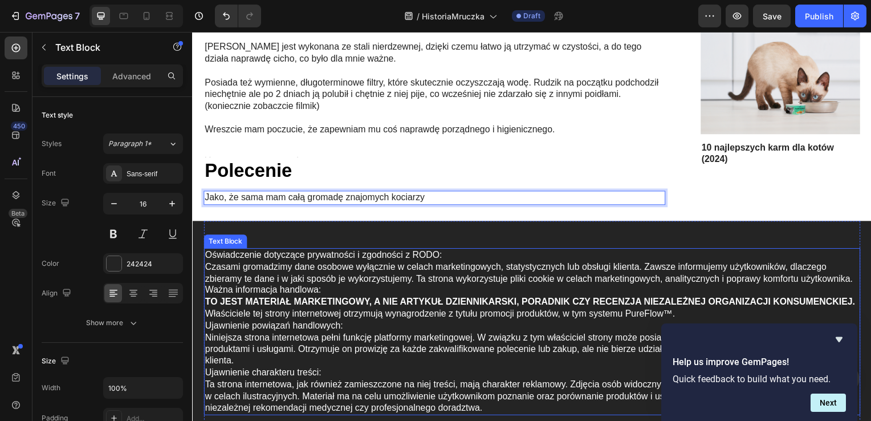
click at [395, 308] on strong "TO JEST MATERIAŁ MARKETINGOWY, A NIE ARTYKUŁ DZIENNIKARSKI, PORADNIK CZY RECENZ…" at bounding box center [532, 304] width 655 height 10
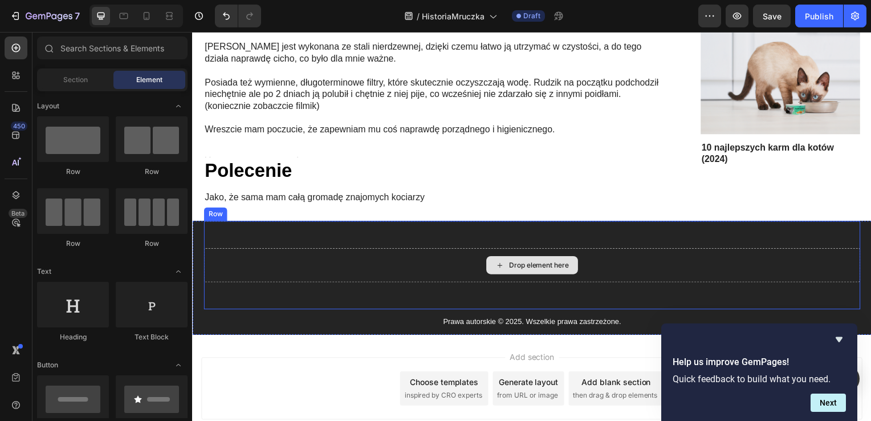
click at [409, 266] on div "Drop element here" at bounding box center [533, 267] width 661 height 34
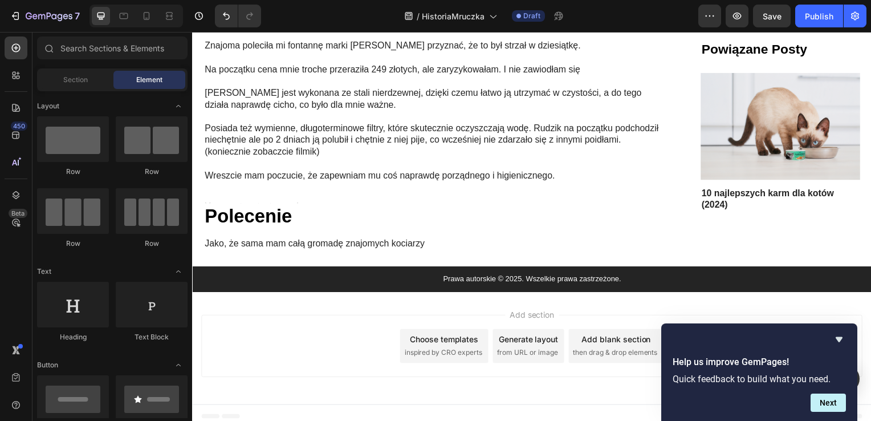
scroll to position [1901, 0]
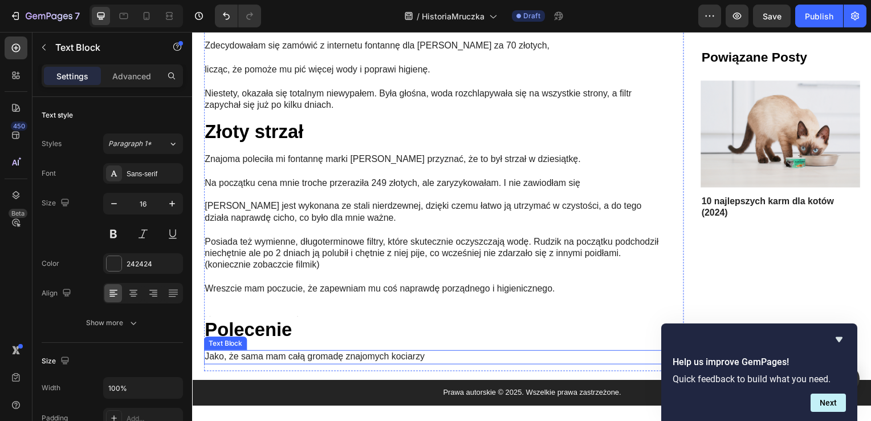
click at [468, 356] on p "Jako, że sama mam całą gromadę znajomych kociarzy" at bounding box center [436, 359] width 463 height 12
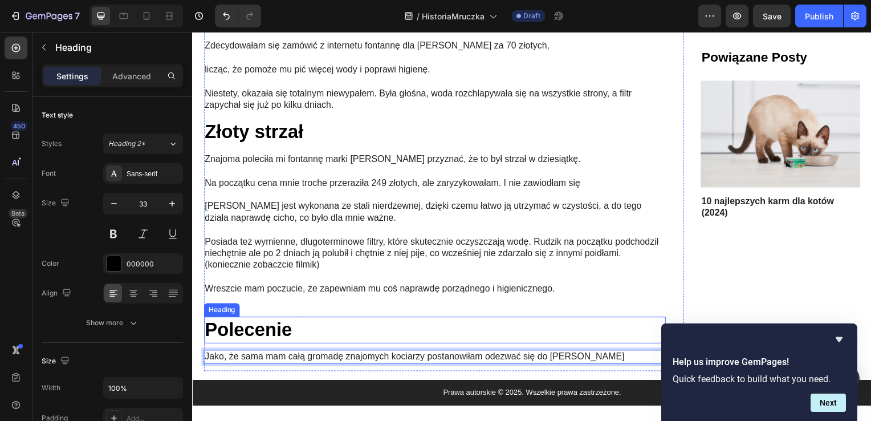
click at [295, 320] on p "Polecenie" at bounding box center [436, 332] width 463 height 25
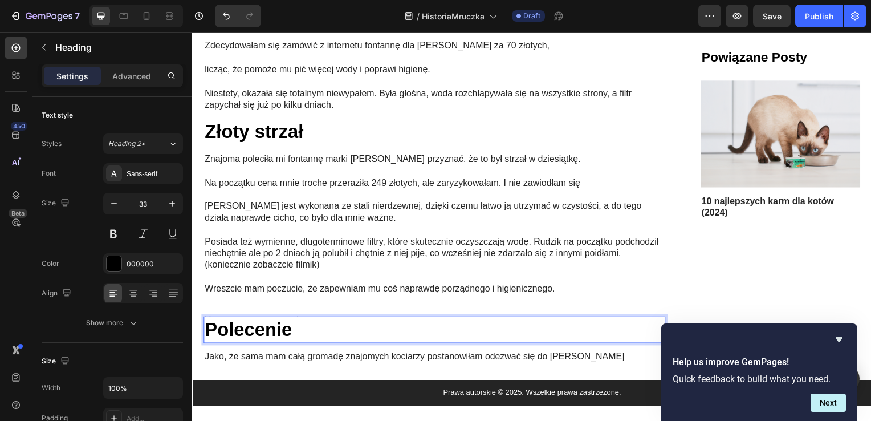
click at [309, 324] on p "Polecenie" at bounding box center [436, 332] width 463 height 25
click at [203, 323] on h2 "Polecenie" at bounding box center [435, 332] width 465 height 27
click at [475, 327] on p "Niespodzianka !! - Polecenie" at bounding box center [436, 332] width 463 height 25
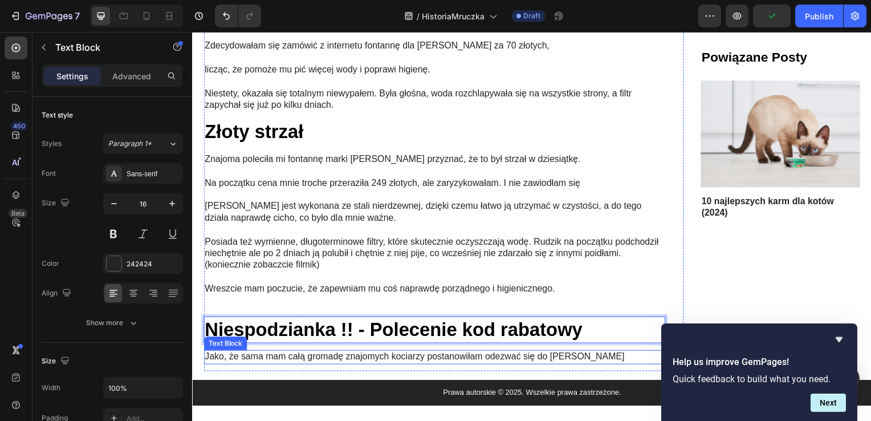
click at [598, 357] on p "Jako, że sama mam całą gromadę znajomych kociarzy postanowiłam odezwać się do […" at bounding box center [436, 359] width 463 height 12
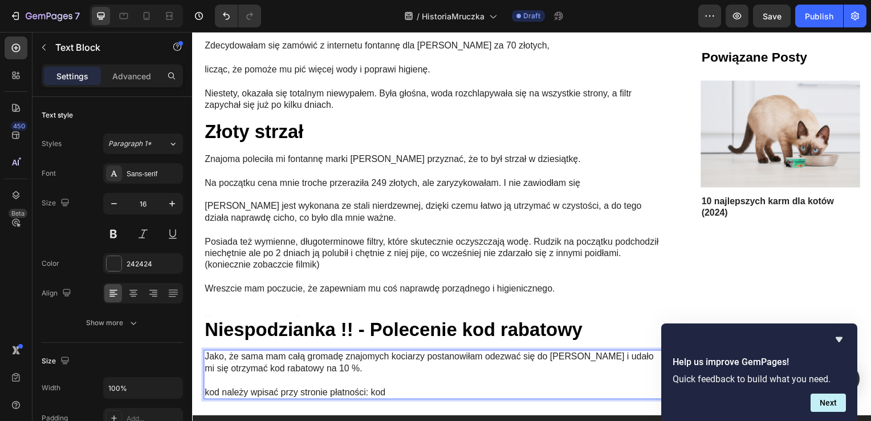
click at [382, 390] on p "kod należy wpisać przy stronie płatności: kod" at bounding box center [436, 395] width 463 height 12
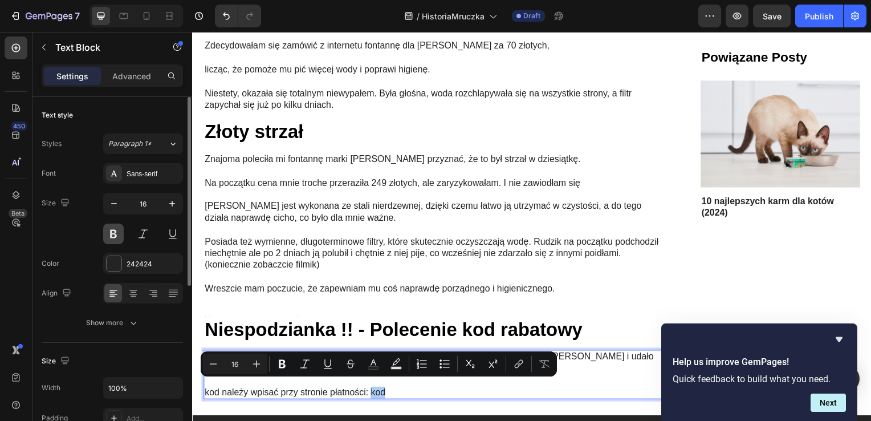
click at [109, 226] on button at bounding box center [113, 233] width 21 height 21
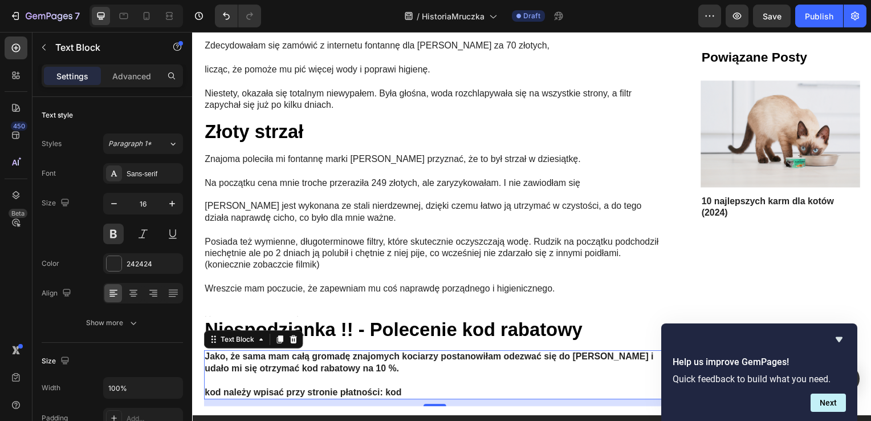
click at [429, 380] on p "Rich Text Editor. Editing area: main" at bounding box center [436, 383] width 463 height 12
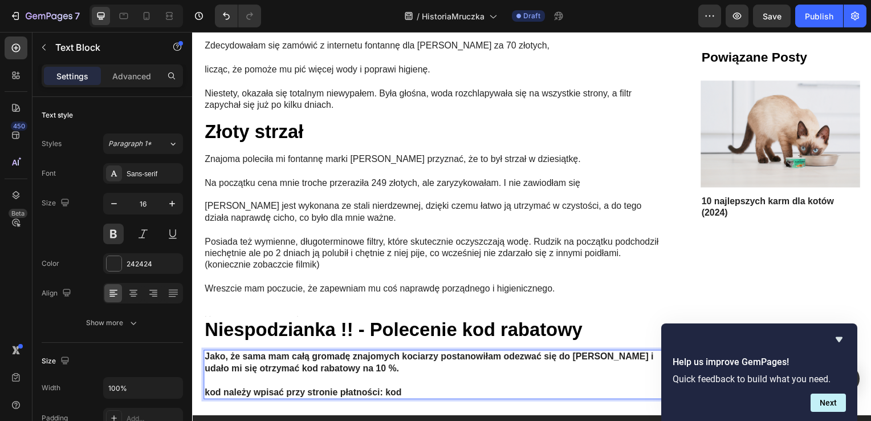
click at [389, 362] on p "Jako, że sama mam całą gromadę znajomych kociarzy postanowiłam odezwać się do […" at bounding box center [436, 365] width 463 height 24
click at [416, 389] on p "kod należy wpisać przy stronie płatności: kod" at bounding box center [436, 395] width 463 height 12
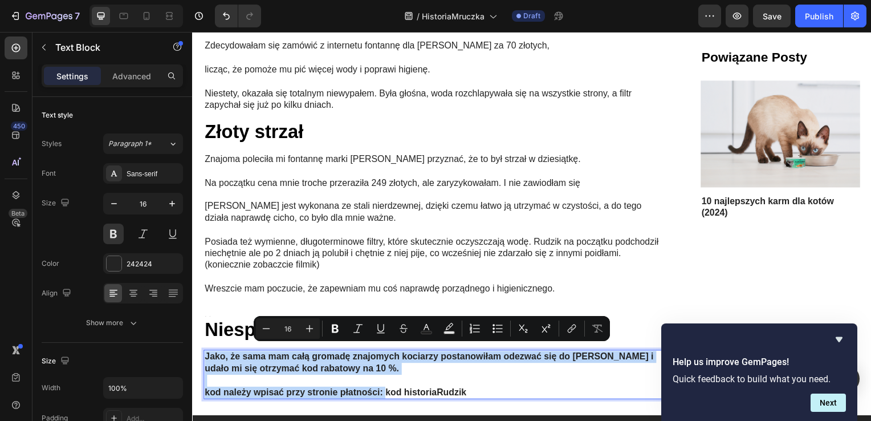
drag, startPoint x: 385, startPoint y: 390, endPoint x: 160, endPoint y: 341, distance: 230.3
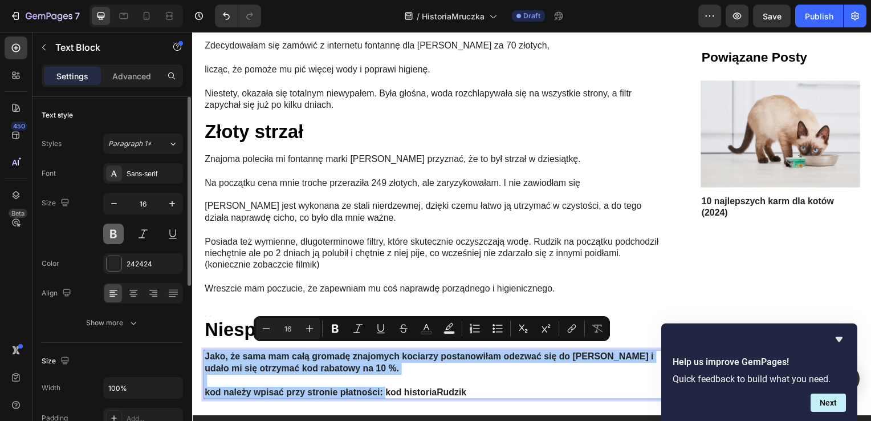
click at [106, 232] on button at bounding box center [113, 233] width 21 height 21
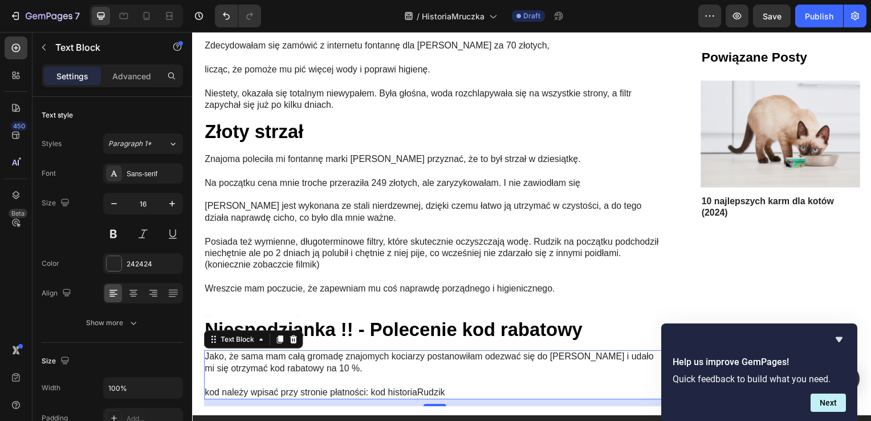
click at [426, 389] on p "kod należy wpisać przy stronie płatności: kod historiaRudzik" at bounding box center [436, 395] width 463 height 12
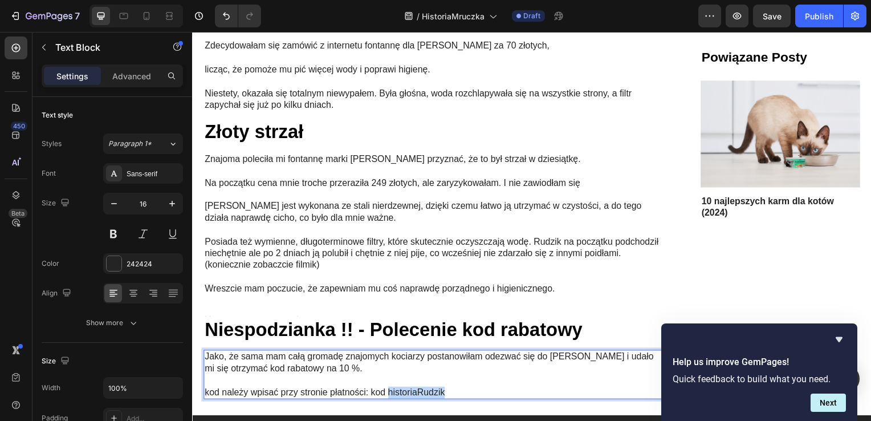
click at [426, 389] on p "kod należy wpisać przy stronie płatności: kod historiaRudzik" at bounding box center [436, 395] width 463 height 12
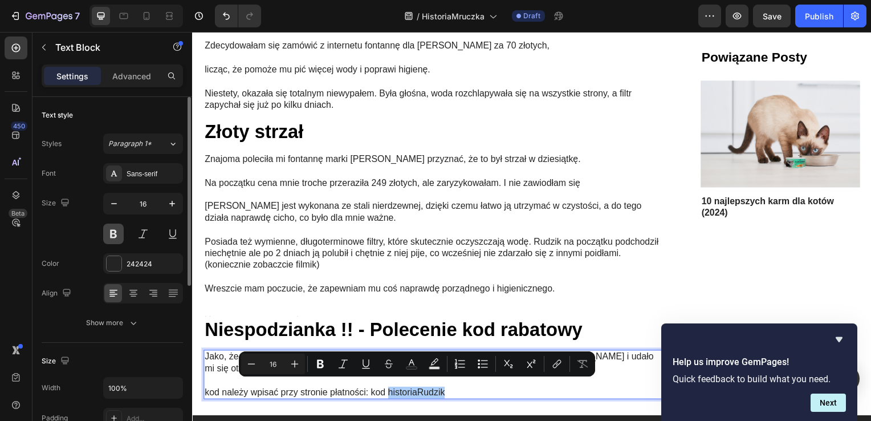
click at [112, 234] on button at bounding box center [113, 233] width 21 height 21
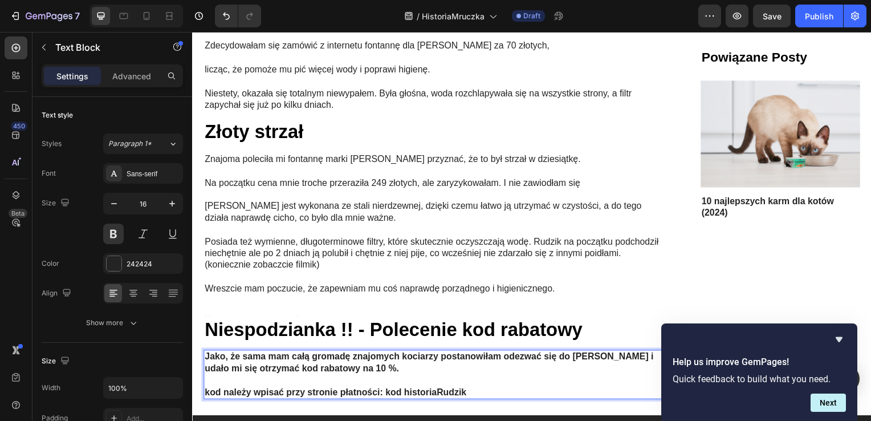
click at [497, 389] on p "kod należy wpisać przy stronie płatności: kod historiaRudzik" at bounding box center [436, 395] width 463 height 12
click at [103, 232] on button at bounding box center [113, 233] width 21 height 21
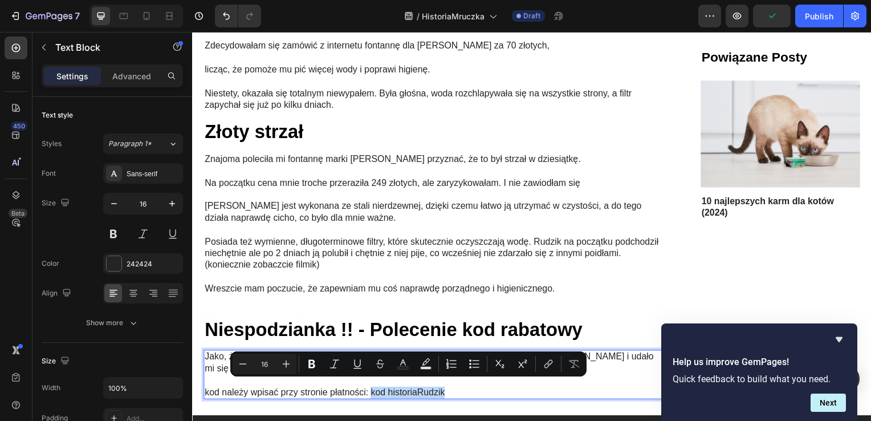
drag, startPoint x: 457, startPoint y: 391, endPoint x: 373, endPoint y: 386, distance: 83.9
click at [373, 389] on p "kod należy wpisać przy stronie płatności: kod historiaRudzik" at bounding box center [436, 395] width 463 height 12
click at [306, 361] on icon "Editor contextual toolbar" at bounding box center [311, 363] width 11 height 11
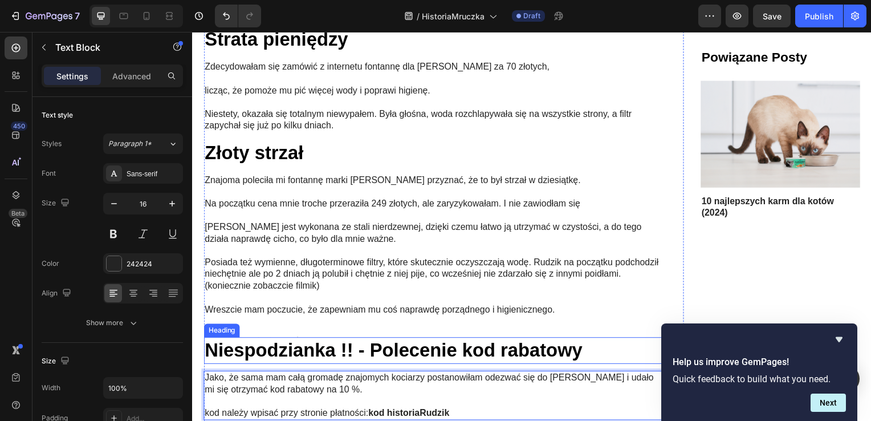
scroll to position [2051, 0]
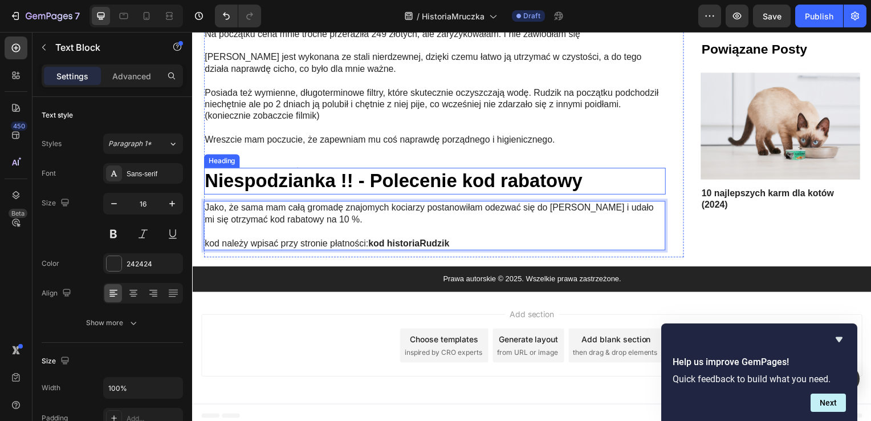
click at [395, 177] on p "Niespodzianka !! - Polecenie kod rabatowy" at bounding box center [436, 182] width 463 height 25
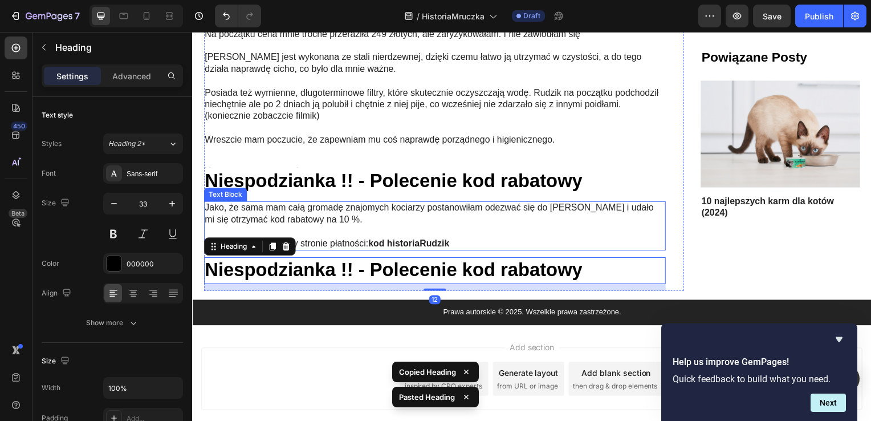
click at [415, 227] on p "Rich Text Editor. Editing area: main" at bounding box center [436, 233] width 463 height 12
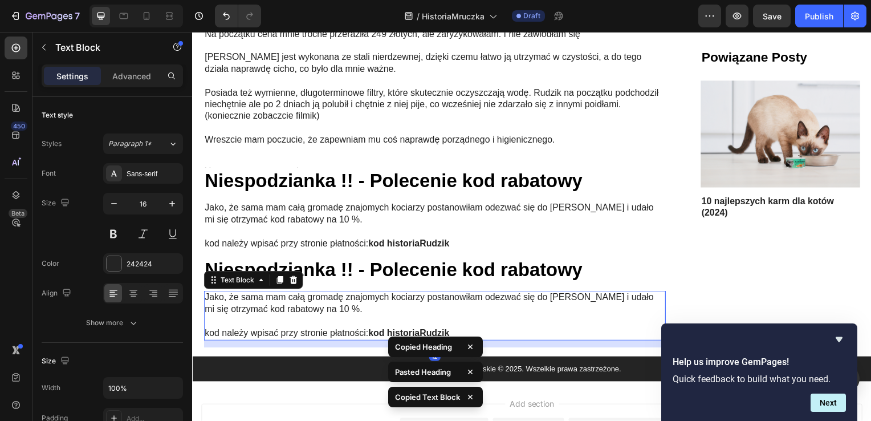
click at [355, 297] on p "Jako, że sama mam całą gromadę znajomych kociarzy postanowiłam odezwać się do […" at bounding box center [436, 305] width 463 height 24
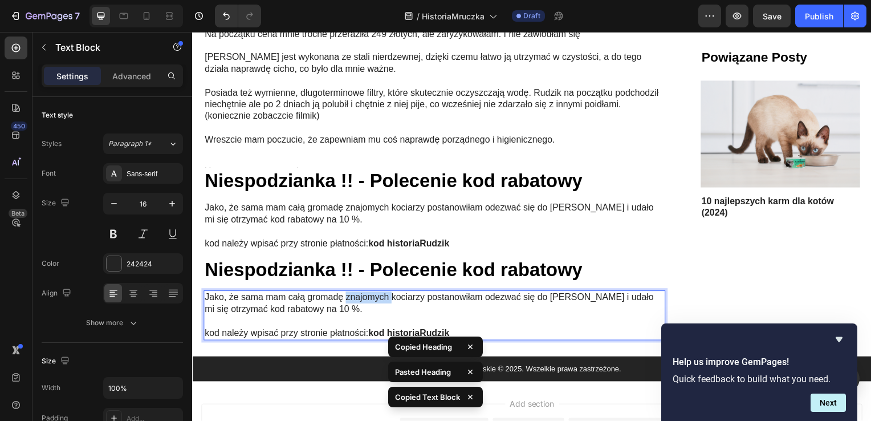
click at [355, 297] on p "Jako, że sama mam całą gromadę znajomych kociarzy postanowiłam odezwać się do […" at bounding box center [436, 305] width 463 height 24
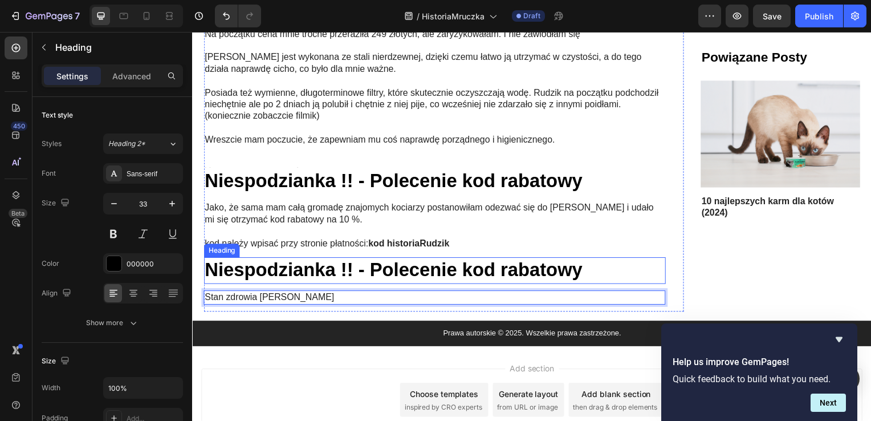
click at [304, 270] on h2 "Niespodzianka !! - Polecenie kod rabatowy" at bounding box center [435, 272] width 465 height 27
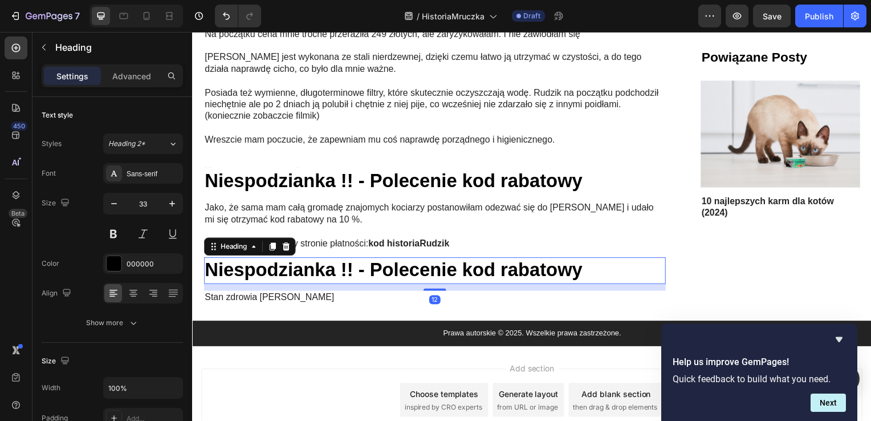
click at [304, 270] on h2 "Niespodzianka !! - Polecenie kod rabatowy" at bounding box center [435, 272] width 465 height 27
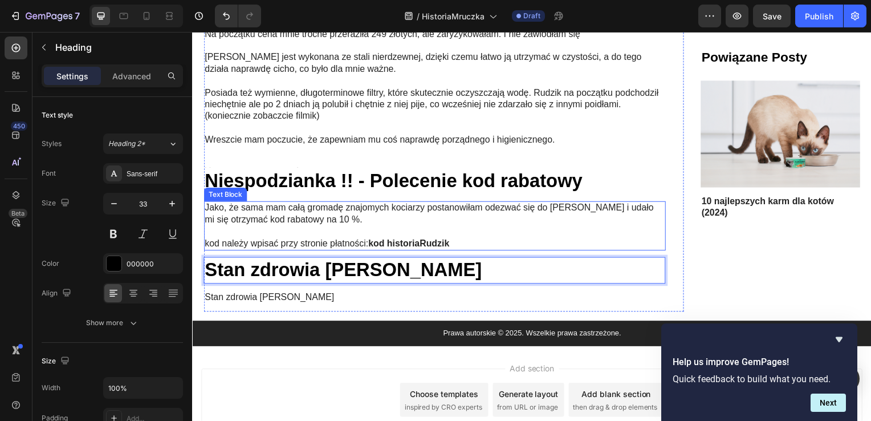
click at [473, 239] on p "kod należy wpisać przy stronie płatności: kod historiaRudzik" at bounding box center [436, 245] width 463 height 12
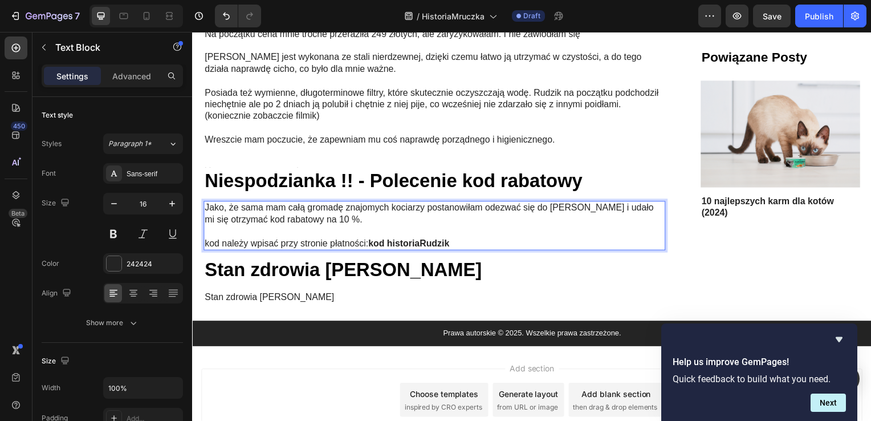
click at [471, 239] on p "kod należy wpisać przy stronie płatności: kod historiaRudzik" at bounding box center [436, 245] width 463 height 12
click at [473, 239] on p "kod należy wpisać przy stronie płatności: kod historiaRudzik" at bounding box center [436, 245] width 463 height 12
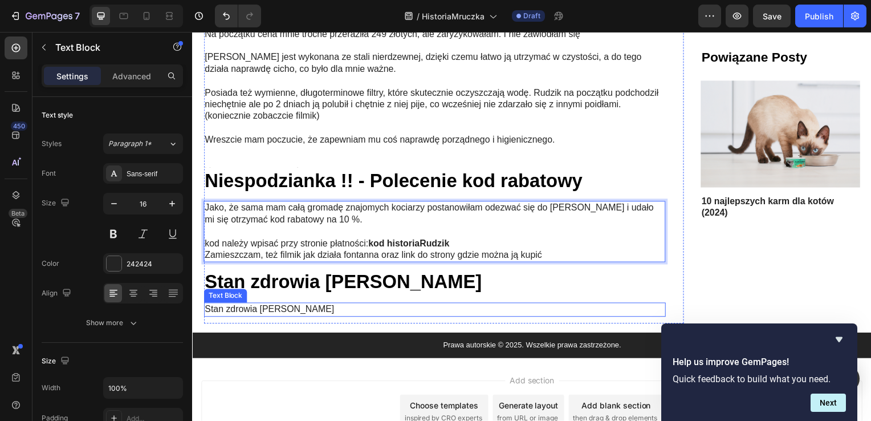
click at [283, 308] on p "Stan zdrowia [PERSON_NAME]" at bounding box center [436, 311] width 463 height 12
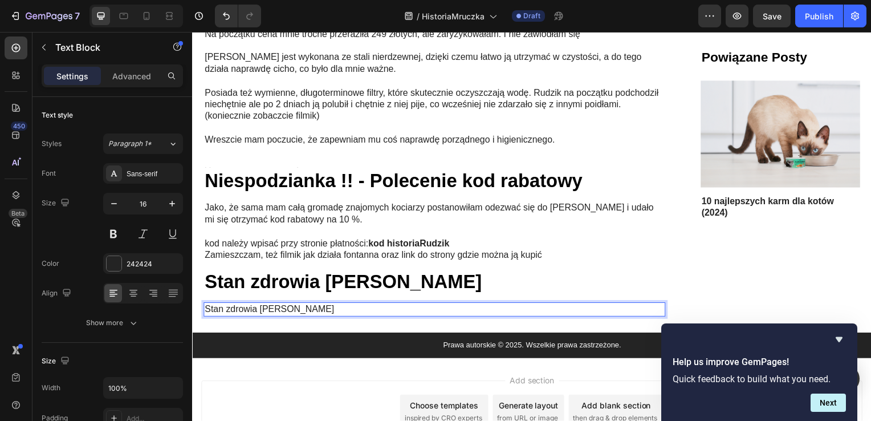
click at [305, 307] on p "Stan zdrowia [PERSON_NAME]" at bounding box center [436, 311] width 463 height 12
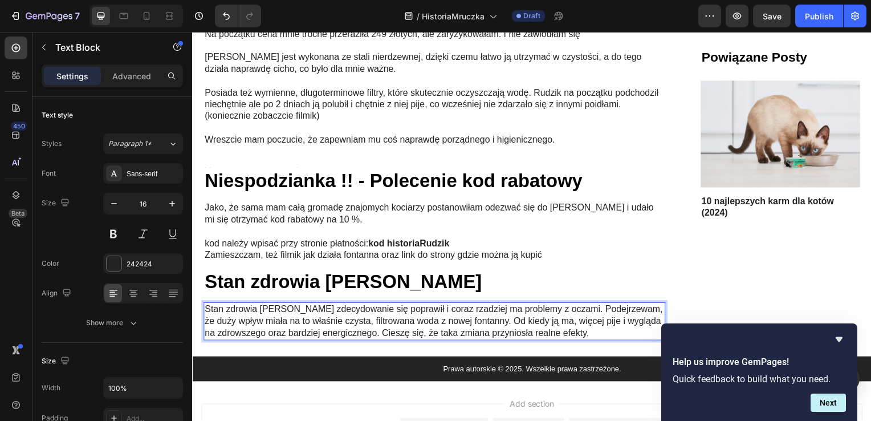
click at [564, 305] on p "Stan zdrowia [PERSON_NAME] zdecydowanie się poprawił i coraz rzadziej ma proble…" at bounding box center [436, 322] width 463 height 35
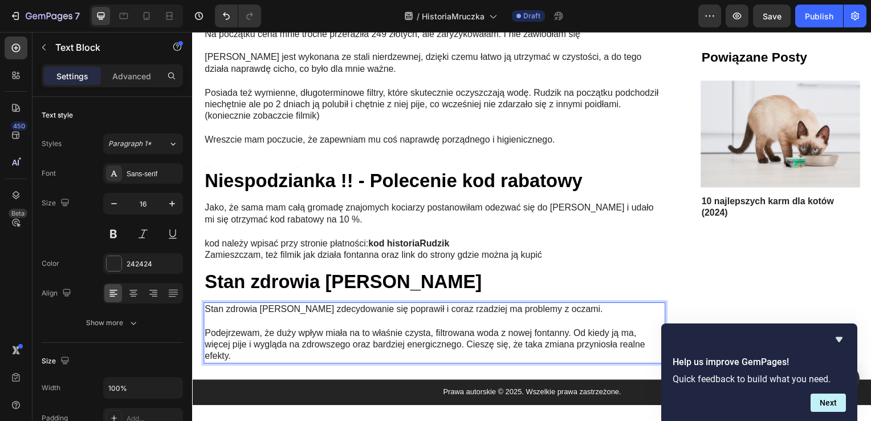
click at [451, 305] on p "Stan zdrowia [PERSON_NAME] zdecydowanie się poprawił i coraz rzadziej ma proble…" at bounding box center [436, 311] width 463 height 12
click at [528, 305] on p "Stan zdrowia [PERSON_NAME] zdecydowanie się poprawił i praktycznie nie ma probl…" at bounding box center [436, 311] width 463 height 12
click at [574, 329] on p "Podejrzewam, że duży wpływ miała na to właśnie czysta, filtrowana woda z nowej …" at bounding box center [436, 346] width 463 height 35
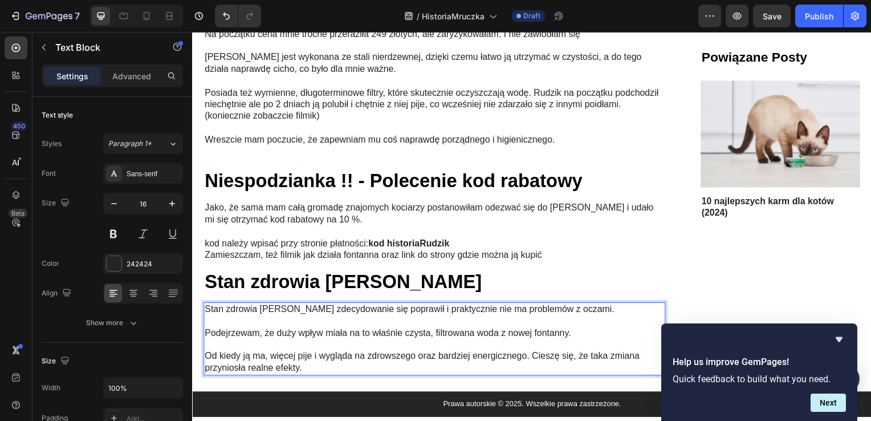
click at [534, 353] on p "Od kiedy ją ma, więcej pije i wygląda na zdrowszego oraz bardziej energicznego.…" at bounding box center [436, 365] width 463 height 24
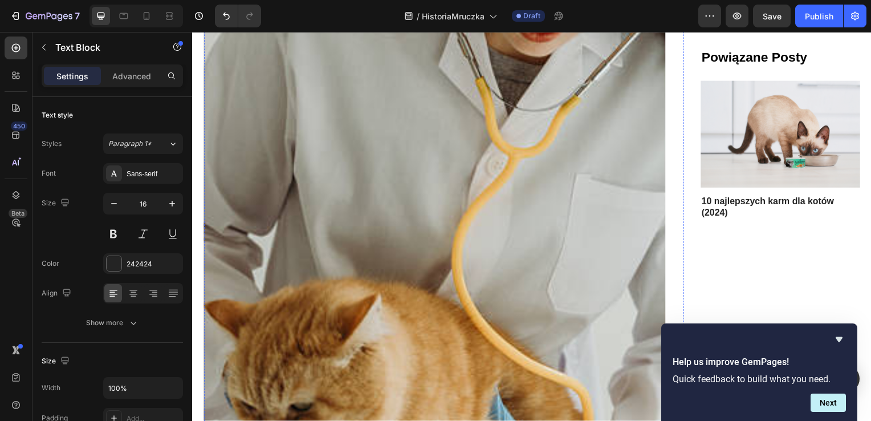
scroll to position [0, 0]
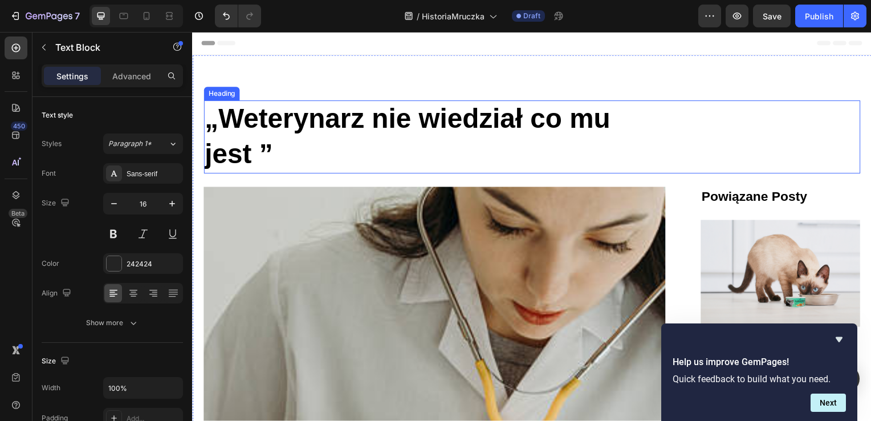
click at [291, 153] on h1 "„Weterynarz nie wiedział co mu jest ”" at bounding box center [434, 138] width 463 height 74
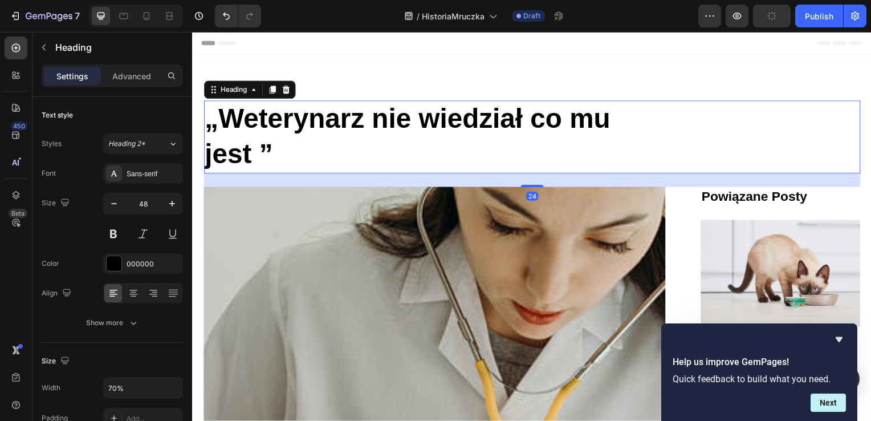
click at [293, 154] on h1 "„Weterynarz nie wiedział co mu jest ”" at bounding box center [434, 138] width 463 height 74
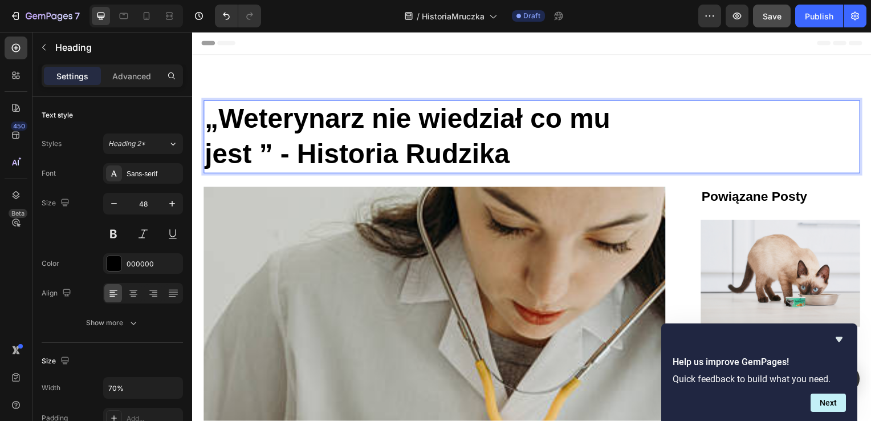
click at [786, 18] on button "Save" at bounding box center [772, 16] width 38 height 23
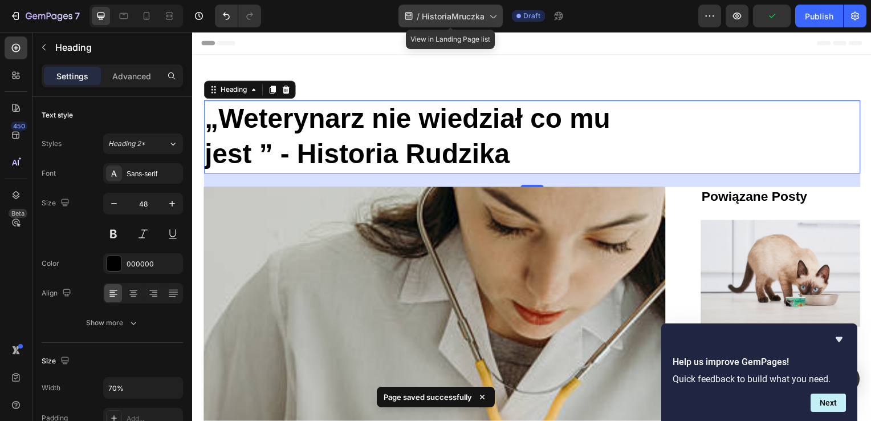
click at [476, 19] on span "HistoriaMruczka" at bounding box center [453, 16] width 63 height 12
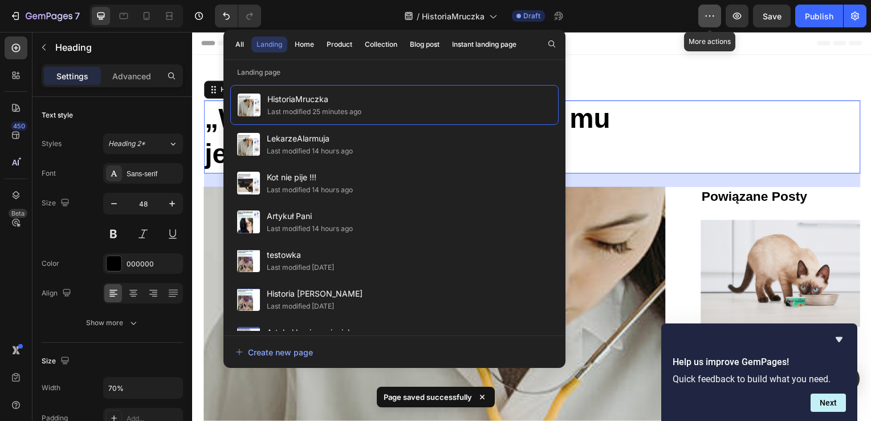
click at [717, 10] on button "button" at bounding box center [709, 16] width 23 height 23
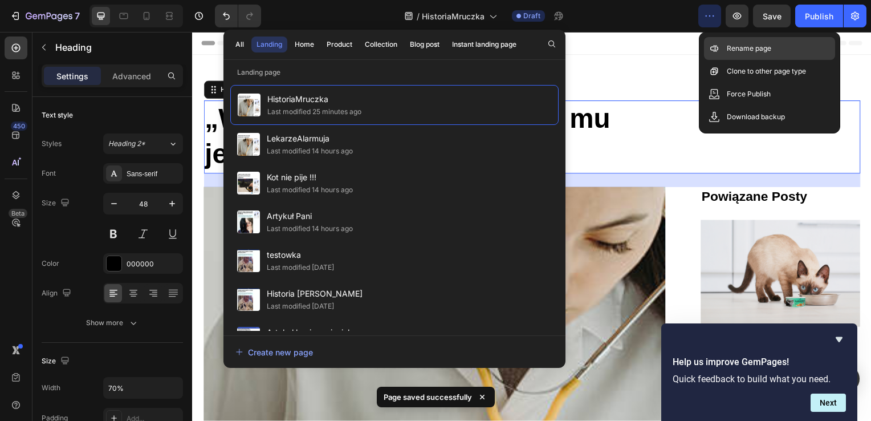
click at [727, 42] on div "Rename page" at bounding box center [769, 48] width 131 height 23
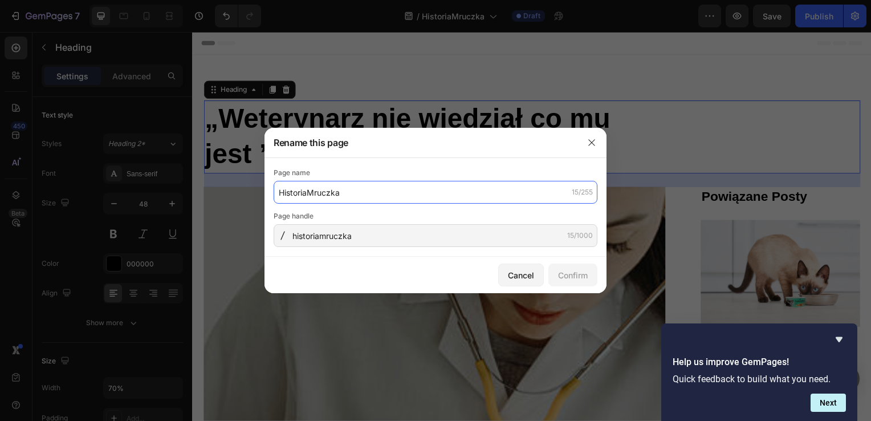
click at [340, 189] on input "HistoriaMruczka" at bounding box center [435, 192] width 324 height 23
drag, startPoint x: 345, startPoint y: 192, endPoint x: 308, endPoint y: 192, distance: 37.0
click at [308, 192] on input "HistoriaMruczka" at bounding box center [435, 192] width 324 height 23
type input "HistoriaRudzika"
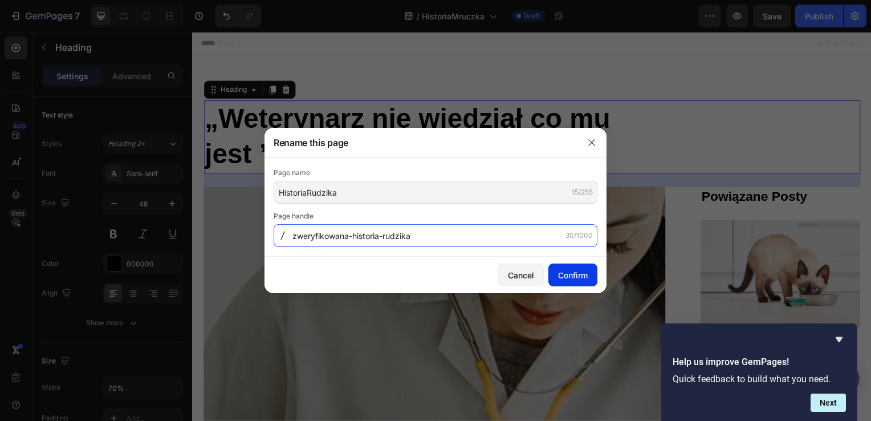
type input "zweryfikowana-historia-rudzika"
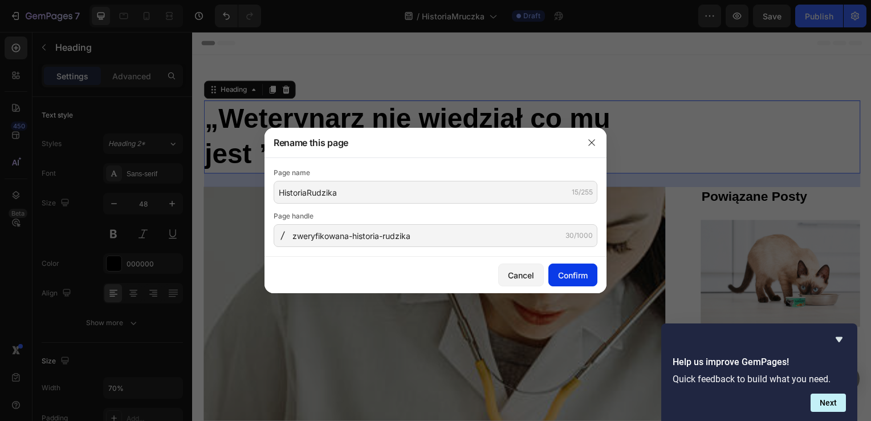
click at [594, 277] on button "Confirm" at bounding box center [572, 274] width 49 height 23
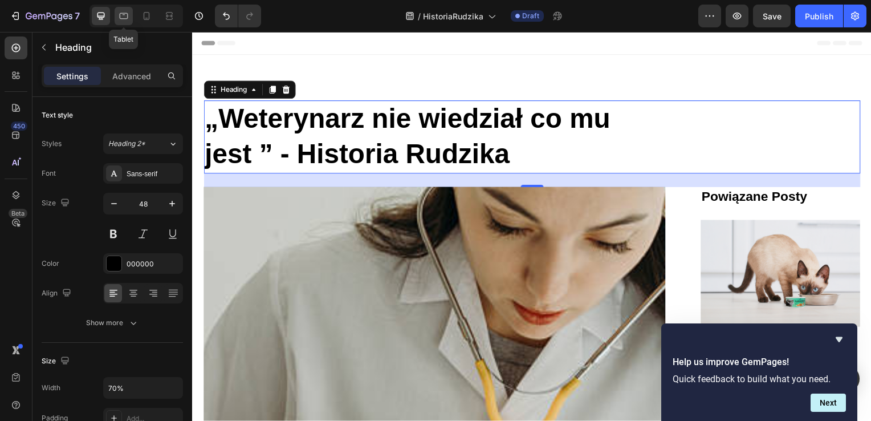
click at [124, 14] on icon at bounding box center [124, 14] width 3 height 1
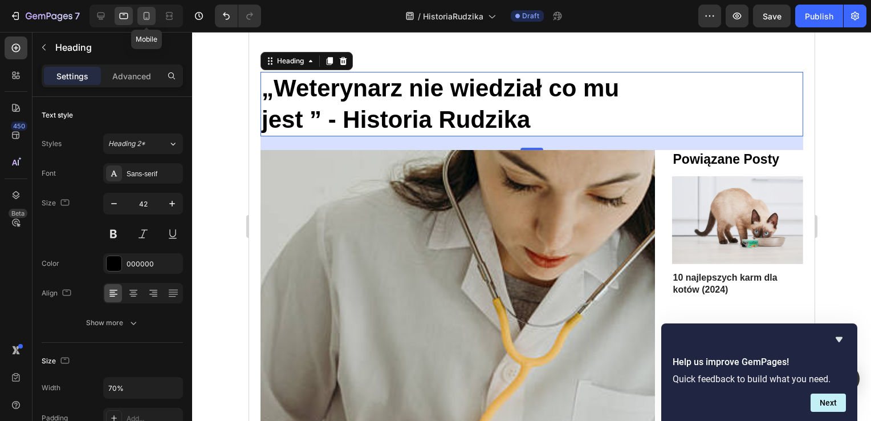
click at [140, 13] on div at bounding box center [146, 16] width 18 height 18
type input "35"
type input "100%"
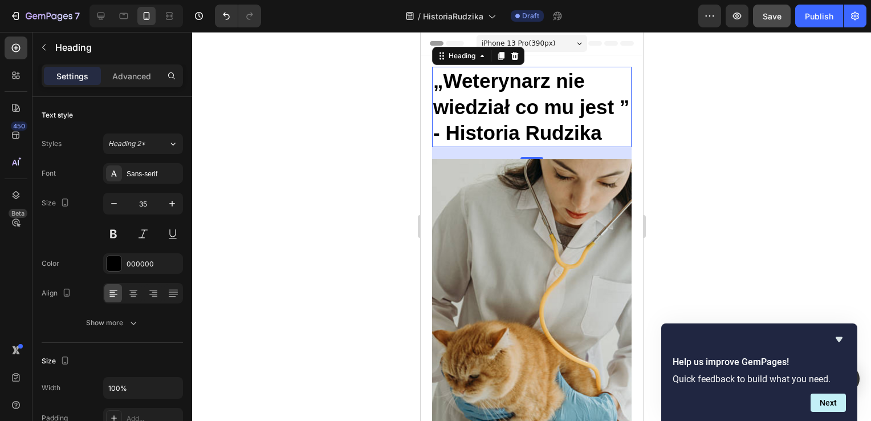
click at [775, 14] on span "Save" at bounding box center [771, 16] width 19 height 10
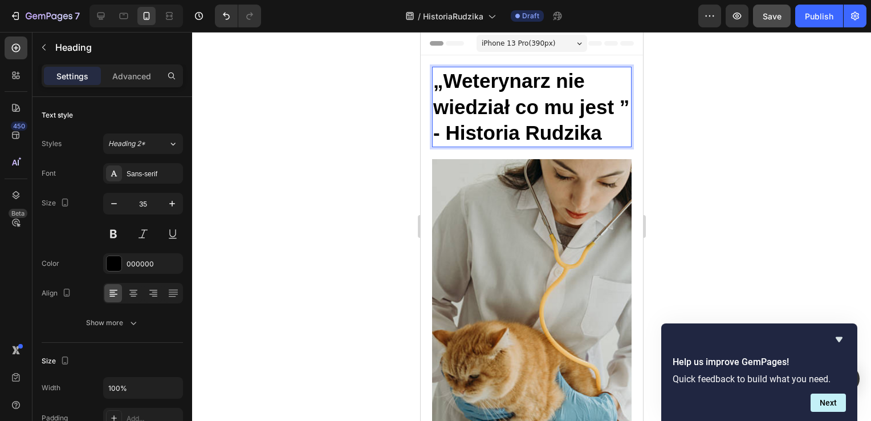
click at [436, 130] on p "„Weterynarz nie wiedział co mu jest ” - Historia Rudzika" at bounding box center [530, 107] width 197 height 78
click at [461, 135] on p "„Weterynarz nie wiedział co mu jest” - Historia Rudzika" at bounding box center [530, 107] width 197 height 78
click at [482, 133] on p "„Weterynarz nie wiedział co mu jest” - Historia Rudzika" at bounding box center [530, 107] width 197 height 78
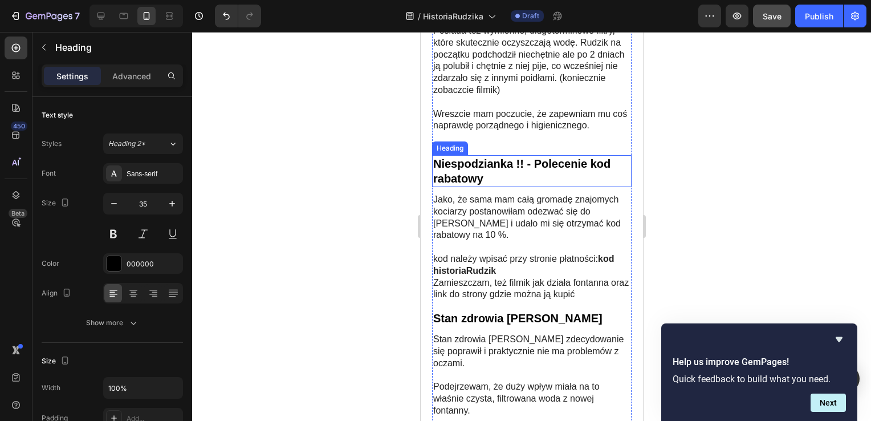
scroll to position [1481, 0]
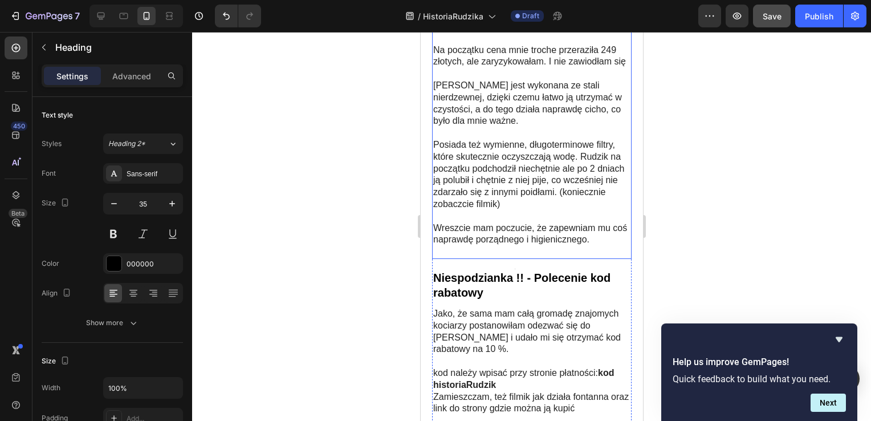
click at [513, 210] on p "Posiada też wymienne, długoterminowe filtry, które skutecznie oczyszczają wodę.…" at bounding box center [530, 174] width 197 height 71
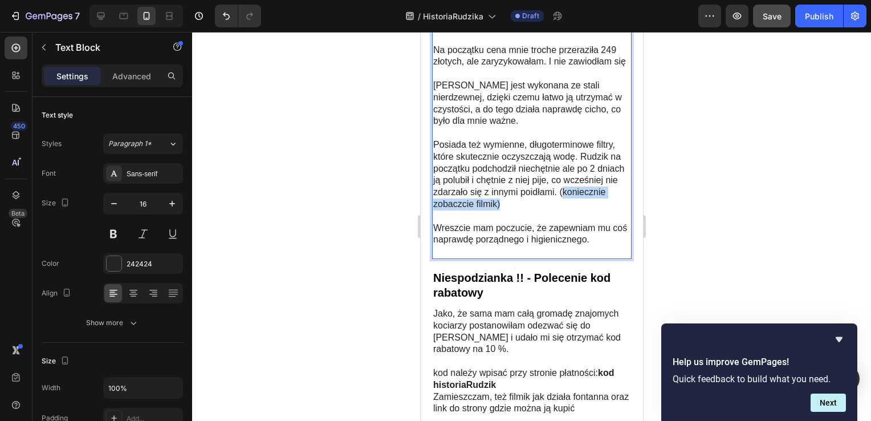
drag, startPoint x: 553, startPoint y: 234, endPoint x: 435, endPoint y: 238, distance: 117.5
click at [435, 238] on div "Znajoma poleciła mi fontannę marki [PERSON_NAME] przyznać, że to był strzał w d…" at bounding box center [530, 126] width 199 height 263
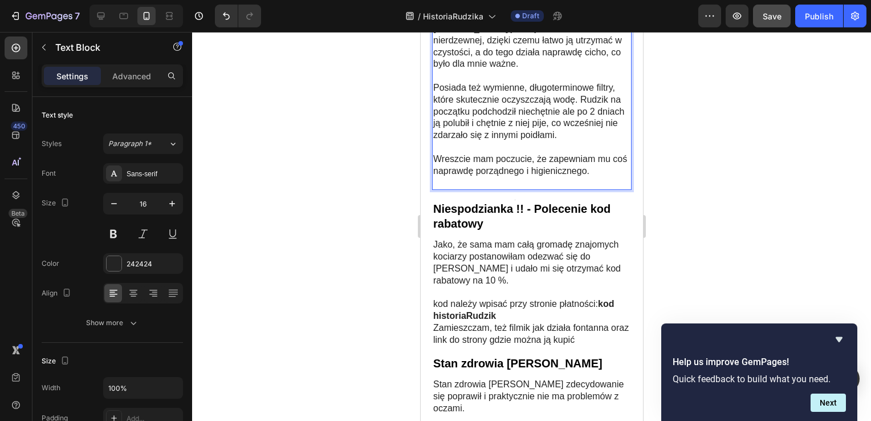
scroll to position [1595, 0]
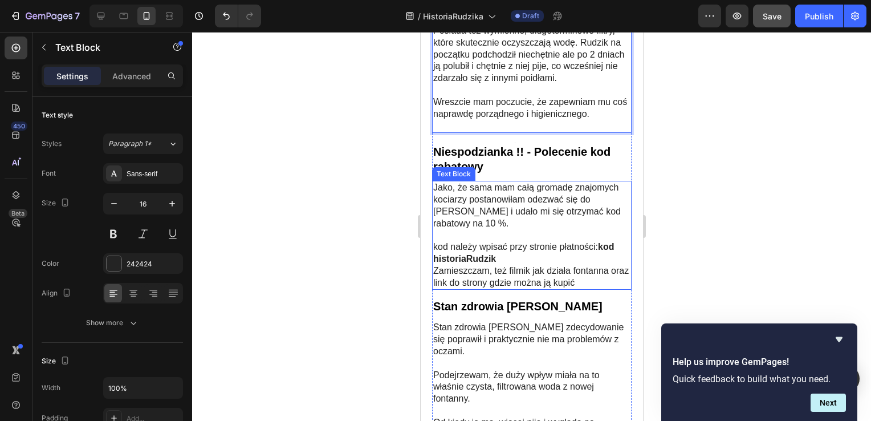
click at [516, 265] on p "kod należy wpisać przy stronie płatności: kod historiaRudzik" at bounding box center [530, 253] width 197 height 24
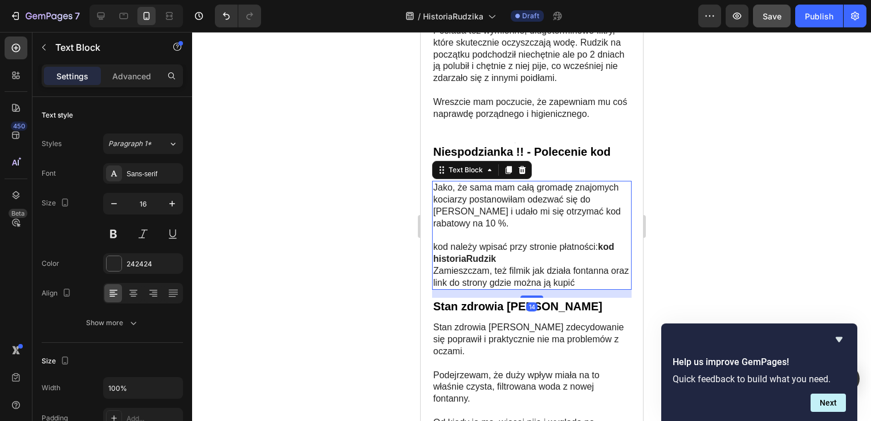
scroll to position [1709, 0]
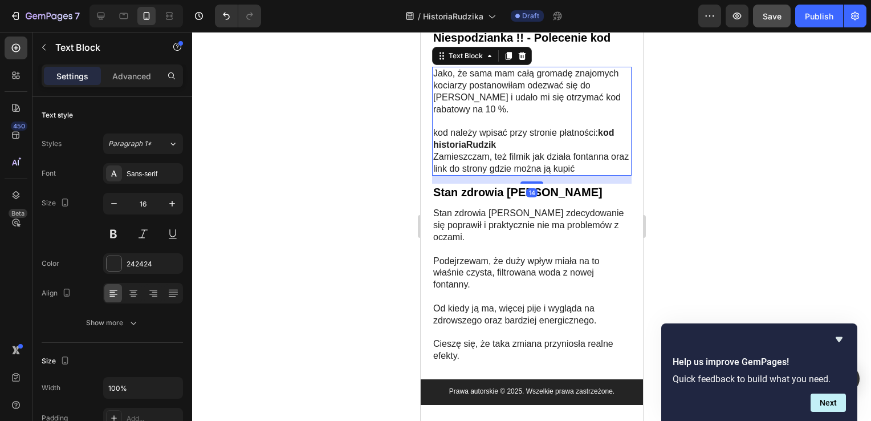
click at [284, 250] on div at bounding box center [531, 226] width 679 height 389
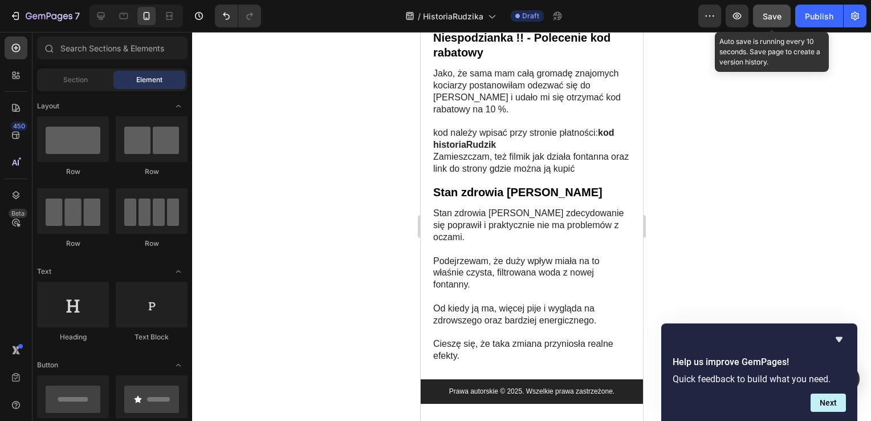
click at [774, 13] on span "Save" at bounding box center [771, 16] width 19 height 10
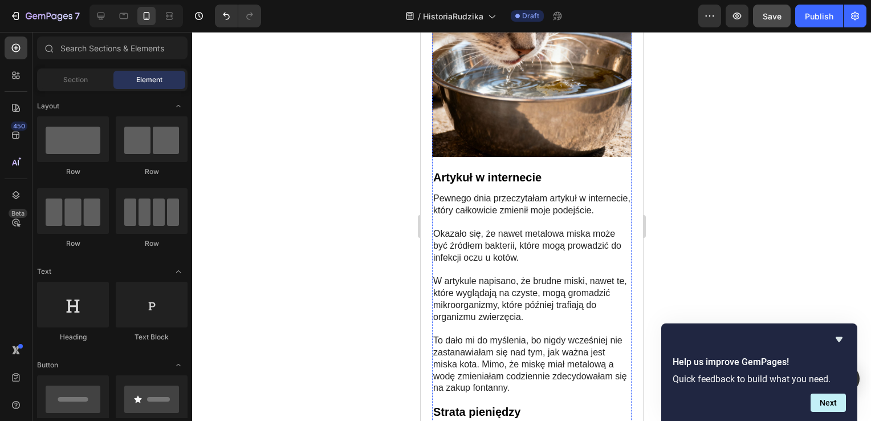
scroll to position [627, 0]
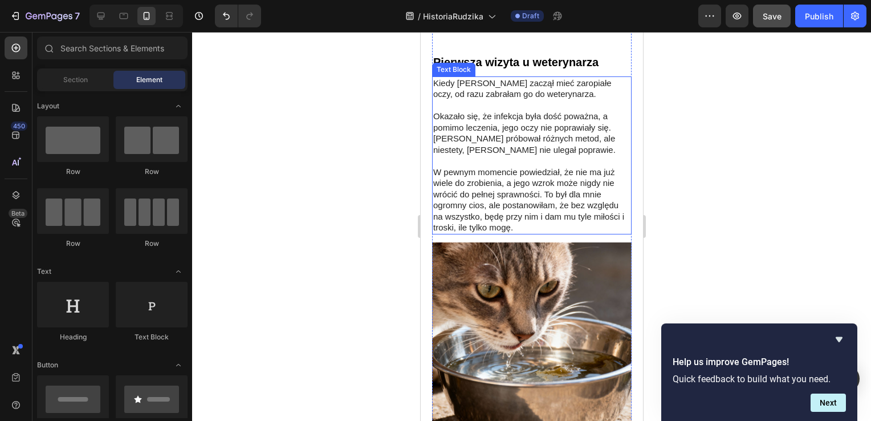
click at [540, 204] on p "W pewnym momencie powiedział, że nie ma już wiele do zrobienia, a jego wzrok mo…" at bounding box center [530, 199] width 197 height 67
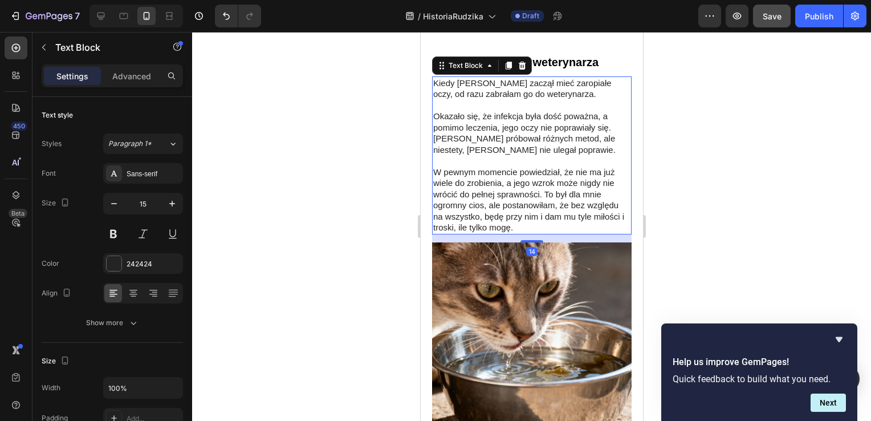
click at [541, 207] on p "W pewnym momencie powiedział, że nie ma już wiele do zrobienia, a jego wzrok mo…" at bounding box center [530, 199] width 197 height 67
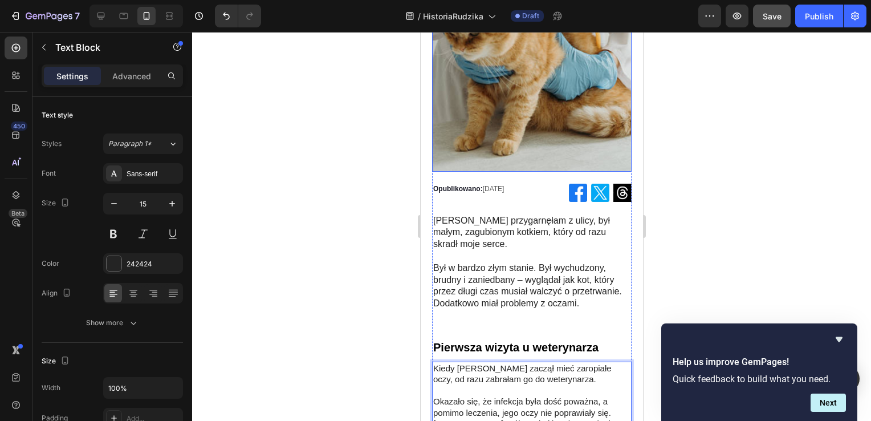
scroll to position [57, 0]
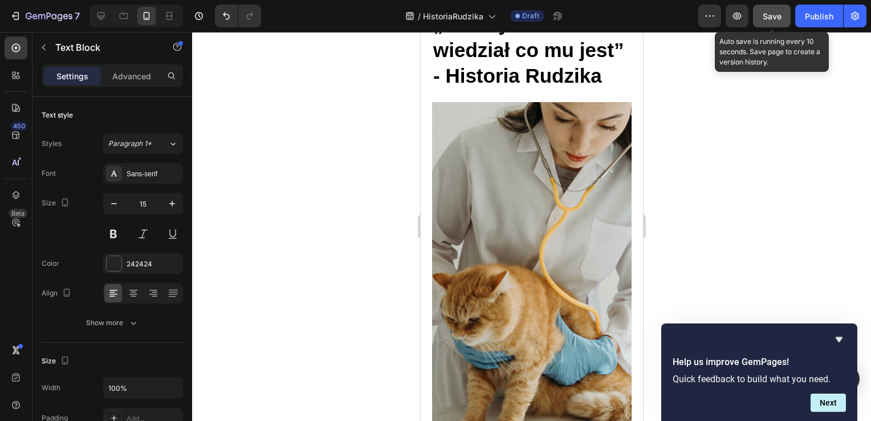
click at [763, 10] on div "Save" at bounding box center [771, 16] width 19 height 12
